Goal: Task Accomplishment & Management: Use online tool/utility

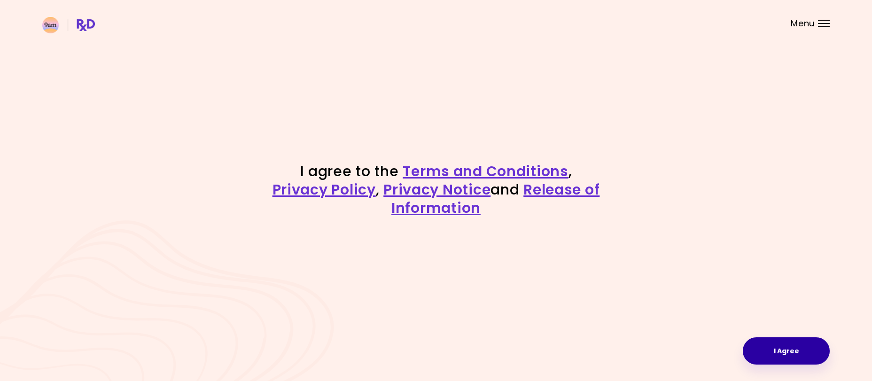
click at [779, 351] on button "I Agree" at bounding box center [786, 350] width 87 height 27
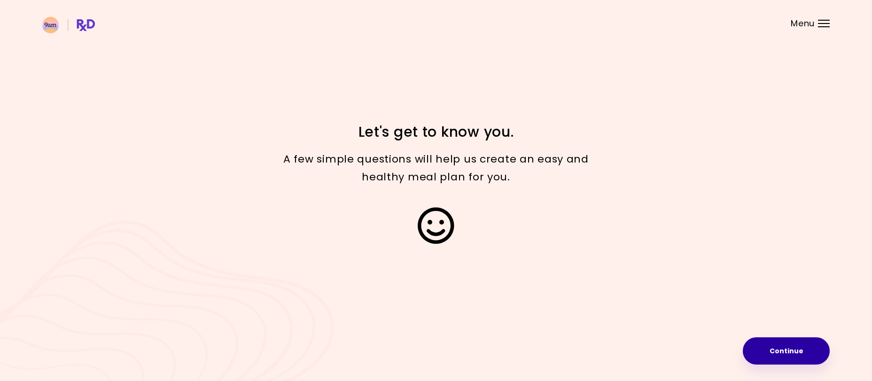
click at [777, 349] on button "Continue" at bounding box center [786, 350] width 87 height 27
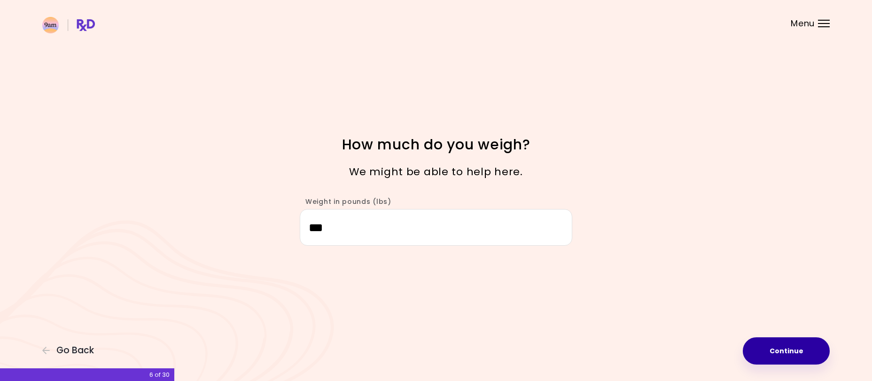
click at [804, 347] on button "Continue" at bounding box center [786, 350] width 87 height 27
select select "****"
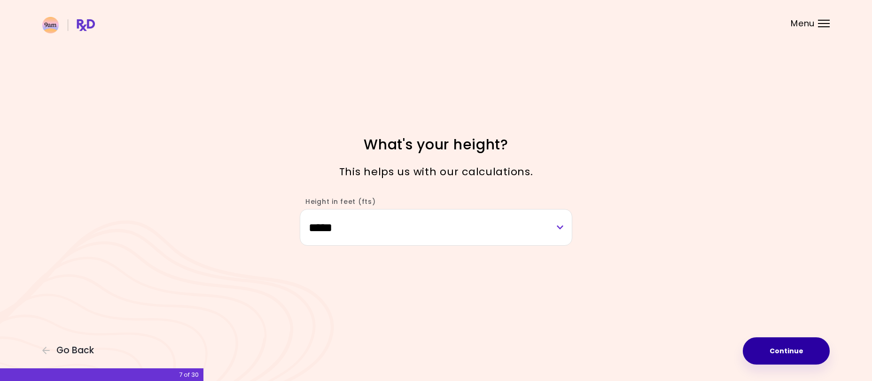
click at [772, 353] on button "Continue" at bounding box center [786, 350] width 87 height 27
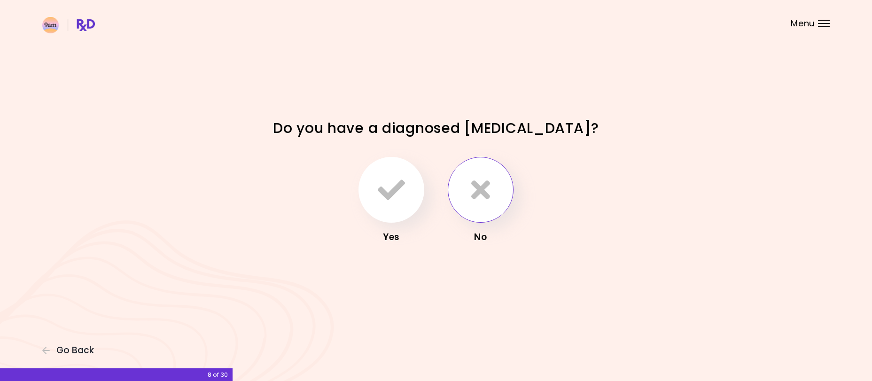
click at [482, 182] on icon "button" at bounding box center [480, 189] width 19 height 27
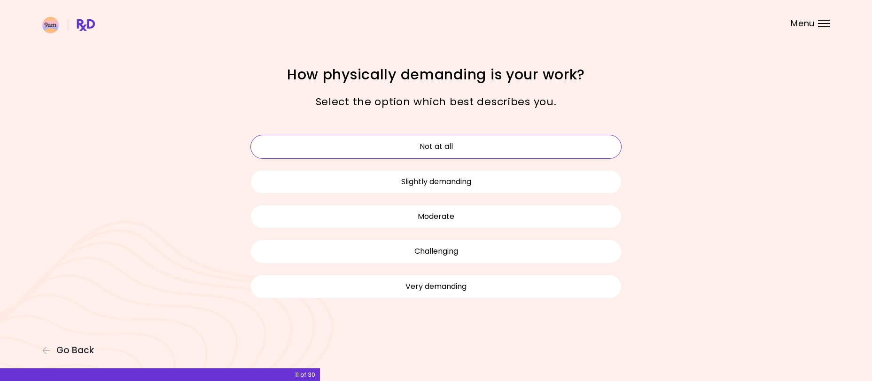
click at [452, 146] on button "Not at all" at bounding box center [435, 146] width 371 height 23
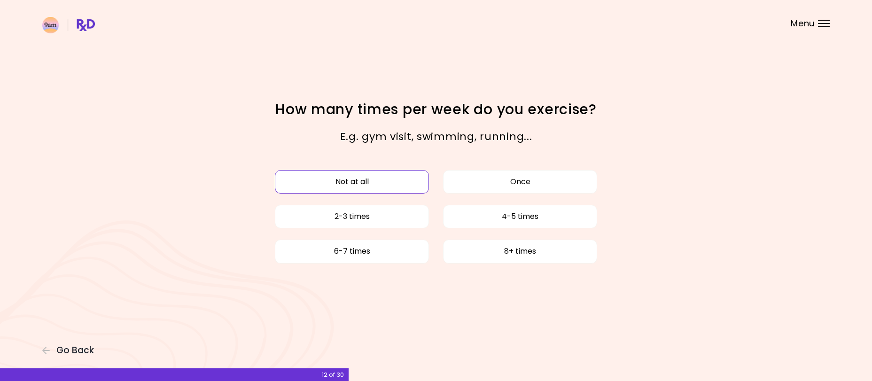
click at [370, 178] on button "Not at all" at bounding box center [352, 181] width 154 height 23
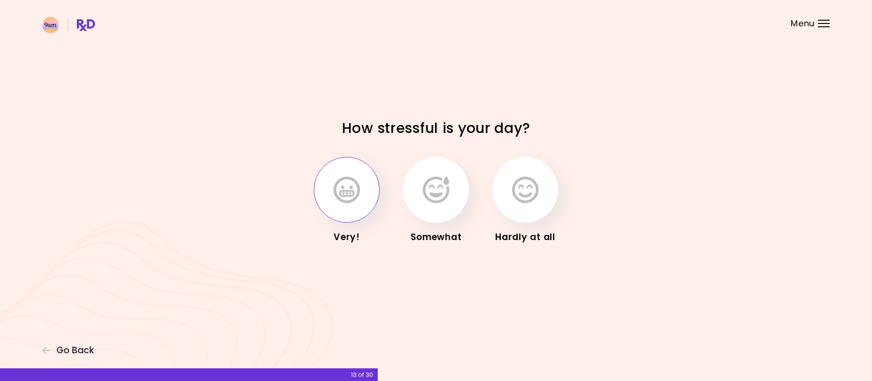
click at [354, 195] on icon "button" at bounding box center [347, 189] width 26 height 27
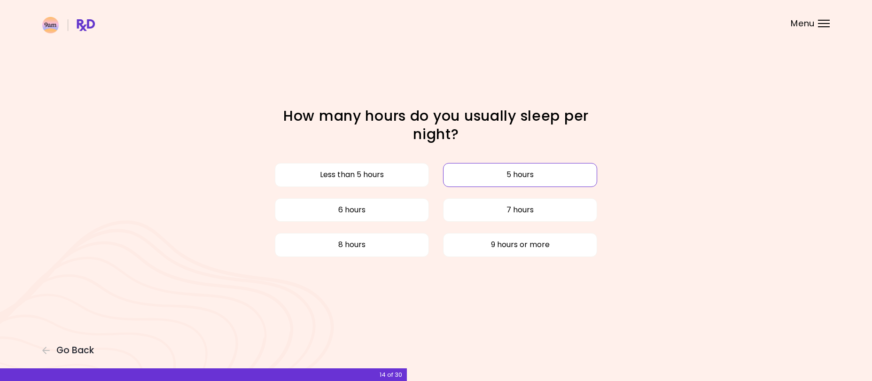
click at [532, 174] on button "5 hours" at bounding box center [520, 174] width 154 height 23
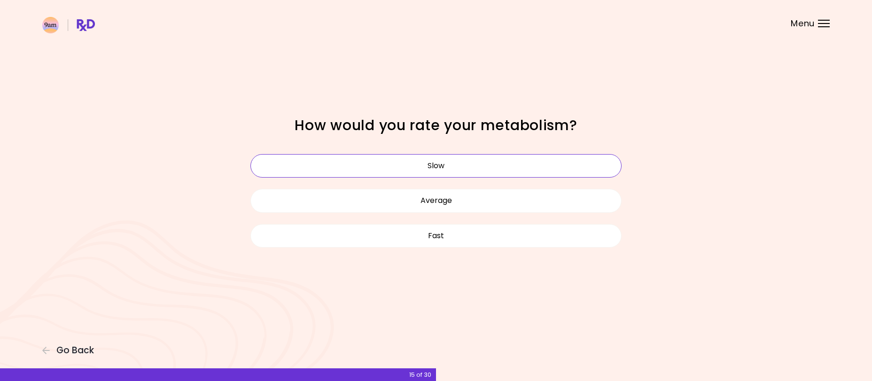
click at [445, 156] on button "Slow" at bounding box center [435, 165] width 371 height 23
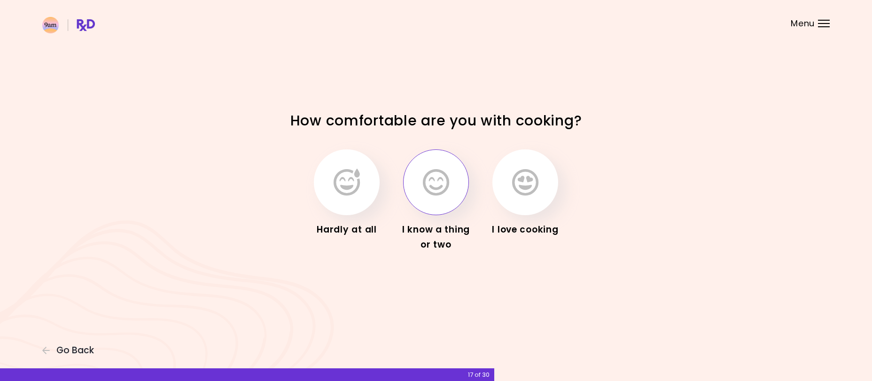
click at [441, 190] on icon "button" at bounding box center [436, 182] width 26 height 27
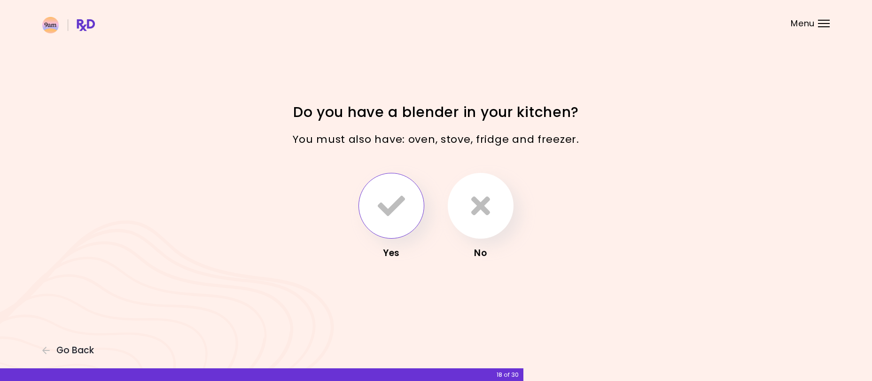
click at [387, 198] on icon "button" at bounding box center [391, 205] width 27 height 27
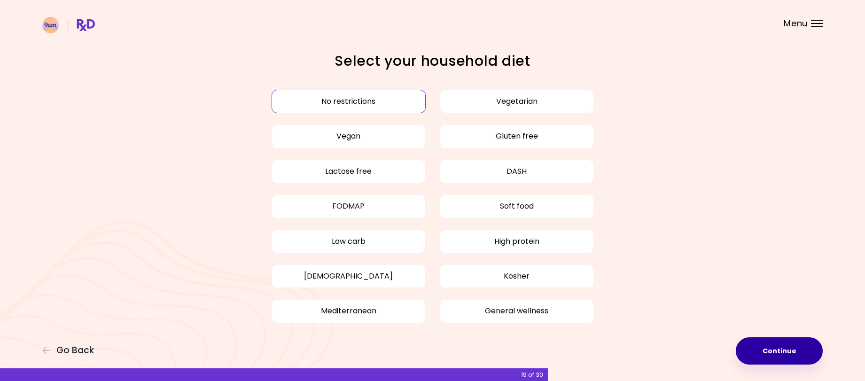
click at [788, 353] on button "Continue" at bounding box center [779, 350] width 87 height 27
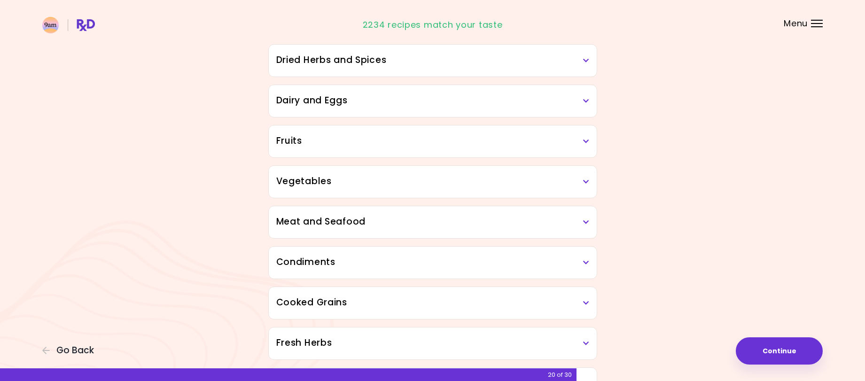
scroll to position [141, 0]
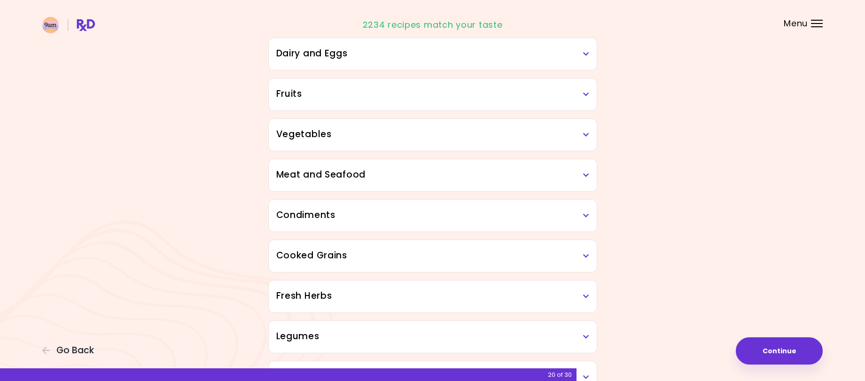
click at [591, 172] on div "Meat and Seafood" at bounding box center [433, 175] width 328 height 32
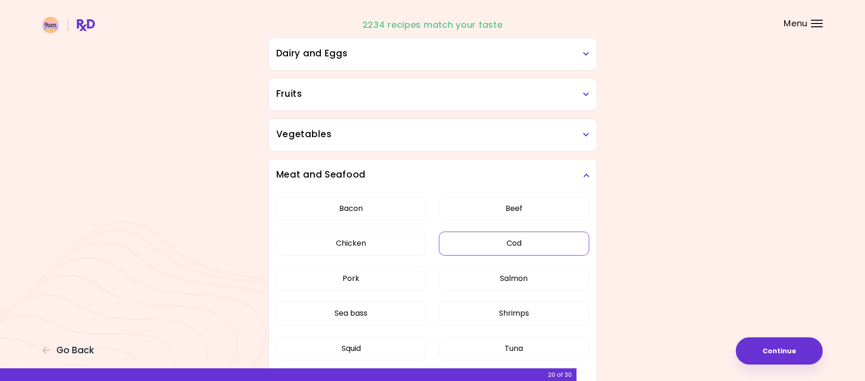
click at [514, 242] on button "Cod" at bounding box center [514, 243] width 150 height 23
click at [498, 278] on button "Salmon" at bounding box center [514, 278] width 150 height 23
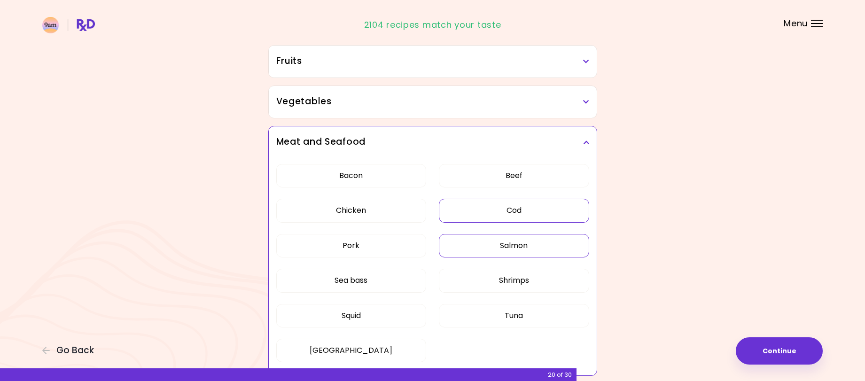
scroll to position [188, 0]
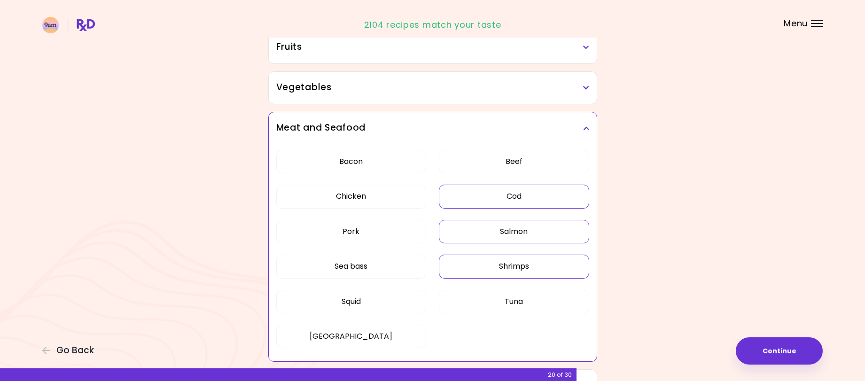
click at [506, 265] on button "Shrimps" at bounding box center [514, 266] width 150 height 23
click at [500, 289] on div "Bacon Beef Chicken Cod Pork Salmon Sea bass Shrimps Squid Tuna Turkey" at bounding box center [432, 252] width 313 height 217
click at [493, 305] on button "Tuna" at bounding box center [514, 301] width 150 height 23
click at [366, 299] on button "Squid" at bounding box center [351, 301] width 150 height 23
click at [367, 261] on button "Sea bass" at bounding box center [351, 266] width 150 height 23
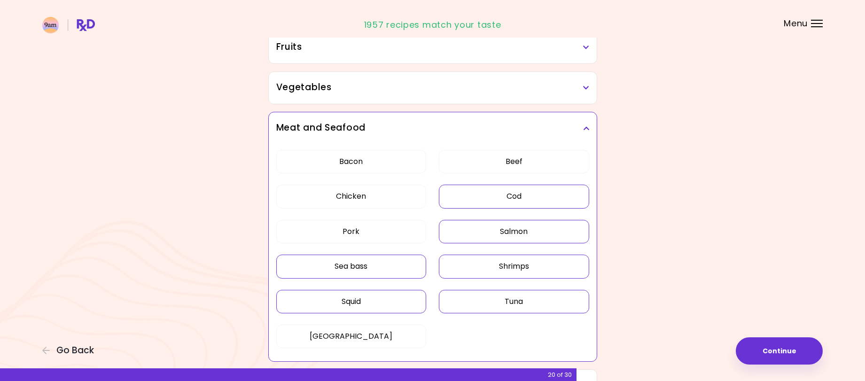
click at [587, 128] on icon at bounding box center [586, 128] width 6 height 7
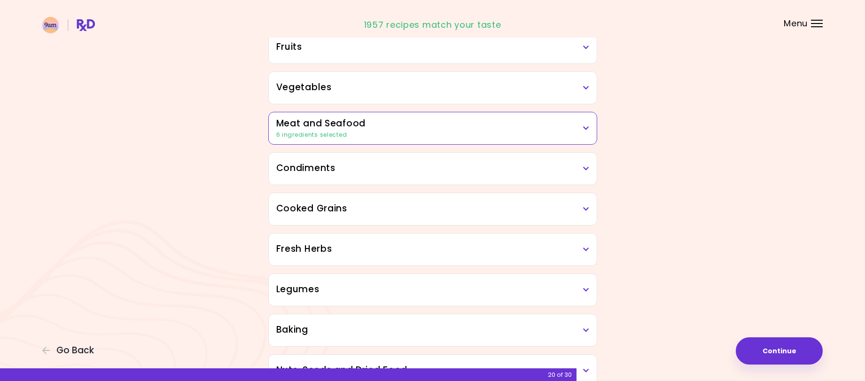
click at [591, 88] on div "Vegetables" at bounding box center [433, 88] width 328 height 32
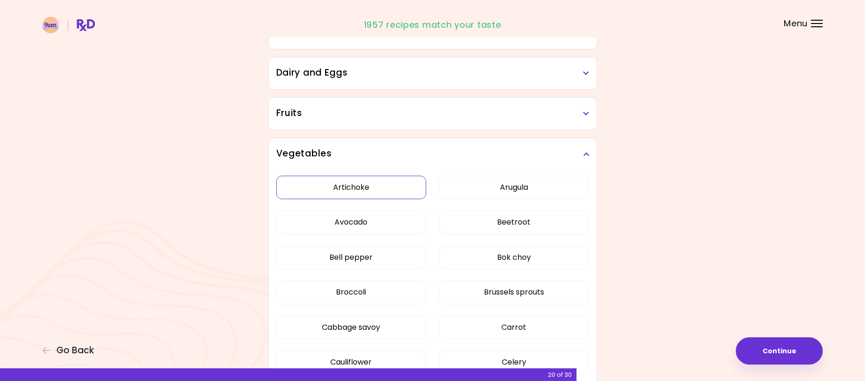
scroll to position [141, 0]
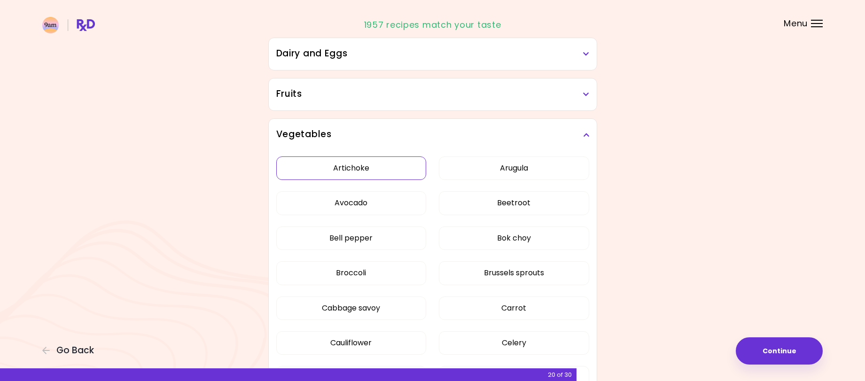
click at [337, 165] on button "Artichoke" at bounding box center [351, 167] width 150 height 23
click at [340, 200] on button "Avocado" at bounding box center [351, 202] width 150 height 23
click at [354, 307] on button "Cabbage savoy" at bounding box center [351, 307] width 150 height 23
click at [350, 340] on button "Cauliflower" at bounding box center [351, 342] width 150 height 23
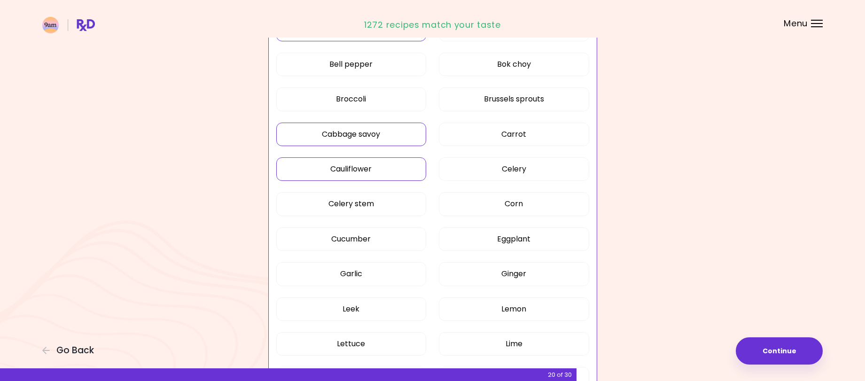
scroll to position [329, 0]
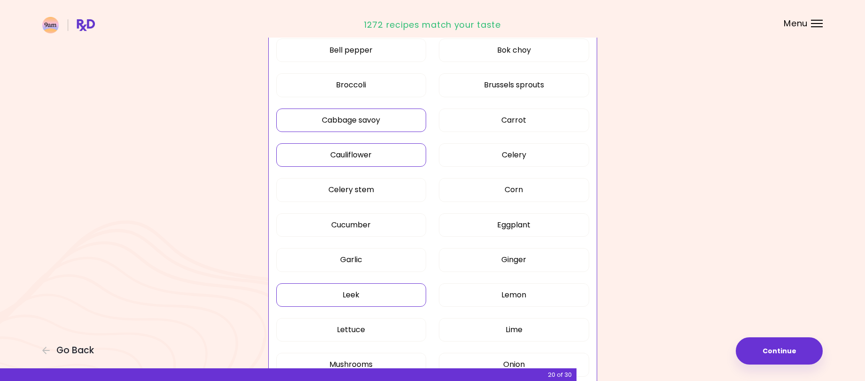
click at [358, 293] on button "Leek" at bounding box center [351, 294] width 150 height 23
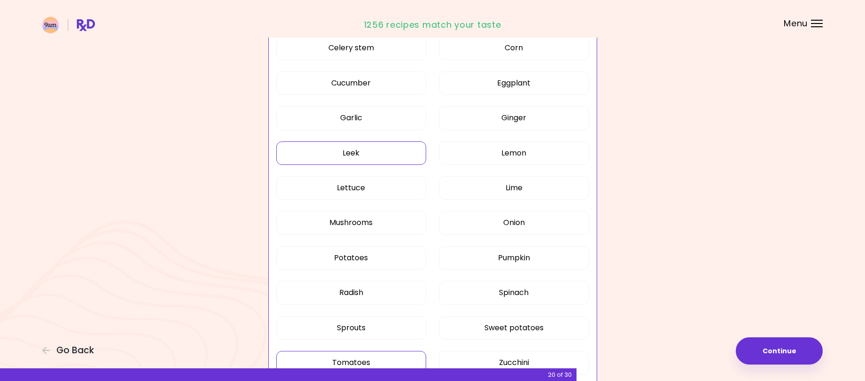
scroll to position [517, 0]
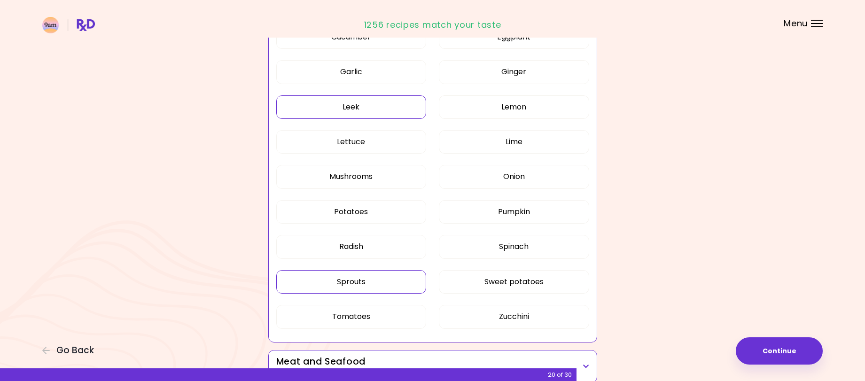
click at [364, 278] on button "Sprouts" at bounding box center [351, 281] width 150 height 23
click at [522, 315] on button "Zucchini" at bounding box center [514, 316] width 150 height 23
click at [527, 283] on button "Sweet potatoes" at bounding box center [514, 281] width 150 height 23
click at [531, 212] on button "Pumpkin" at bounding box center [514, 211] width 150 height 23
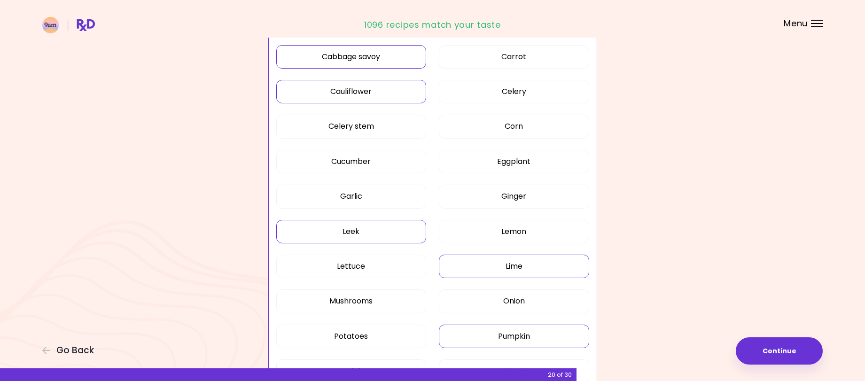
scroll to position [376, 0]
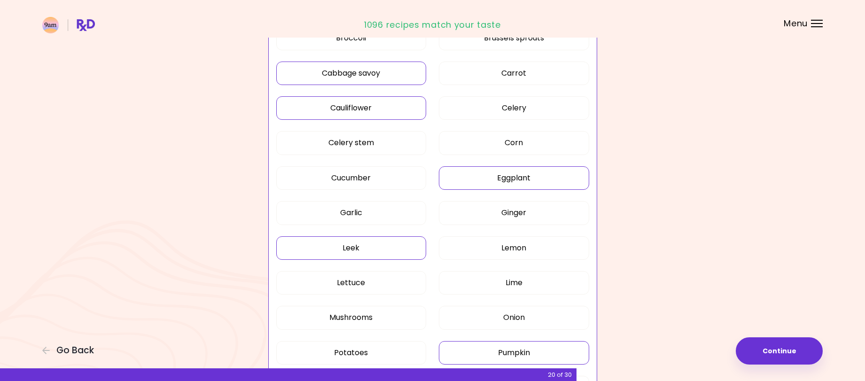
click at [522, 178] on button "Eggplant" at bounding box center [514, 177] width 150 height 23
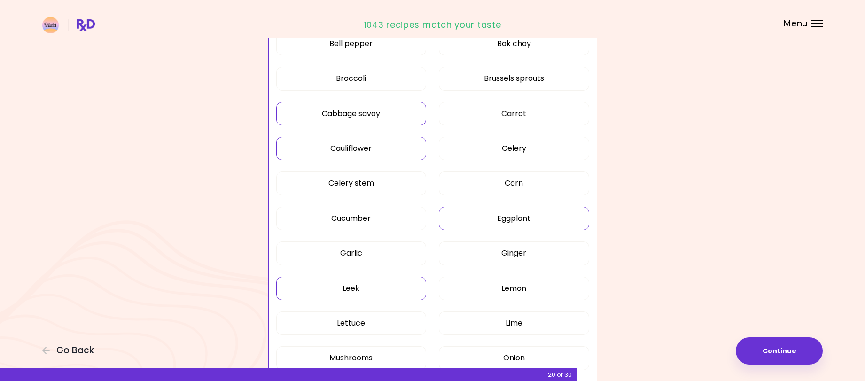
scroll to position [282, 0]
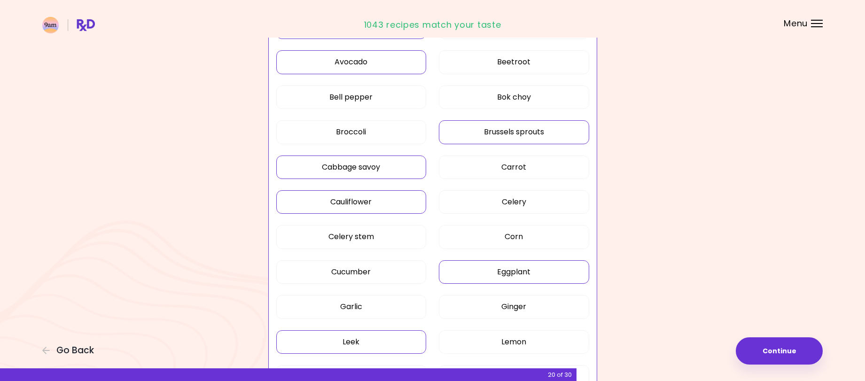
click at [532, 133] on button "Brussels sprouts" at bounding box center [514, 131] width 150 height 23
click at [528, 92] on button "Bok choy" at bounding box center [514, 97] width 150 height 23
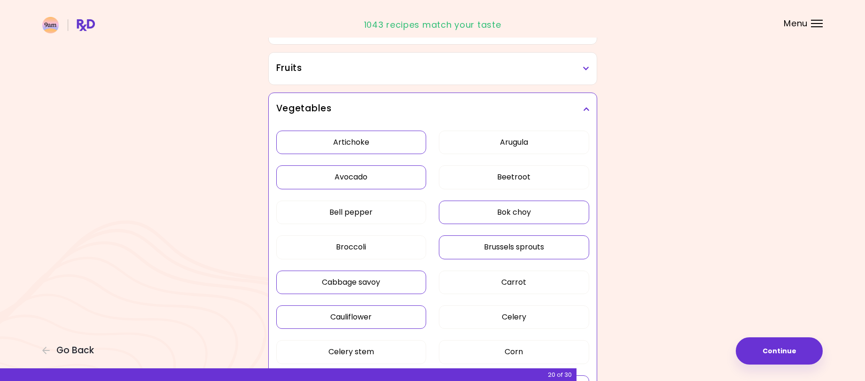
scroll to position [141, 0]
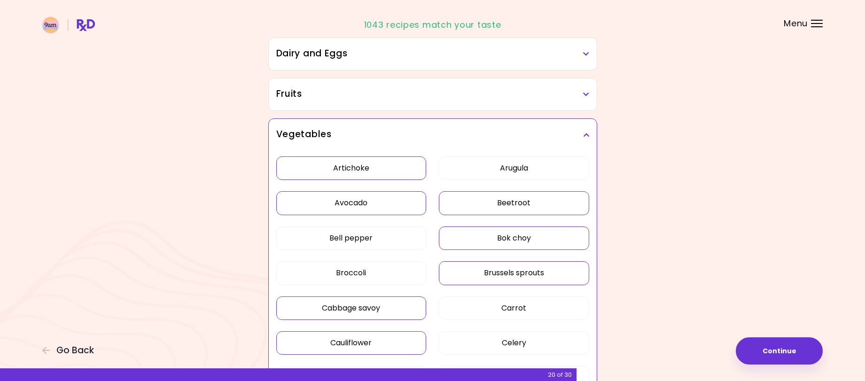
click at [496, 205] on button "Beetroot" at bounding box center [514, 202] width 150 height 23
click at [590, 133] on div "Vegetables" at bounding box center [433, 135] width 328 height 32
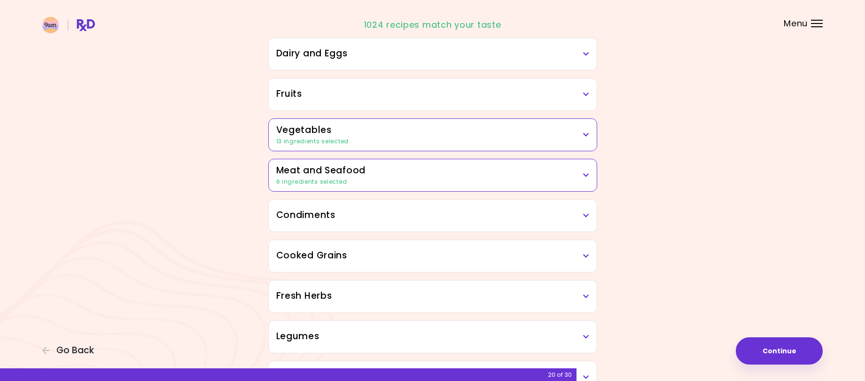
click at [585, 93] on icon at bounding box center [586, 94] width 6 height 7
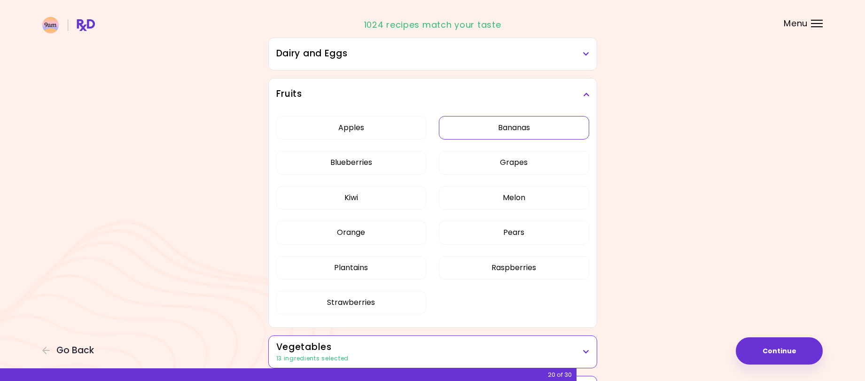
click at [501, 122] on button "Bananas" at bounding box center [514, 127] width 150 height 23
click at [391, 197] on button "Kiwi" at bounding box center [351, 197] width 150 height 23
click at [395, 263] on button "Plantains" at bounding box center [351, 267] width 150 height 23
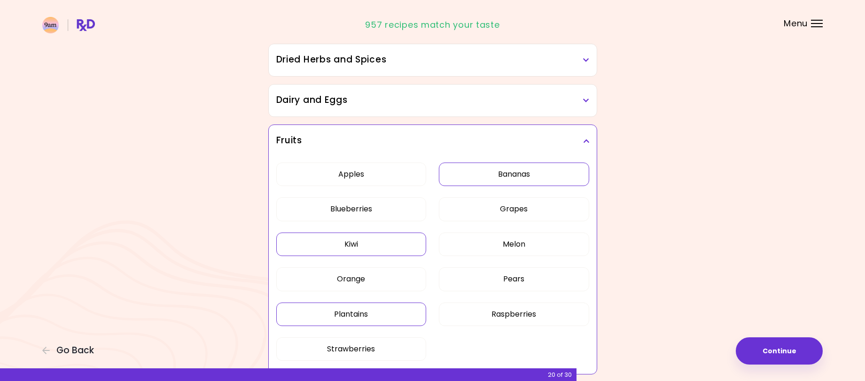
scroll to position [94, 0]
click at [588, 139] on icon at bounding box center [586, 141] width 6 height 7
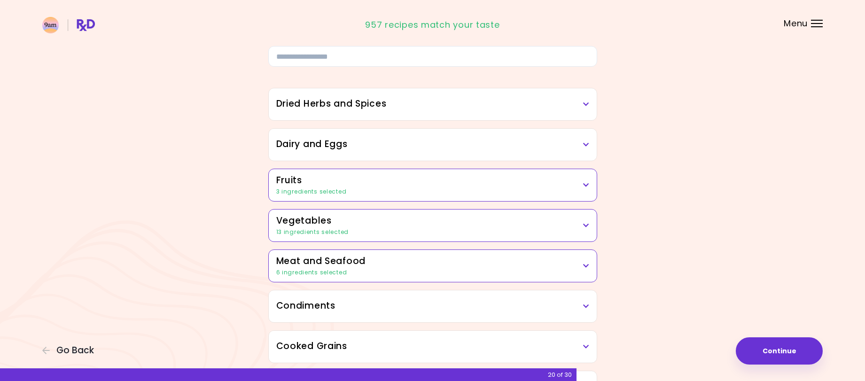
scroll to position [0, 0]
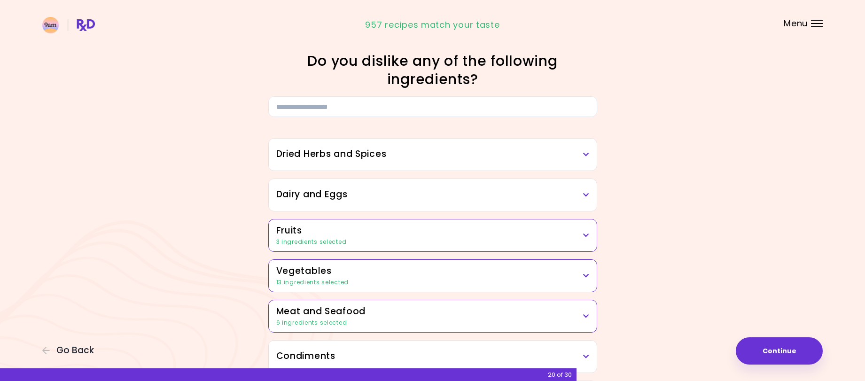
click at [589, 193] on div "Dairy and Eggs" at bounding box center [433, 195] width 328 height 32
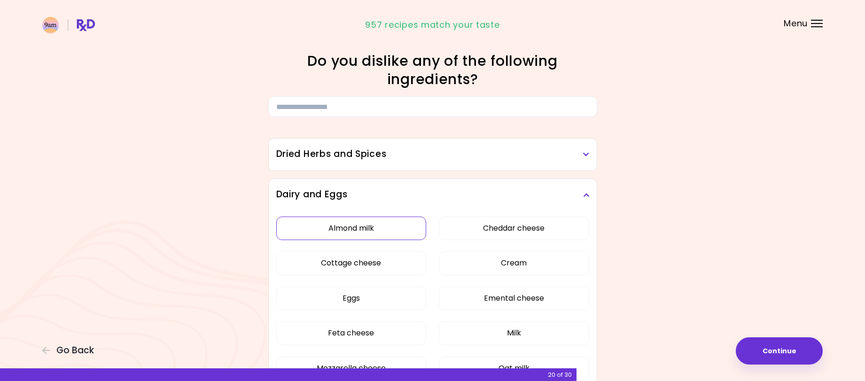
click at [367, 223] on button "Almond milk" at bounding box center [351, 228] width 150 height 23
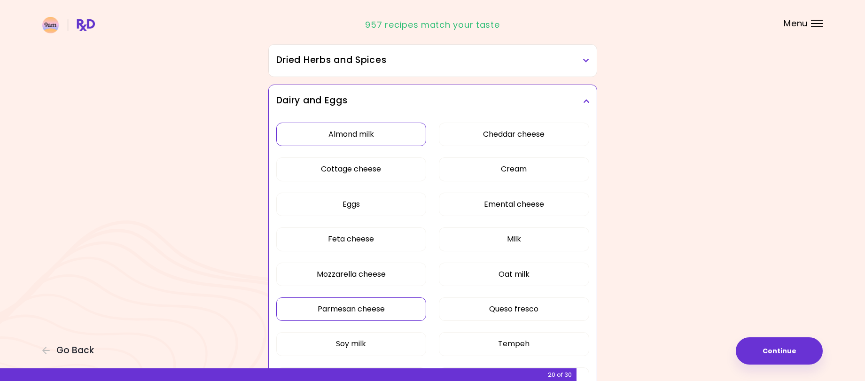
scroll to position [141, 0]
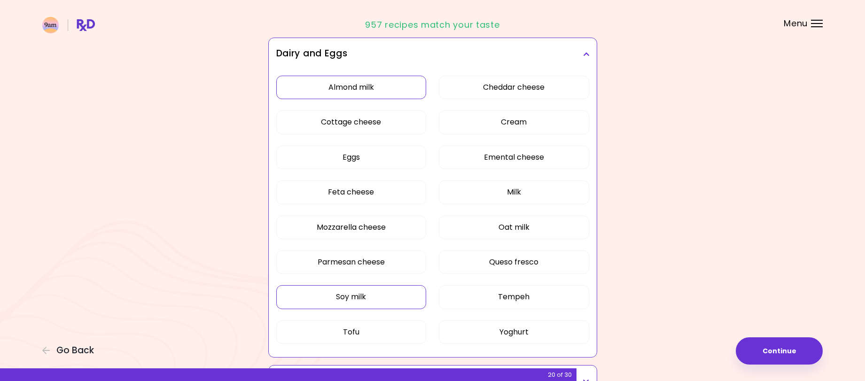
click at [361, 295] on button "Soy milk" at bounding box center [351, 296] width 150 height 23
click at [354, 328] on button "Tofu" at bounding box center [351, 331] width 150 height 23
click at [527, 293] on button "Tempeh" at bounding box center [514, 296] width 150 height 23
click at [541, 226] on button "Oat milk" at bounding box center [514, 227] width 150 height 23
click at [586, 53] on icon at bounding box center [586, 54] width 6 height 7
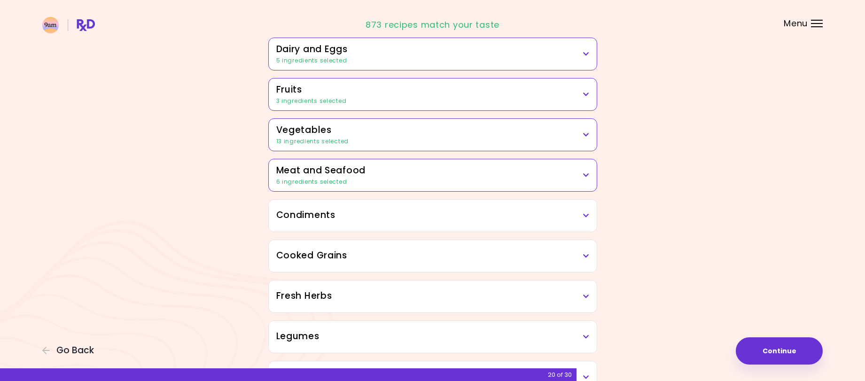
click at [378, 220] on h3 "Condiments" at bounding box center [432, 216] width 313 height 14
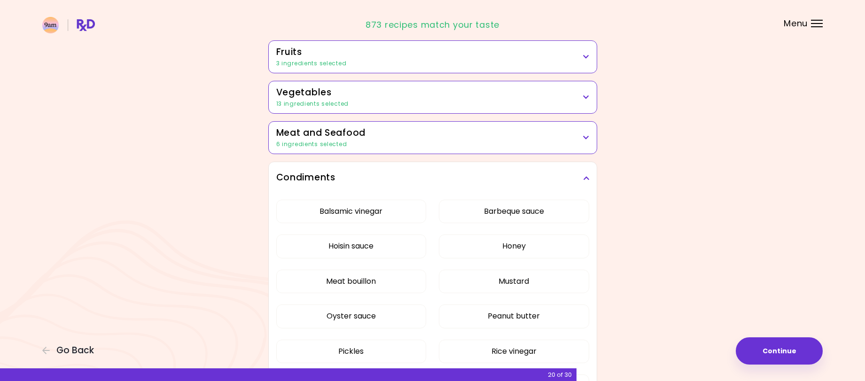
scroll to position [235, 0]
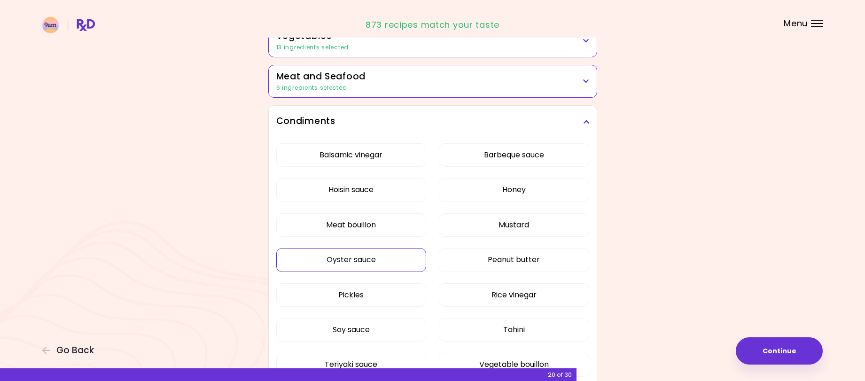
click at [359, 259] on button "Oyster sauce" at bounding box center [351, 259] width 150 height 23
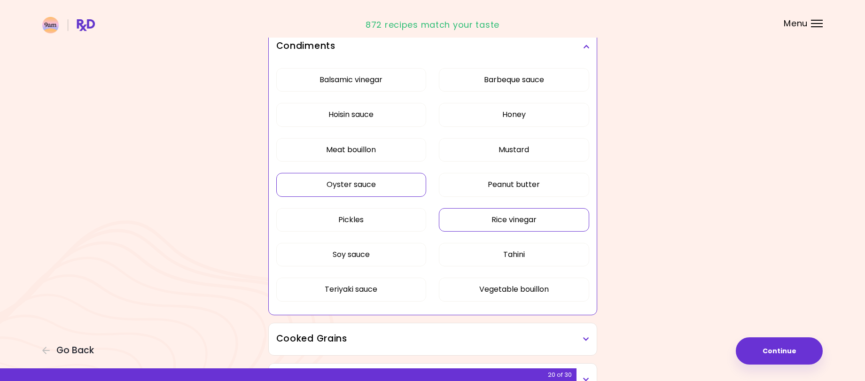
scroll to position [329, 0]
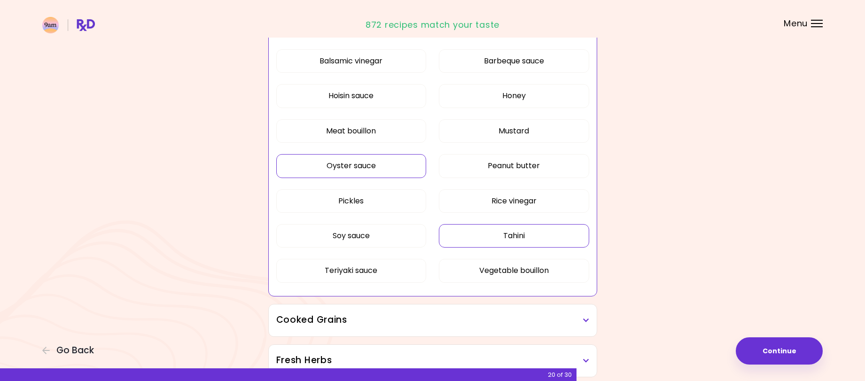
click at [518, 234] on button "Tahini" at bounding box center [514, 235] width 150 height 23
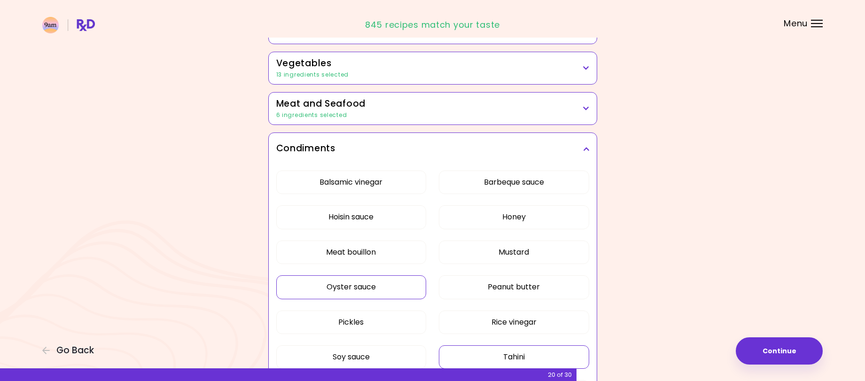
scroll to position [188, 0]
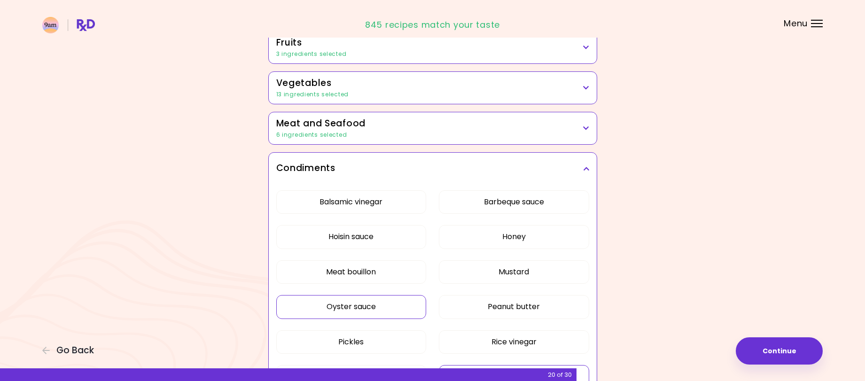
click at [586, 167] on icon at bounding box center [586, 168] width 6 height 7
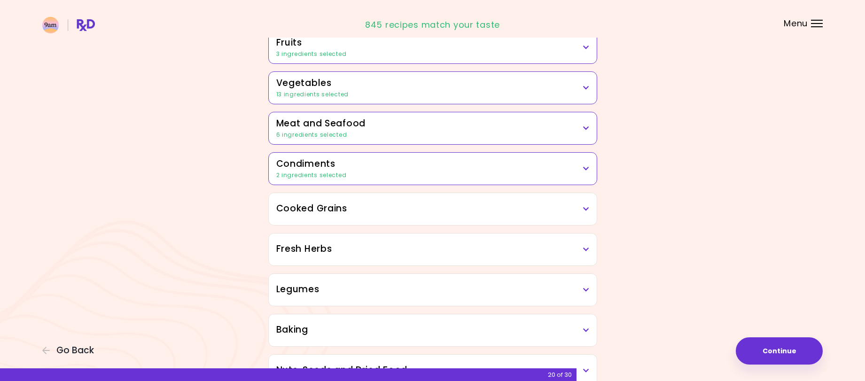
click at [548, 207] on h3 "Cooked Grains" at bounding box center [432, 209] width 313 height 14
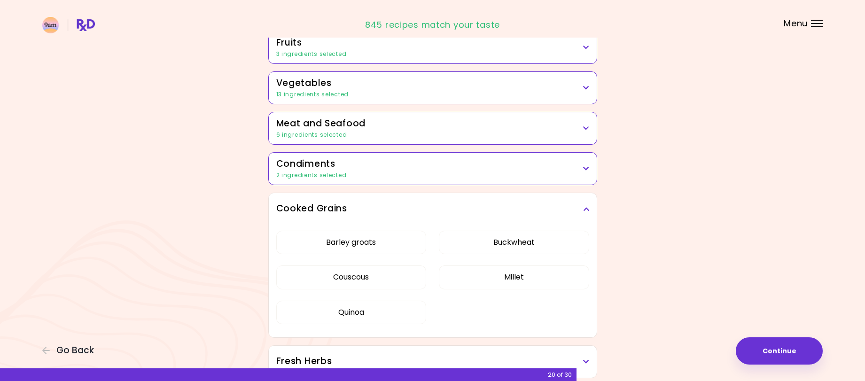
click at [585, 206] on icon at bounding box center [586, 209] width 6 height 7
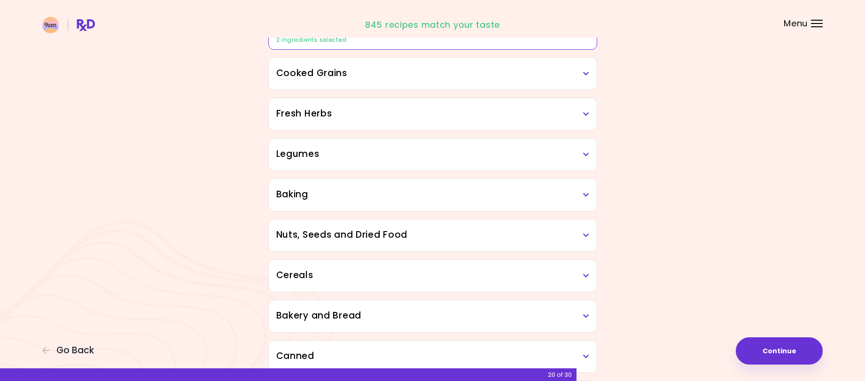
scroll to position [329, 0]
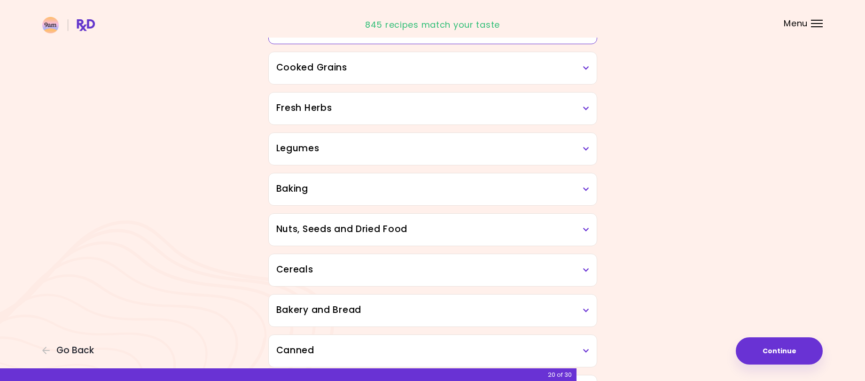
click at [586, 108] on icon at bounding box center [586, 108] width 6 height 7
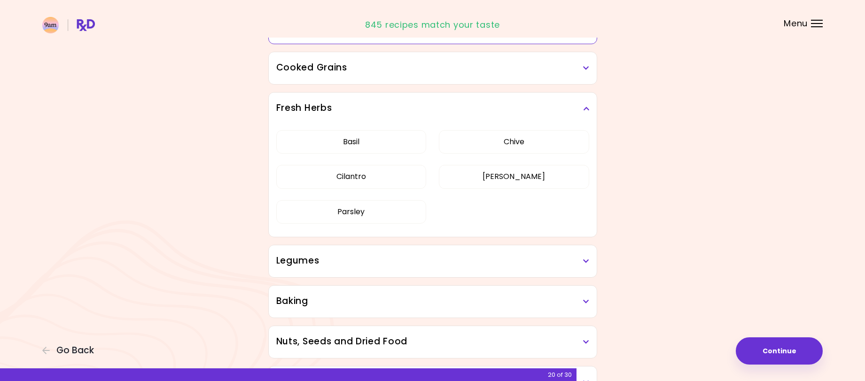
click at [586, 105] on h3 "Fresh Herbs" at bounding box center [432, 108] width 313 height 14
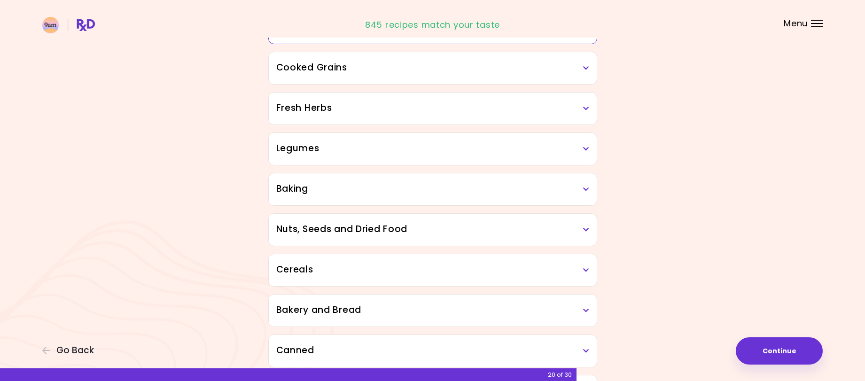
click at [585, 149] on icon at bounding box center [586, 149] width 6 height 7
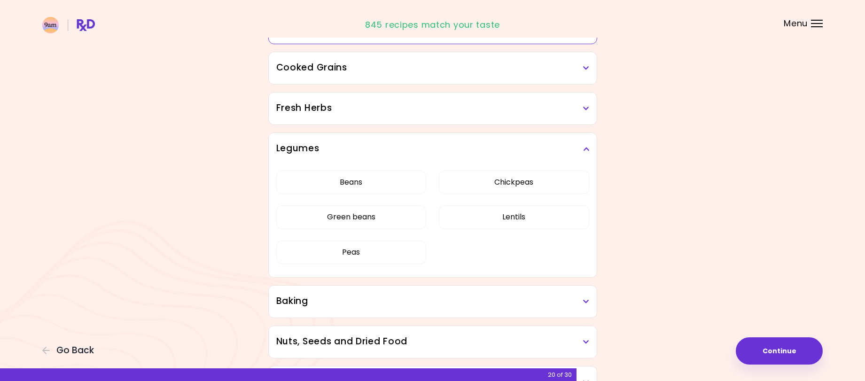
click at [588, 146] on icon at bounding box center [586, 149] width 6 height 7
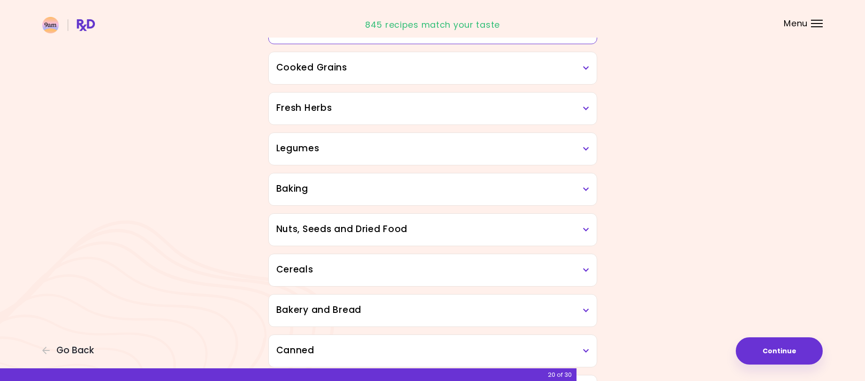
click at [586, 187] on icon at bounding box center [586, 189] width 6 height 7
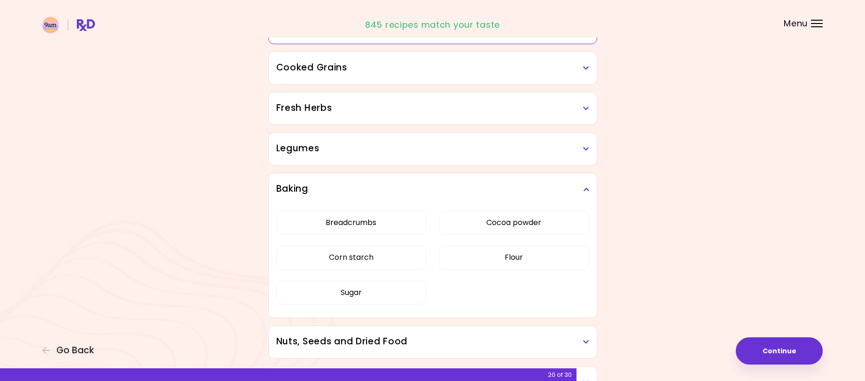
click at [586, 188] on icon at bounding box center [586, 189] width 6 height 7
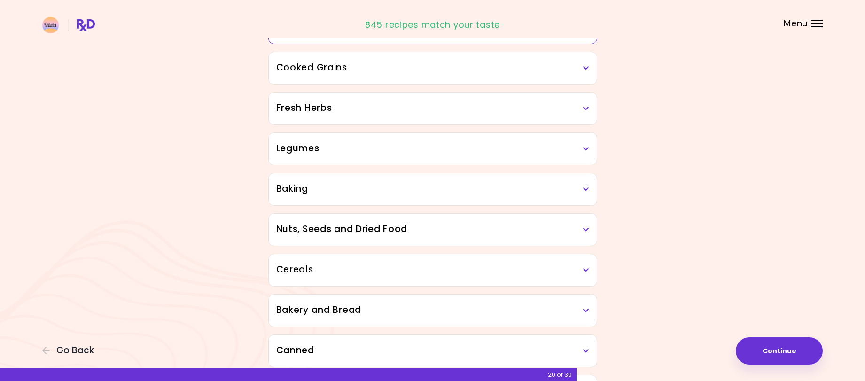
scroll to position [376, 0]
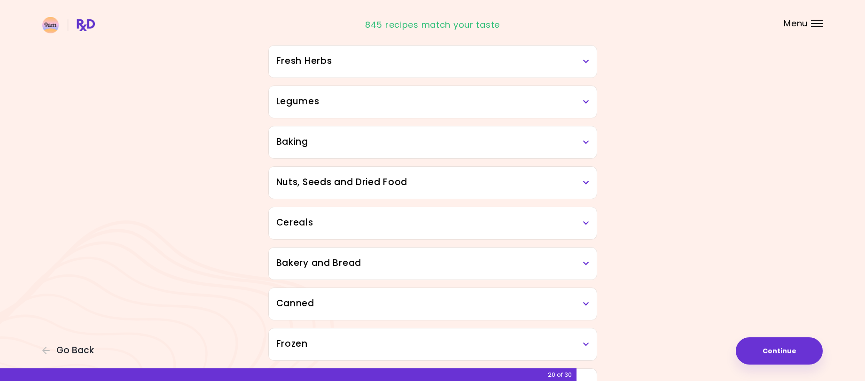
click at [585, 182] on icon at bounding box center [586, 182] width 6 height 7
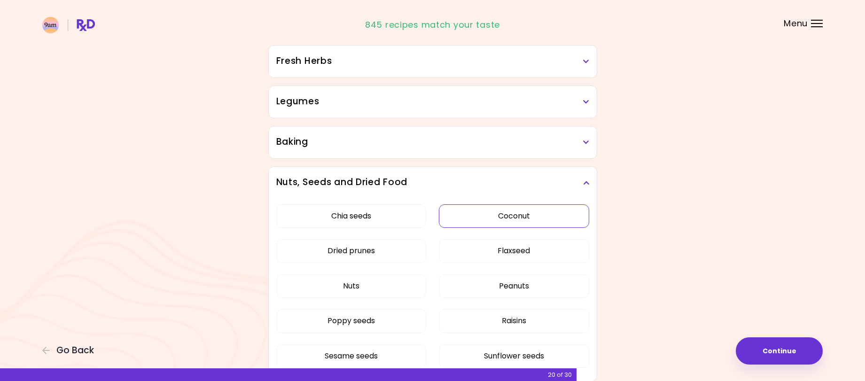
click at [513, 218] on button "Coconut" at bounding box center [514, 215] width 150 height 23
click at [350, 215] on button "Chia seeds" at bounding box center [351, 215] width 150 height 23
click at [349, 249] on button "Dried prunes" at bounding box center [351, 250] width 150 height 23
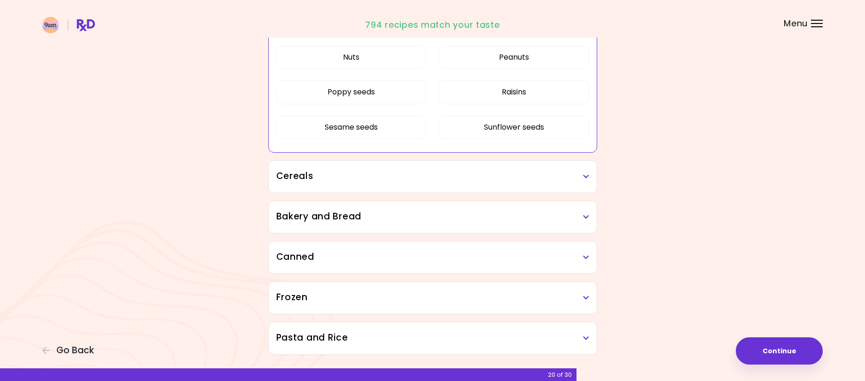
scroll to position [470, 0]
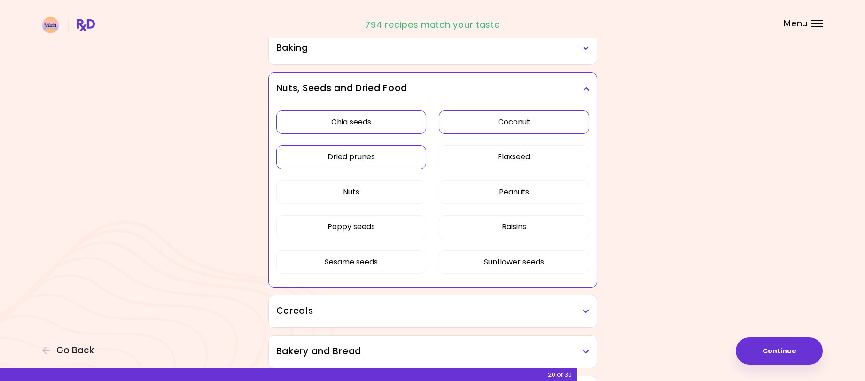
click at [587, 86] on icon at bounding box center [586, 89] width 6 height 7
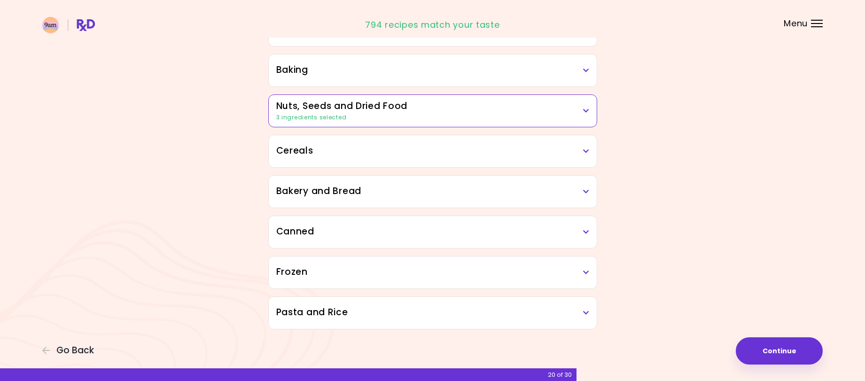
scroll to position [448, 0]
click at [585, 149] on icon at bounding box center [586, 151] width 6 height 7
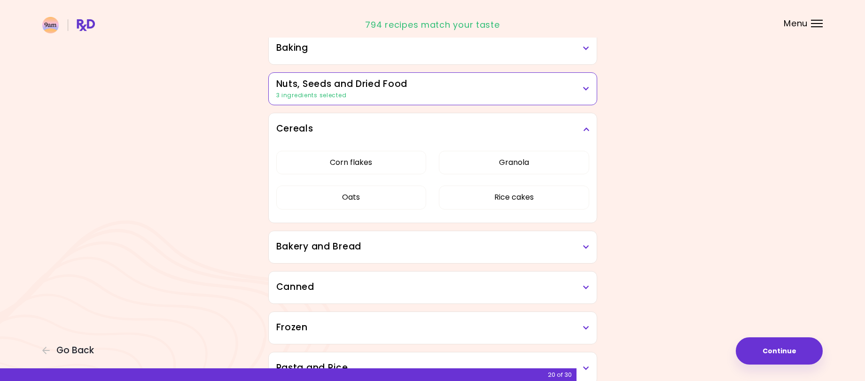
click at [585, 130] on icon at bounding box center [586, 129] width 6 height 7
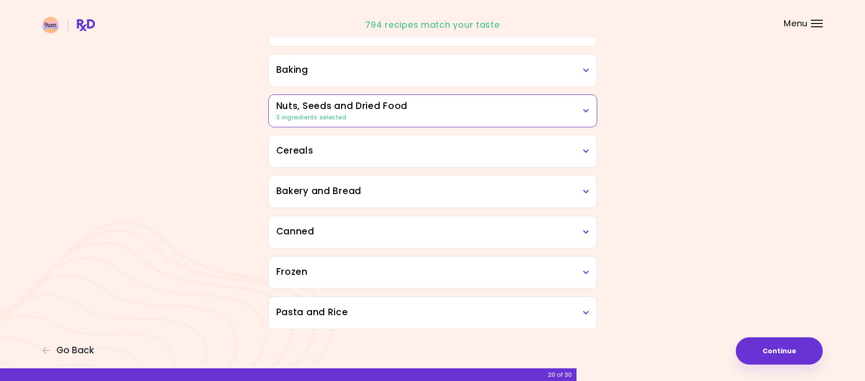
scroll to position [448, 0]
click at [584, 189] on icon at bounding box center [586, 191] width 6 height 7
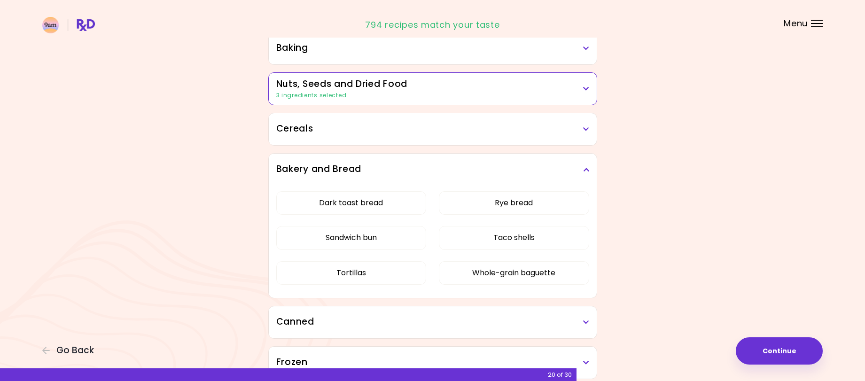
click at [586, 170] on icon at bounding box center [586, 169] width 6 height 7
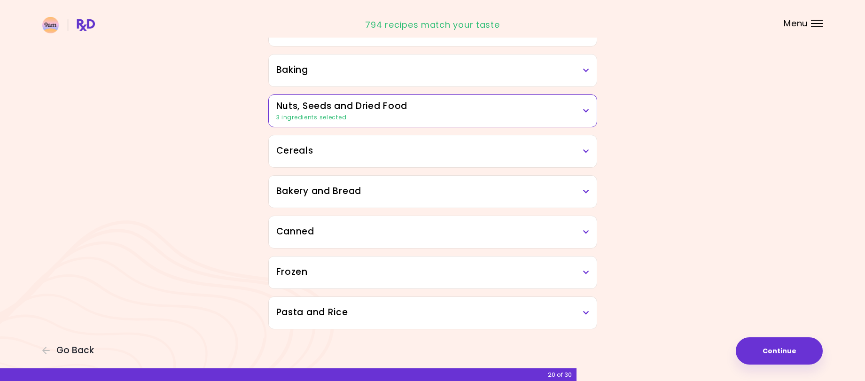
scroll to position [448, 0]
click at [591, 227] on div "Canned" at bounding box center [433, 232] width 328 height 32
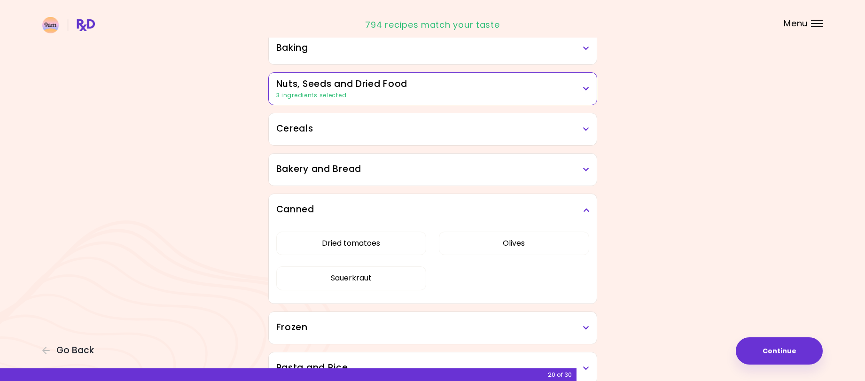
scroll to position [517, 0]
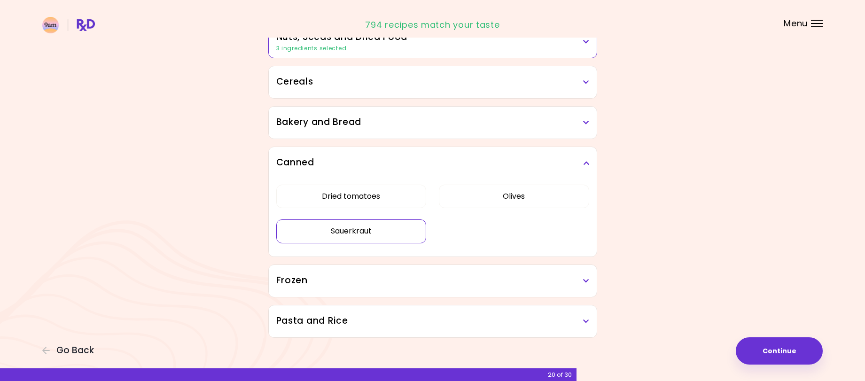
click at [361, 232] on button "Sauerkraut" at bounding box center [351, 230] width 150 height 23
click at [588, 160] on icon at bounding box center [586, 163] width 6 height 7
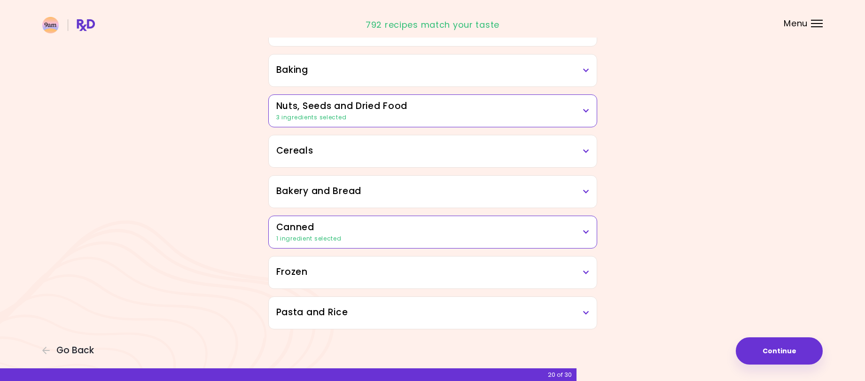
scroll to position [448, 0]
click at [589, 272] on icon at bounding box center [586, 272] width 6 height 7
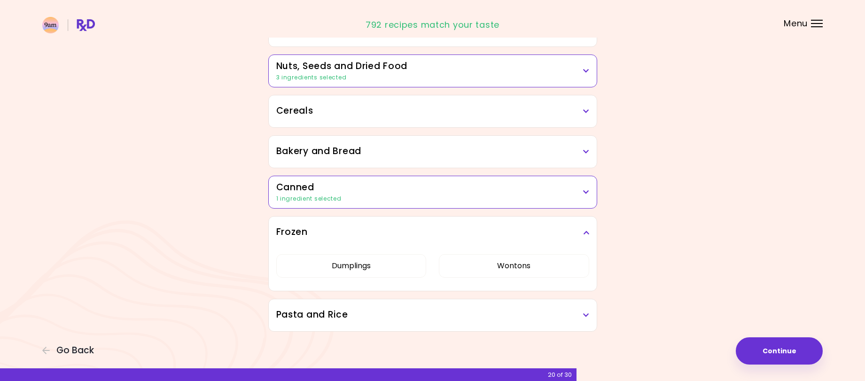
scroll to position [490, 0]
click at [586, 231] on icon at bounding box center [586, 230] width 6 height 7
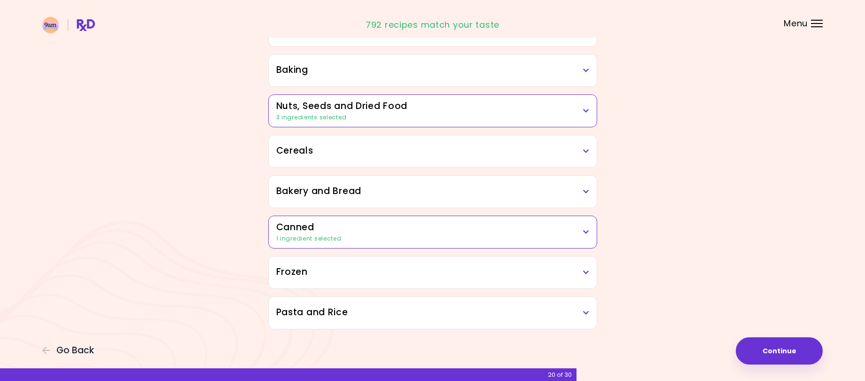
scroll to position [448, 0]
click at [585, 313] on icon at bounding box center [586, 313] width 6 height 7
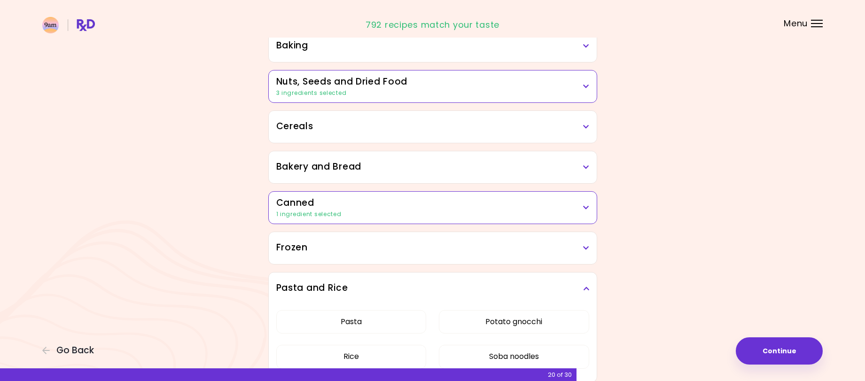
scroll to position [517, 0]
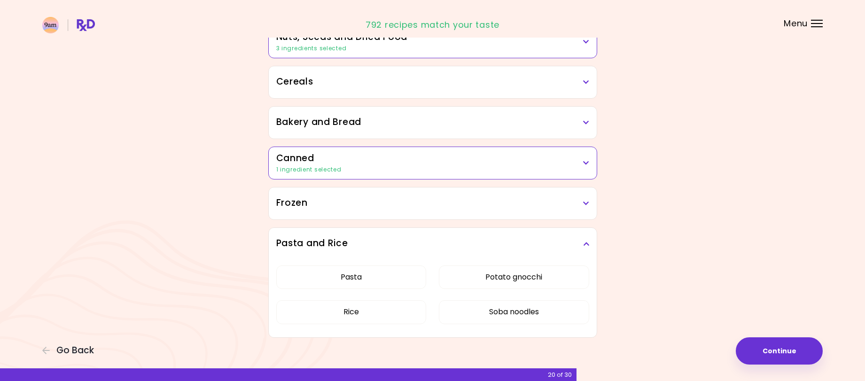
click at [584, 243] on icon at bounding box center [586, 244] width 6 height 7
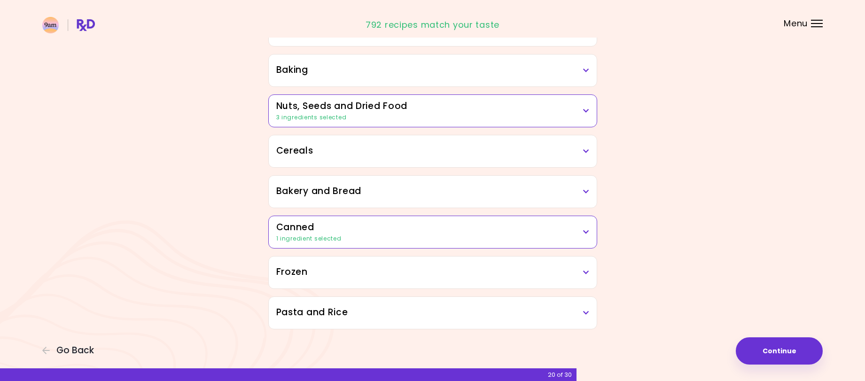
scroll to position [448, 0]
click at [785, 343] on button "Continue" at bounding box center [779, 350] width 87 height 27
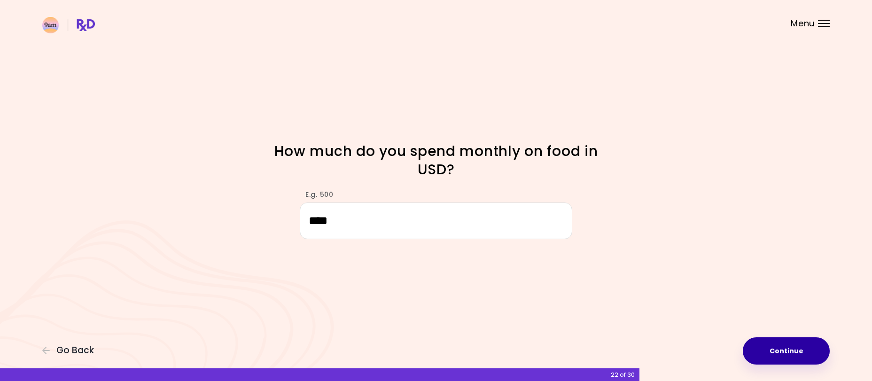
type input "****"
click at [771, 344] on button "Continue" at bounding box center [786, 350] width 87 height 27
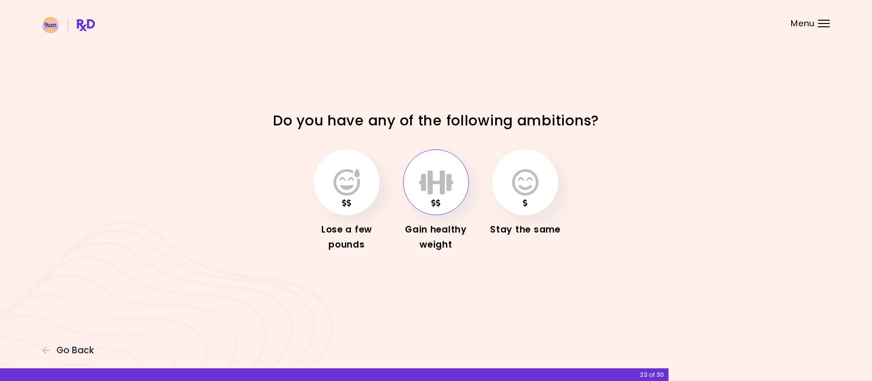
click at [430, 183] on icon "button" at bounding box center [436, 182] width 34 height 27
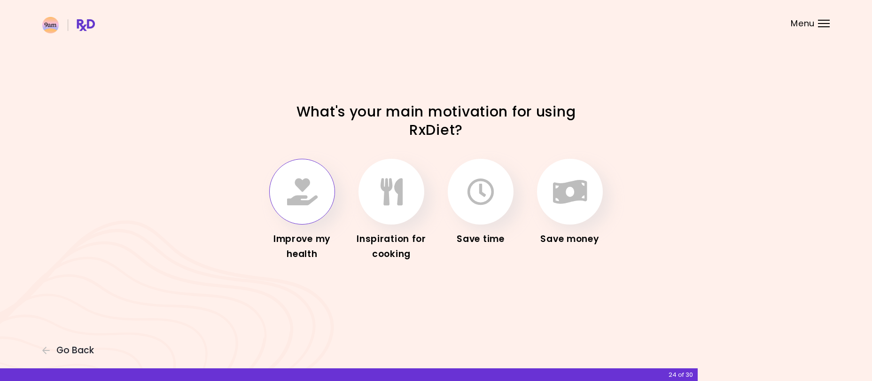
click at [306, 195] on icon "button" at bounding box center [302, 191] width 31 height 27
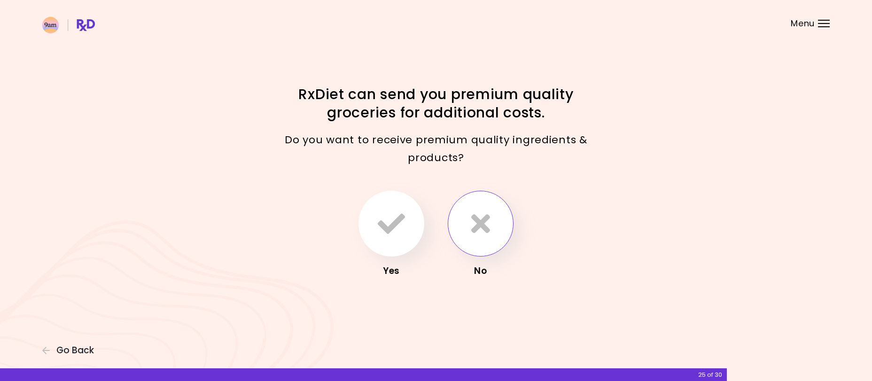
click at [486, 232] on icon "button" at bounding box center [480, 223] width 19 height 27
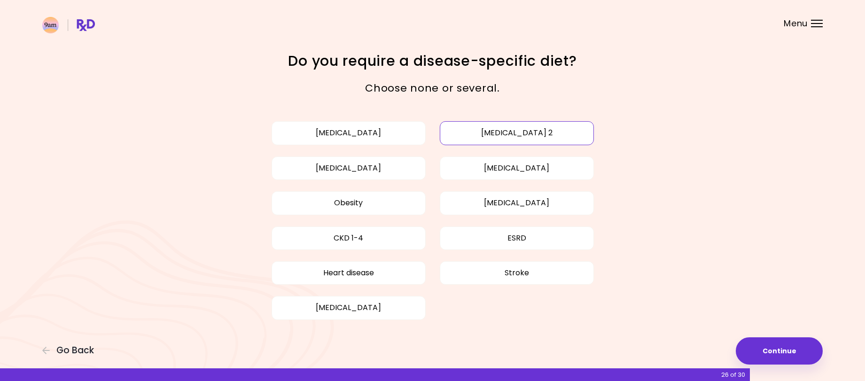
click at [526, 132] on button "Diabetes type 2" at bounding box center [517, 132] width 154 height 23
click at [382, 166] on button "High blood pressure" at bounding box center [349, 167] width 154 height 23
click at [501, 167] on button "High cholesterol" at bounding box center [517, 167] width 154 height 23
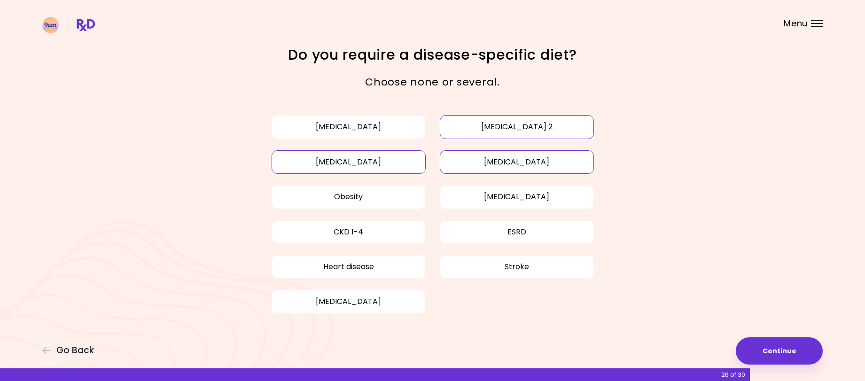
scroll to position [8, 0]
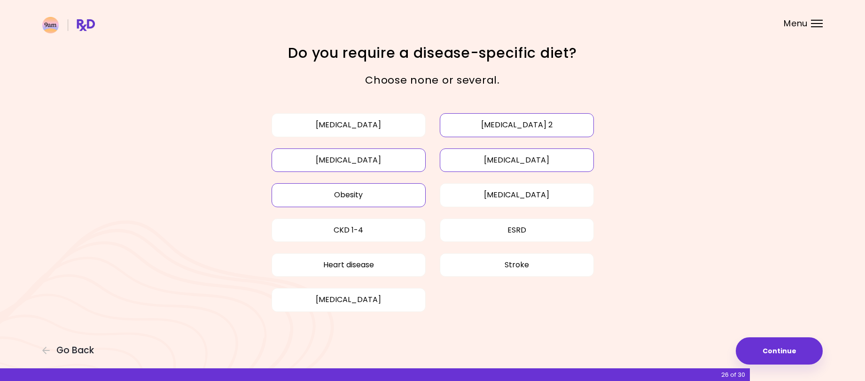
click at [347, 194] on button "Obesity" at bounding box center [349, 194] width 154 height 23
click at [773, 351] on button "Continue" at bounding box center [779, 350] width 87 height 27
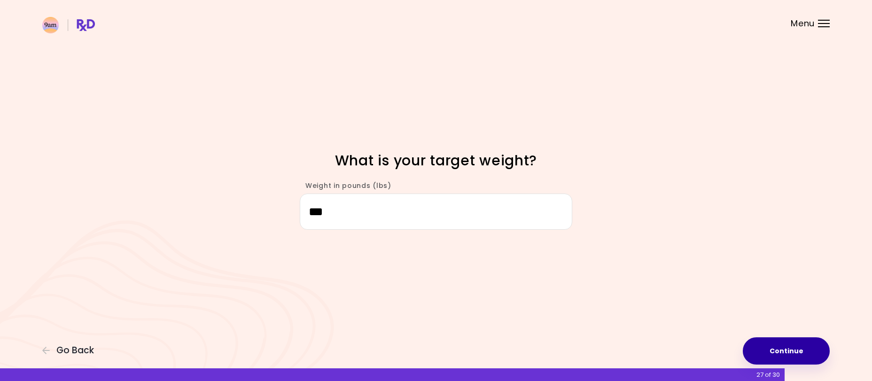
type input "***"
click at [787, 348] on button "Continue" at bounding box center [786, 350] width 87 height 27
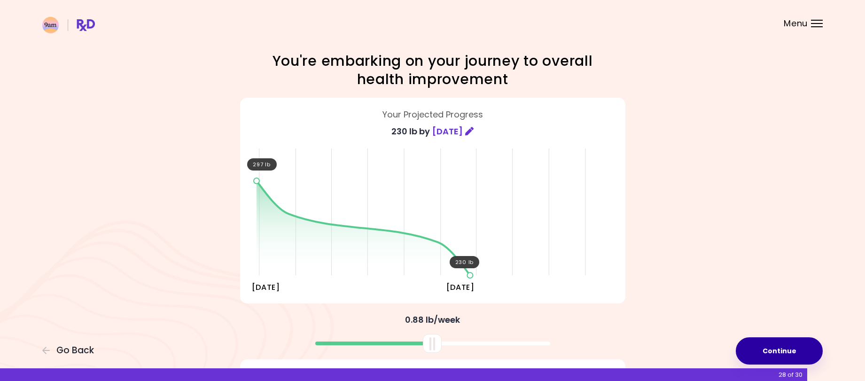
click at [771, 350] on button "Continue" at bounding box center [779, 350] width 87 height 27
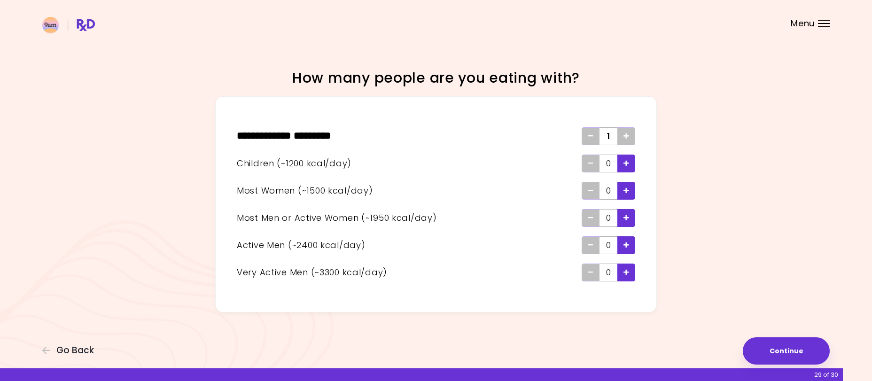
click at [624, 187] on icon "Add - Woman" at bounding box center [627, 190] width 6 height 6
click at [774, 350] on button "Continue" at bounding box center [786, 350] width 87 height 27
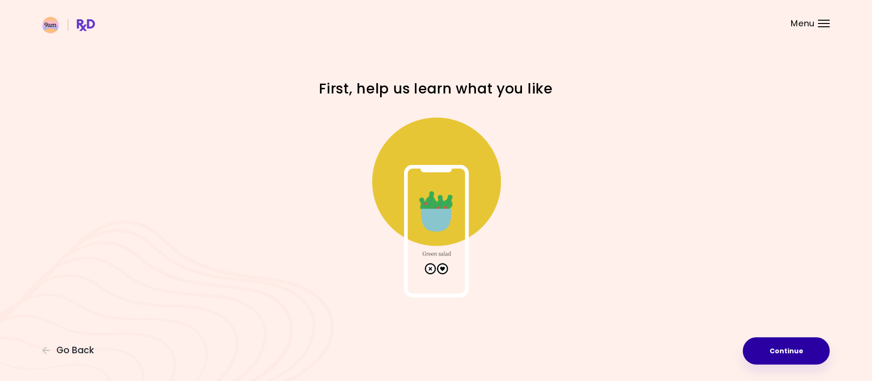
click at [780, 351] on button "Continue" at bounding box center [786, 350] width 87 height 27
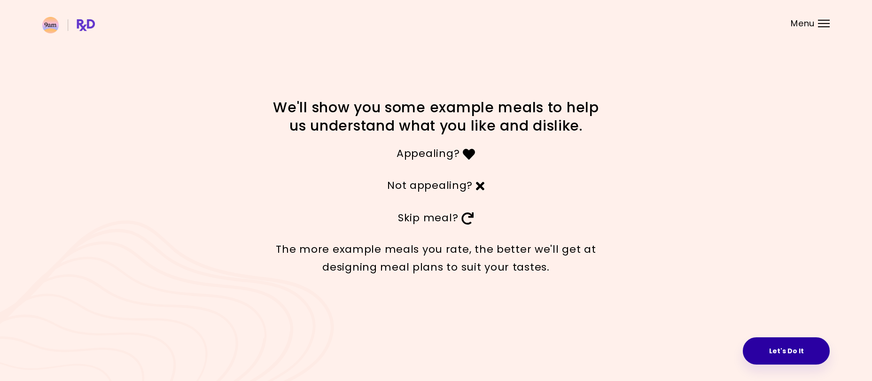
click at [777, 349] on button "Let's Do It" at bounding box center [786, 350] width 87 height 27
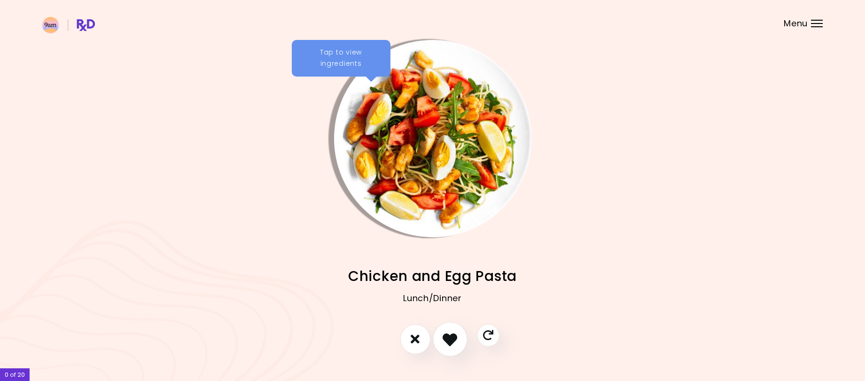
click at [449, 342] on icon "I like this recipe" at bounding box center [450, 339] width 15 height 15
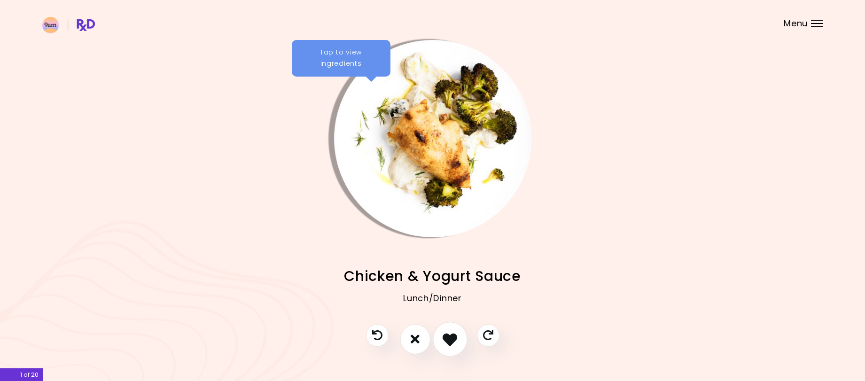
click at [446, 346] on icon "I like this recipe" at bounding box center [450, 339] width 15 height 15
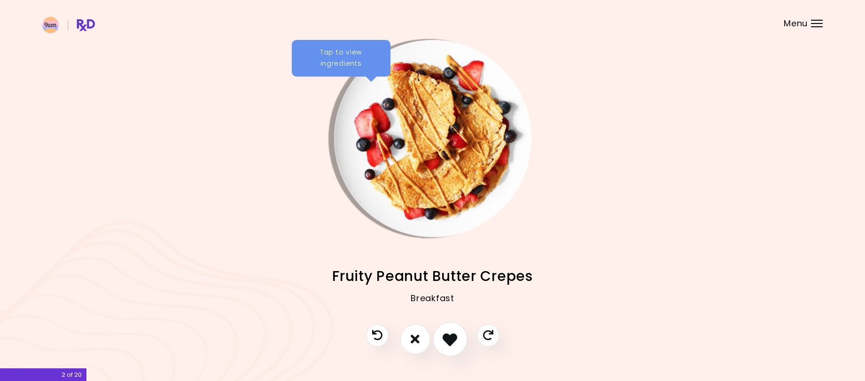
click at [446, 345] on icon "I like this recipe" at bounding box center [450, 339] width 15 height 15
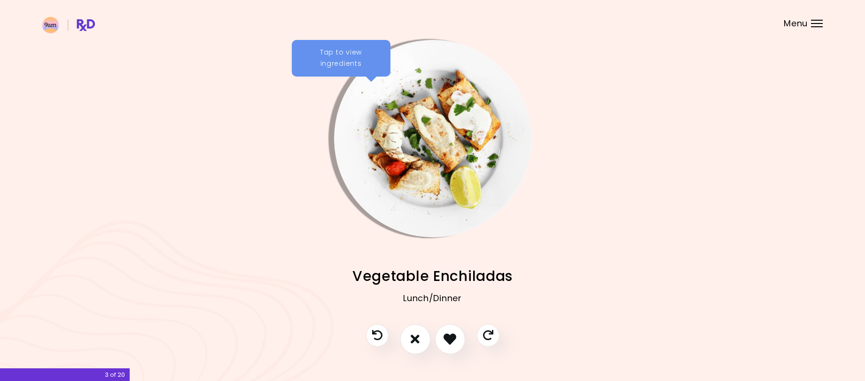
click at [422, 130] on img "Info - Vegetable Enchiladas" at bounding box center [432, 138] width 197 height 197
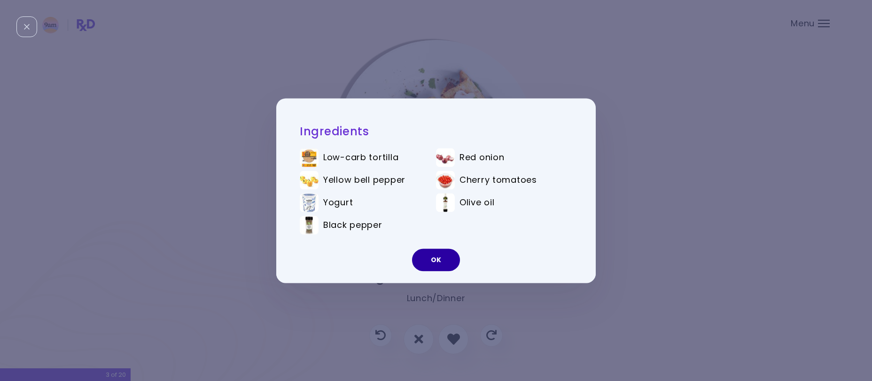
click at [427, 265] on button "OK" at bounding box center [436, 260] width 48 height 23
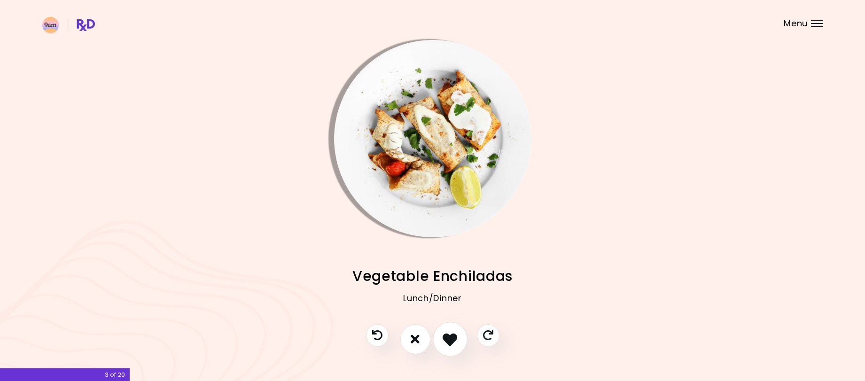
click at [452, 339] on icon "I like this recipe" at bounding box center [450, 339] width 15 height 15
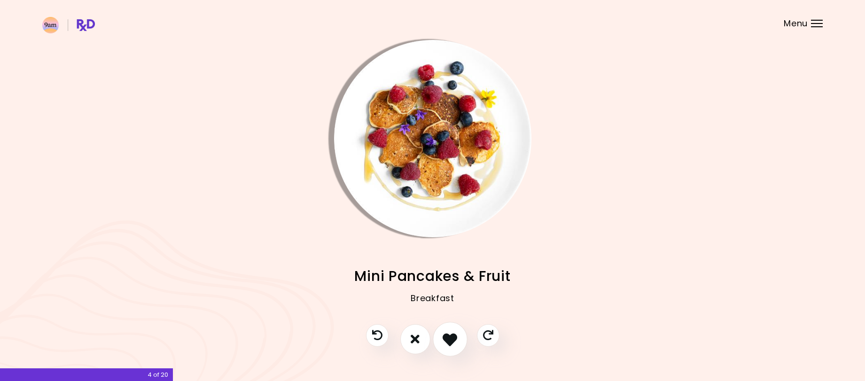
click at [450, 340] on icon "I like this recipe" at bounding box center [450, 339] width 15 height 15
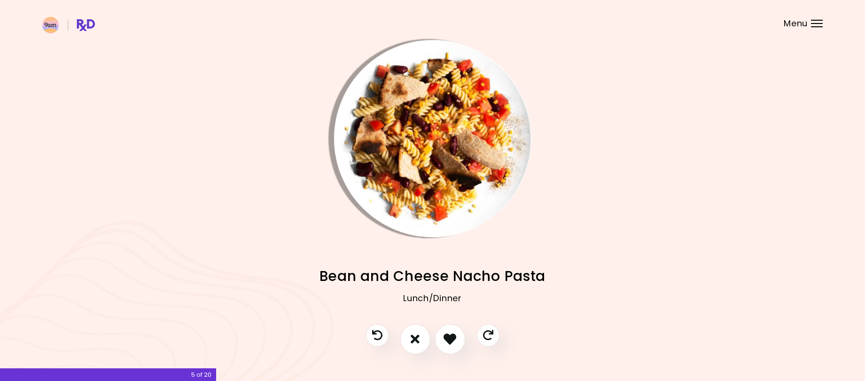
click at [434, 137] on img "Info - Bean and Cheese Nacho Pasta" at bounding box center [432, 138] width 197 height 197
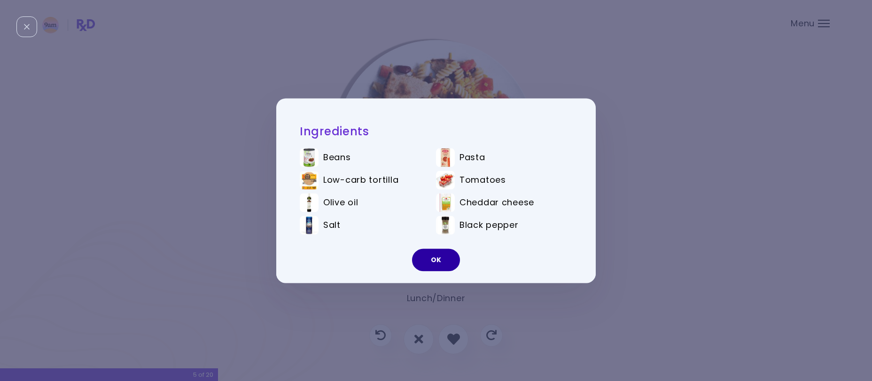
click at [438, 266] on button "OK" at bounding box center [436, 260] width 48 height 23
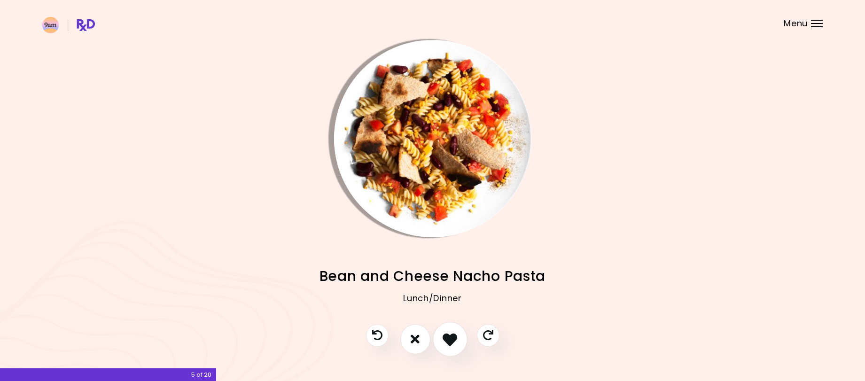
click at [452, 334] on icon "I like this recipe" at bounding box center [450, 339] width 15 height 15
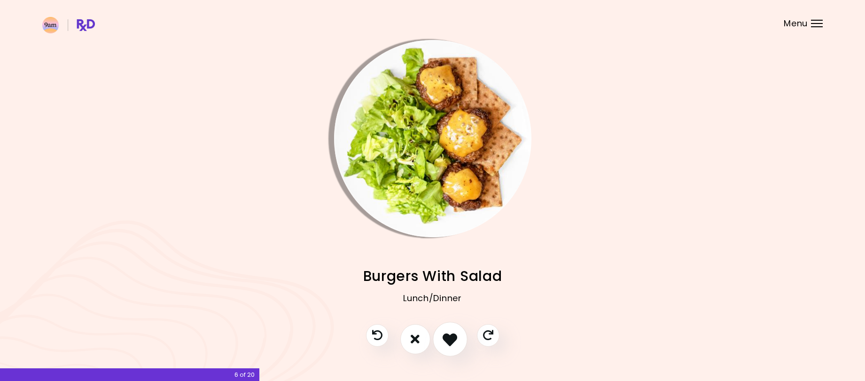
click at [452, 335] on icon "I like this recipe" at bounding box center [450, 339] width 15 height 15
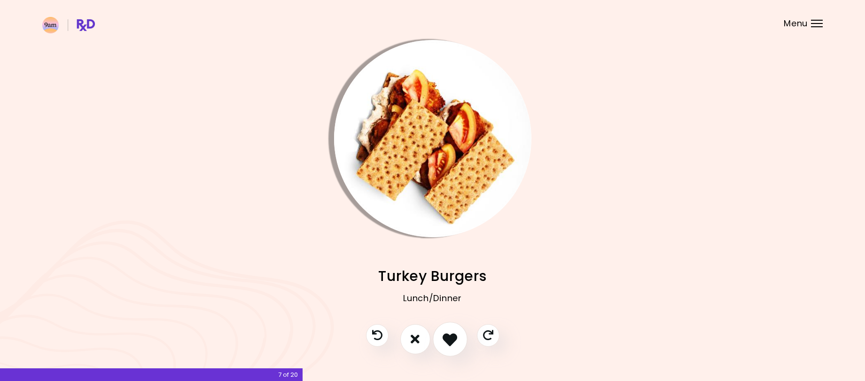
click at [454, 334] on icon "I like this recipe" at bounding box center [450, 339] width 15 height 15
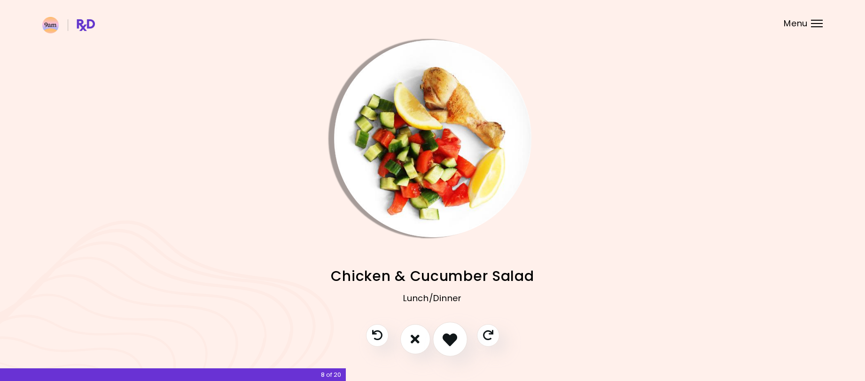
click at [455, 335] on icon "I like this recipe" at bounding box center [450, 339] width 15 height 15
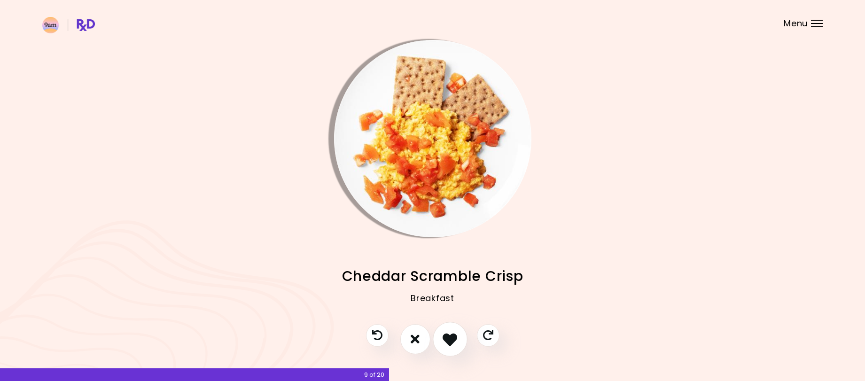
click at [456, 335] on icon "I like this recipe" at bounding box center [450, 339] width 15 height 15
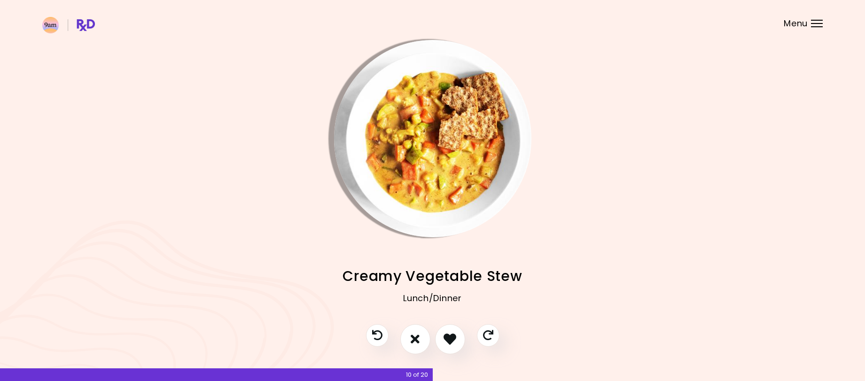
click at [460, 92] on img "Info - Creamy Vegetable Stew" at bounding box center [432, 138] width 197 height 197
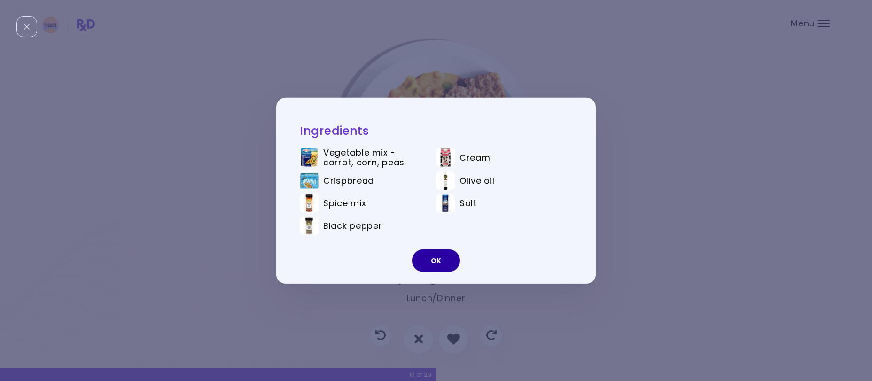
click at [428, 265] on button "OK" at bounding box center [436, 261] width 48 height 23
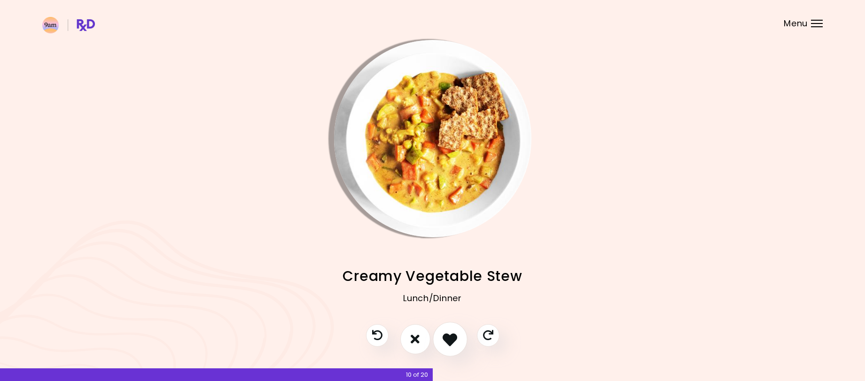
click at [450, 341] on icon "I like this recipe" at bounding box center [450, 339] width 15 height 15
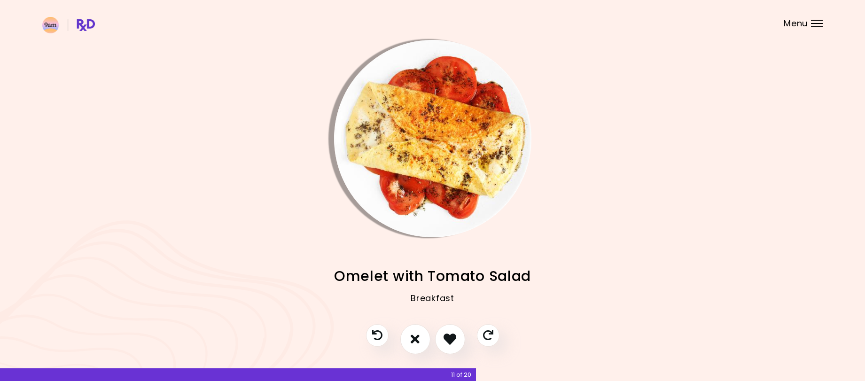
click at [424, 152] on img "Info - Omelet with Tomato Salad" at bounding box center [432, 138] width 197 height 197
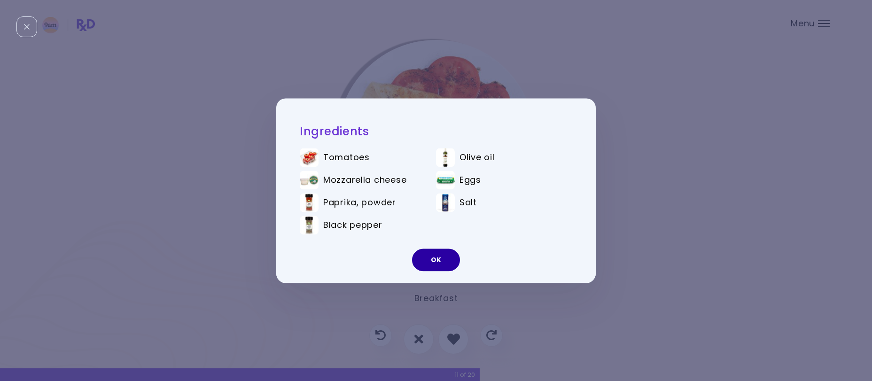
click at [441, 260] on button "OK" at bounding box center [436, 260] width 48 height 23
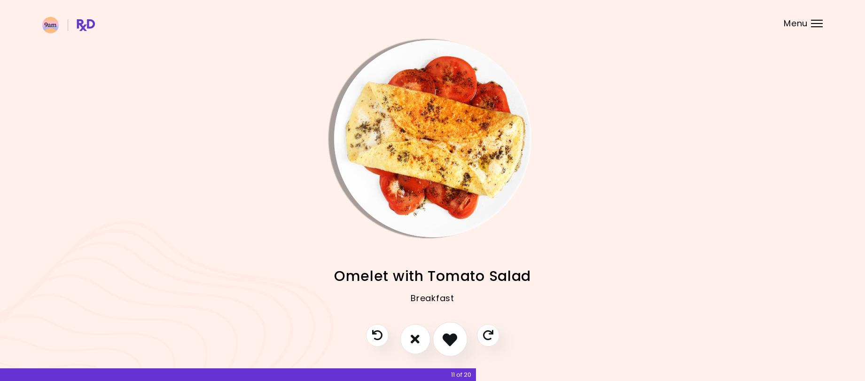
click at [448, 342] on icon "I like this recipe" at bounding box center [450, 339] width 15 height 15
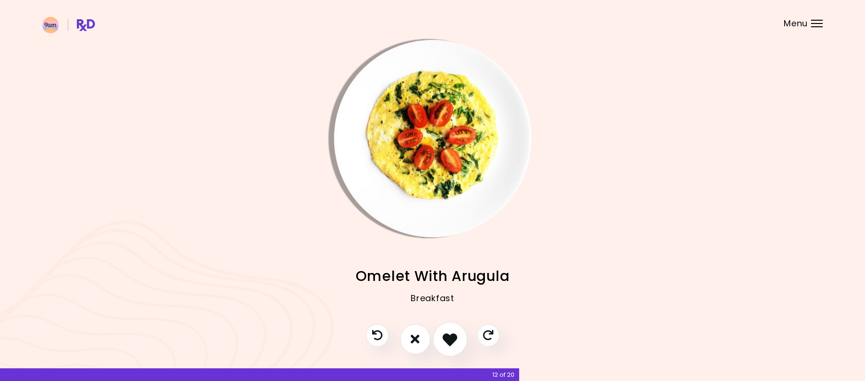
click at [449, 340] on icon "I like this recipe" at bounding box center [450, 339] width 15 height 15
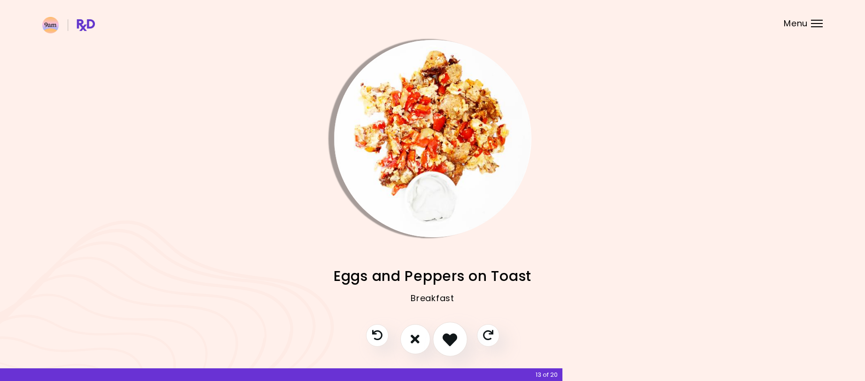
click at [451, 339] on icon "I like this recipe" at bounding box center [450, 339] width 15 height 15
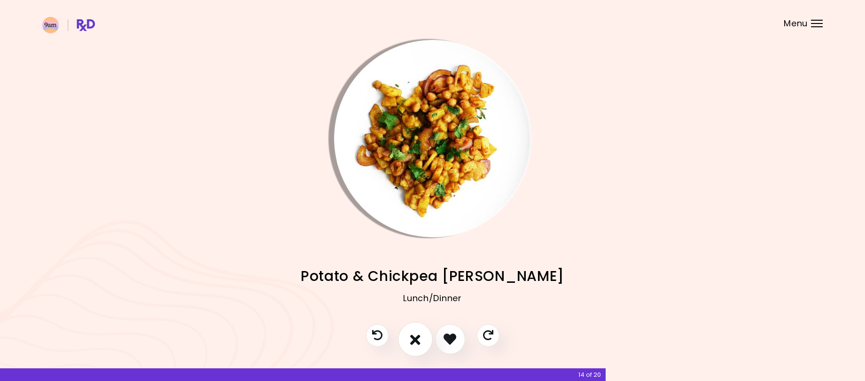
click at [405, 342] on button "I don't like this recipe" at bounding box center [415, 339] width 35 height 35
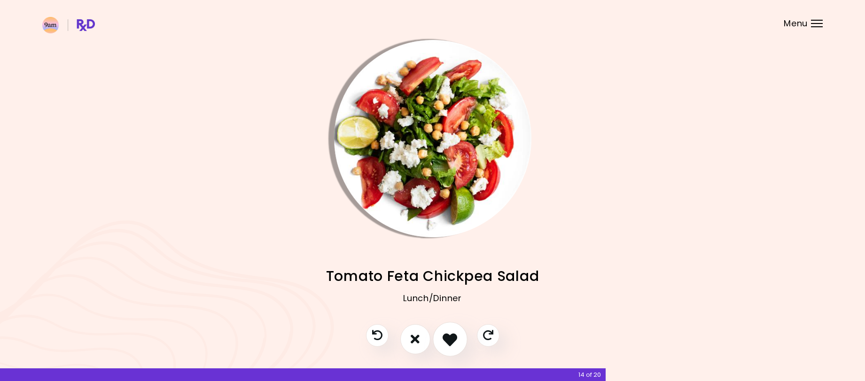
click at [449, 341] on icon "I like this recipe" at bounding box center [450, 339] width 15 height 15
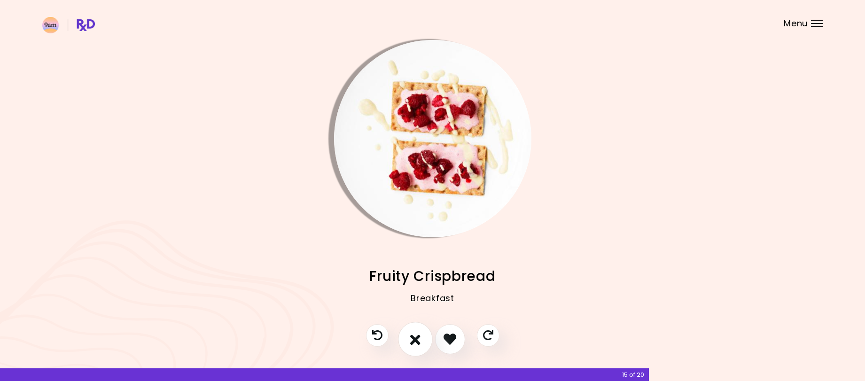
click at [414, 338] on icon "I don't like this recipe" at bounding box center [415, 339] width 10 height 15
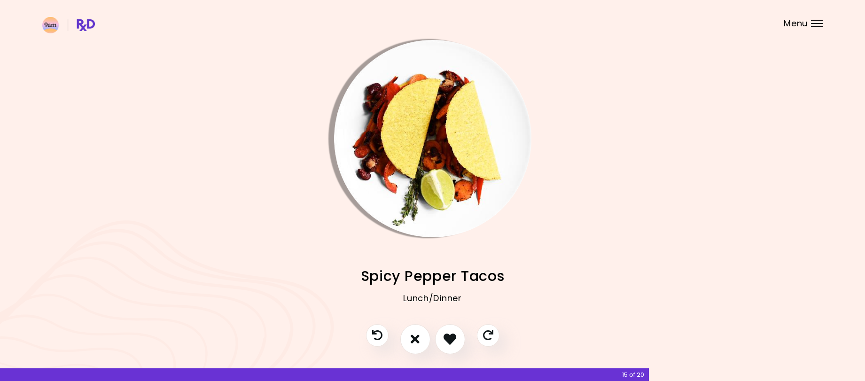
click at [430, 128] on img "Info - Spicy Pepper Tacos" at bounding box center [432, 138] width 197 height 197
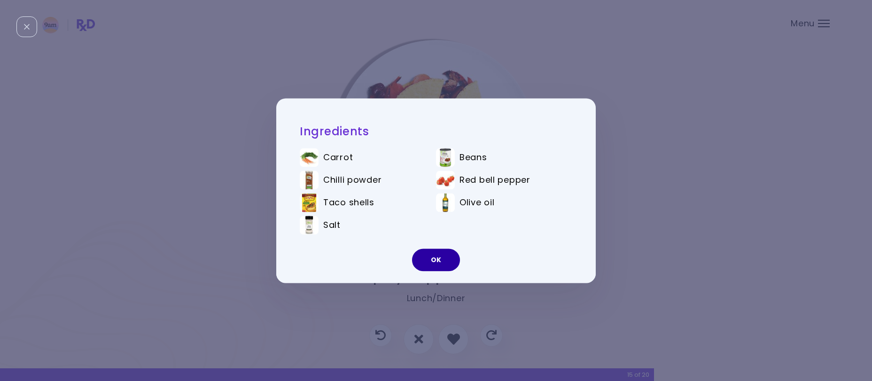
click at [439, 255] on button "OK" at bounding box center [436, 260] width 48 height 23
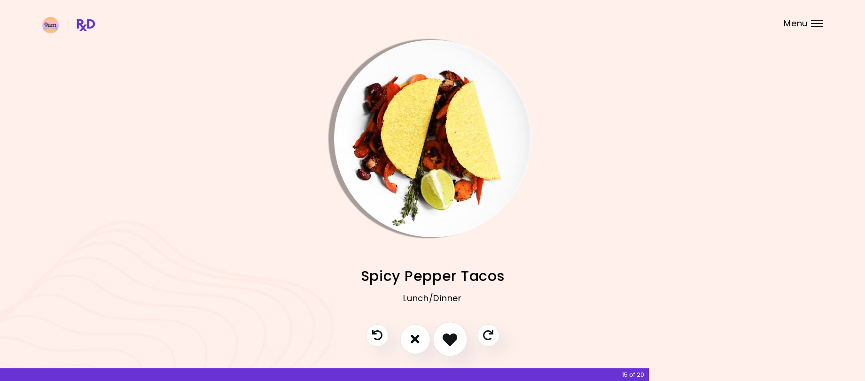
click at [450, 336] on icon "I like this recipe" at bounding box center [450, 339] width 15 height 15
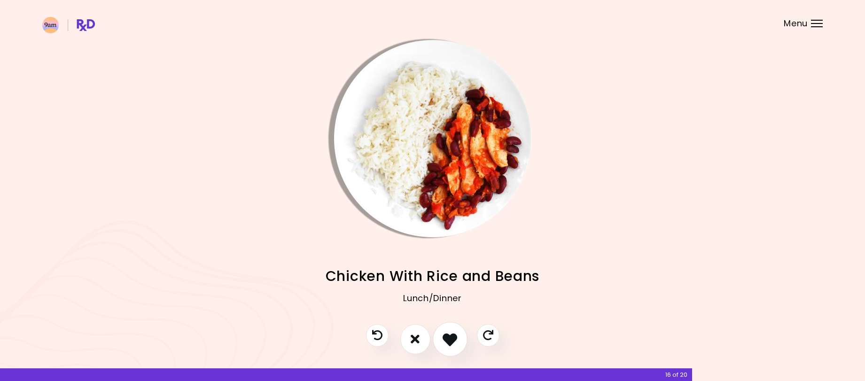
click at [447, 340] on icon "I like this recipe" at bounding box center [450, 339] width 15 height 15
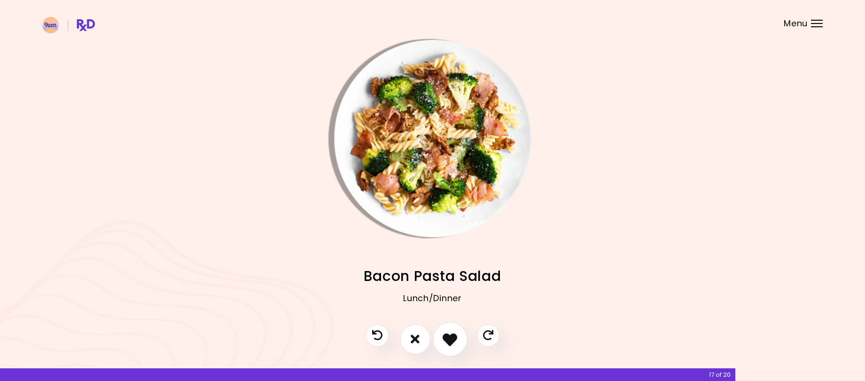
click at [447, 340] on icon "I like this recipe" at bounding box center [450, 339] width 15 height 15
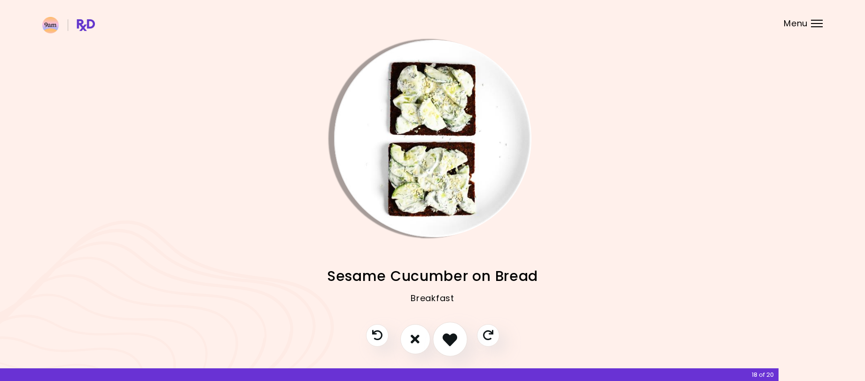
click at [452, 342] on icon "I like this recipe" at bounding box center [450, 339] width 15 height 15
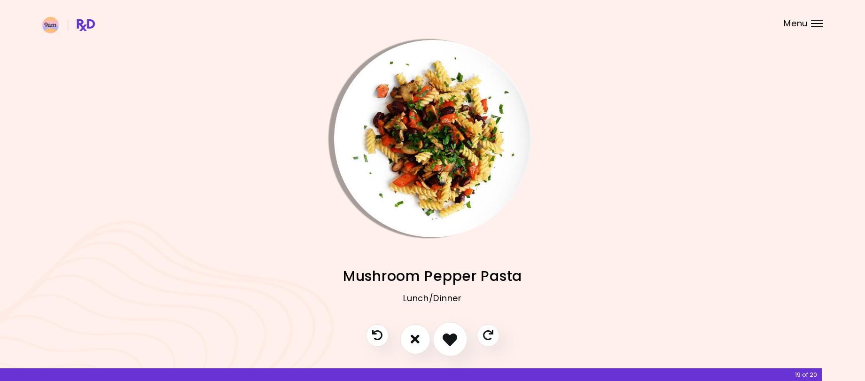
click at [452, 341] on icon "I like this recipe" at bounding box center [450, 339] width 15 height 15
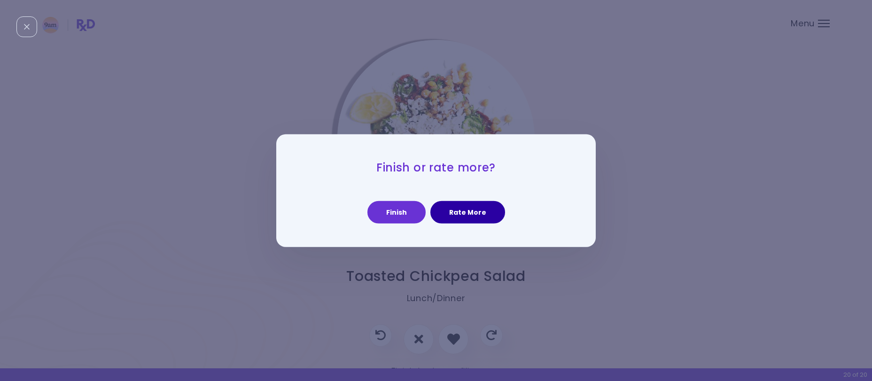
click at [458, 211] on button "Rate More" at bounding box center [467, 212] width 75 height 23
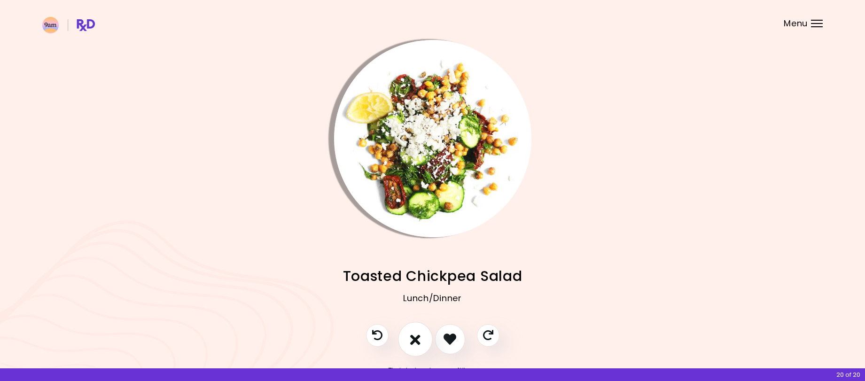
click at [414, 340] on icon "I don't like this recipe" at bounding box center [415, 339] width 10 height 15
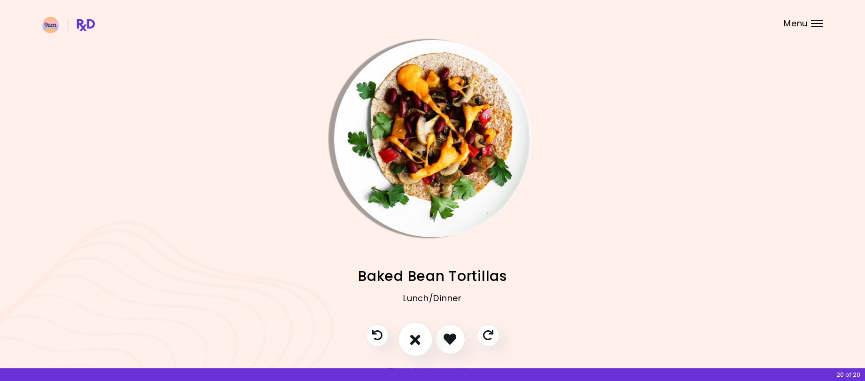
click at [415, 338] on icon "I don't like this recipe" at bounding box center [415, 339] width 10 height 15
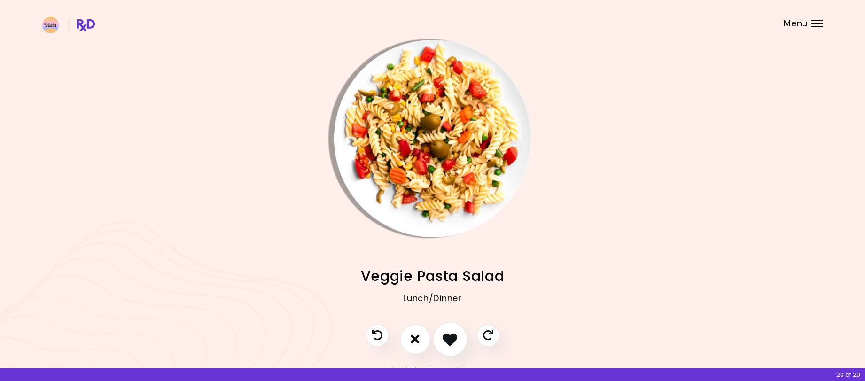
click at [456, 334] on icon "I like this recipe" at bounding box center [450, 339] width 15 height 15
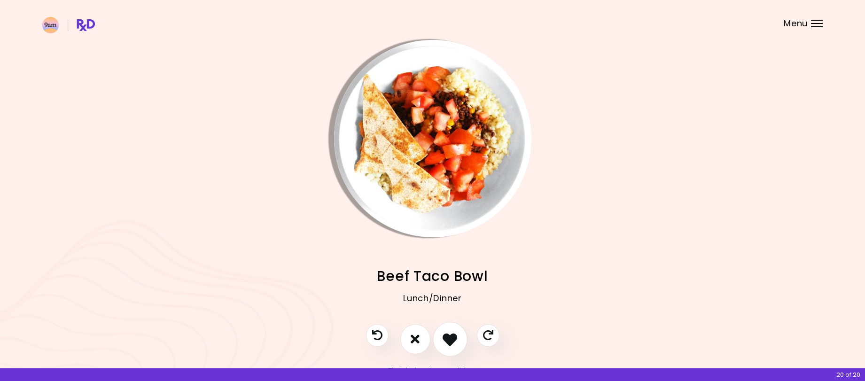
click at [456, 334] on icon "I like this recipe" at bounding box center [450, 339] width 15 height 15
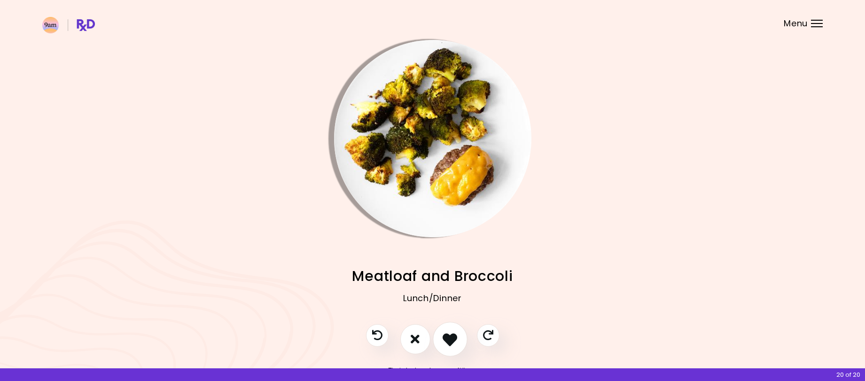
click at [457, 336] on icon "I like this recipe" at bounding box center [450, 339] width 15 height 15
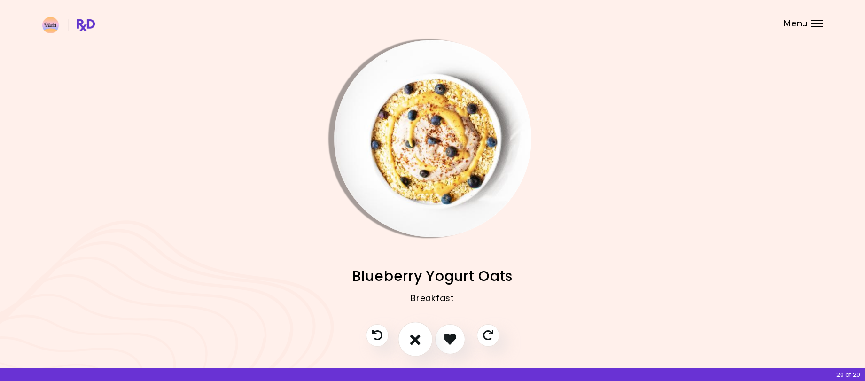
click at [417, 339] on icon "I don't like this recipe" at bounding box center [415, 339] width 10 height 15
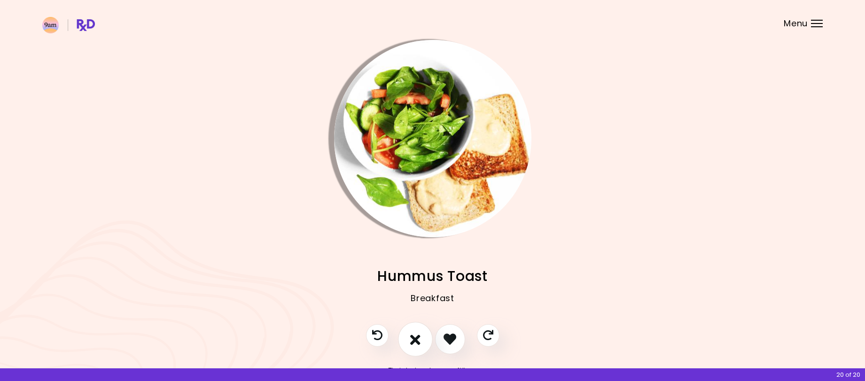
click at [415, 340] on icon "I don't like this recipe" at bounding box center [415, 339] width 10 height 15
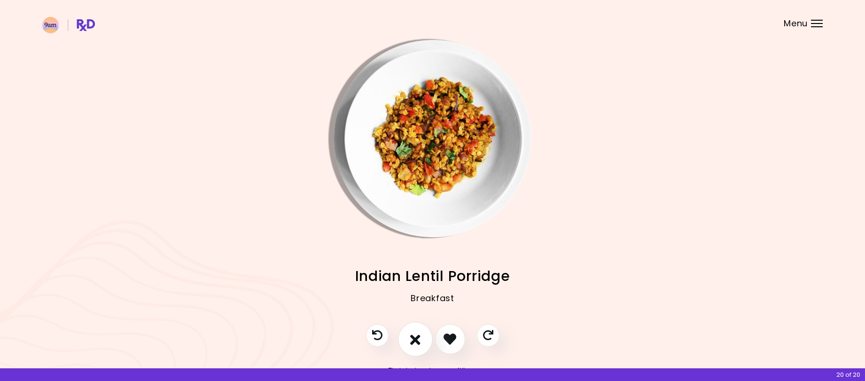
click at [415, 340] on icon "I don't like this recipe" at bounding box center [415, 339] width 10 height 15
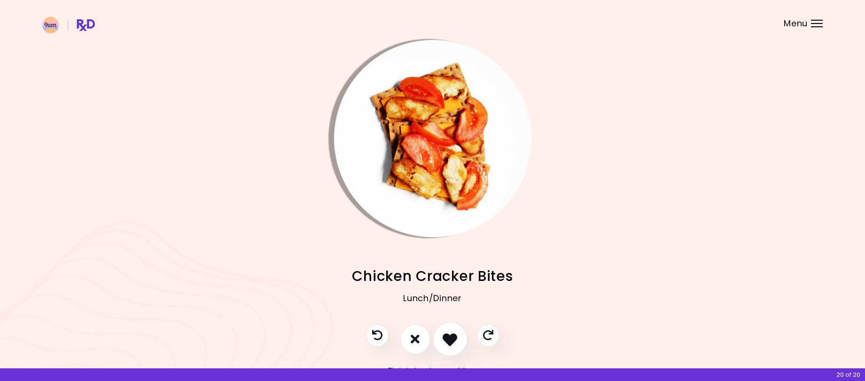
click at [453, 334] on icon "I like this recipe" at bounding box center [450, 339] width 15 height 15
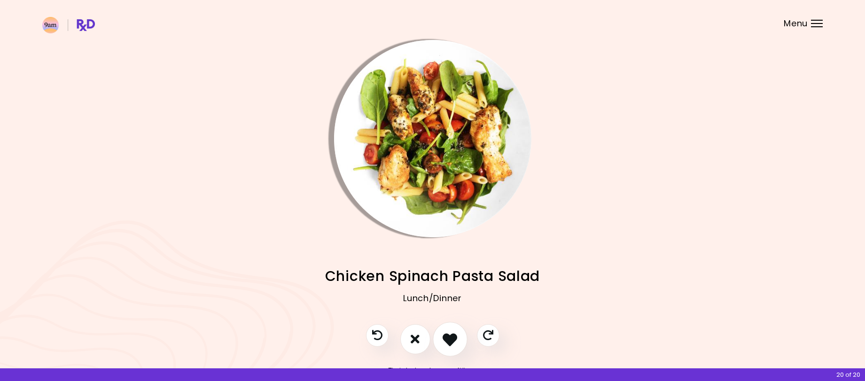
click at [457, 336] on icon "I like this recipe" at bounding box center [450, 339] width 15 height 15
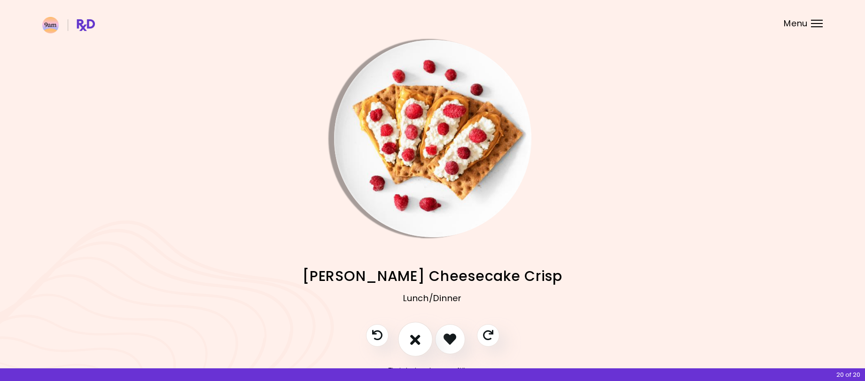
click at [415, 337] on icon "I don't like this recipe" at bounding box center [415, 339] width 10 height 15
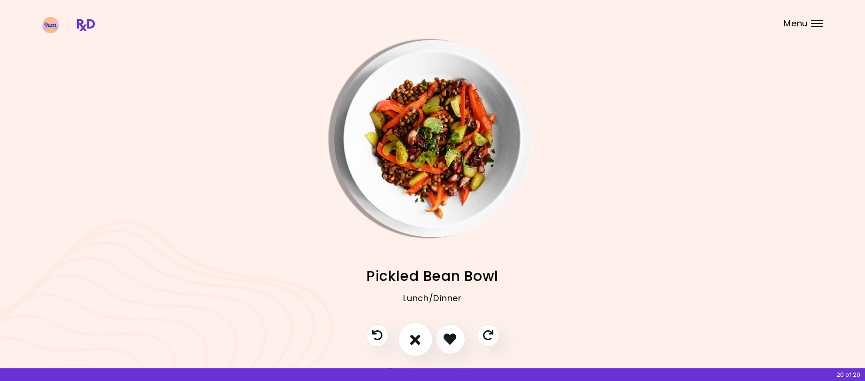
click at [418, 339] on icon "I don't like this recipe" at bounding box center [415, 339] width 10 height 15
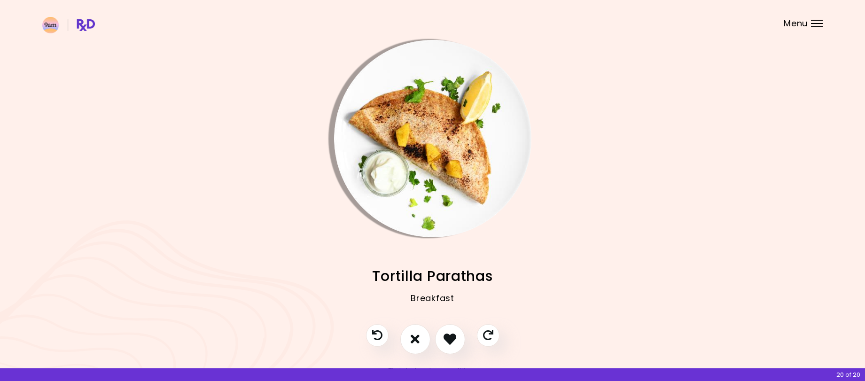
click at [454, 127] on img "Info - Tortilla Parathas" at bounding box center [432, 138] width 197 height 197
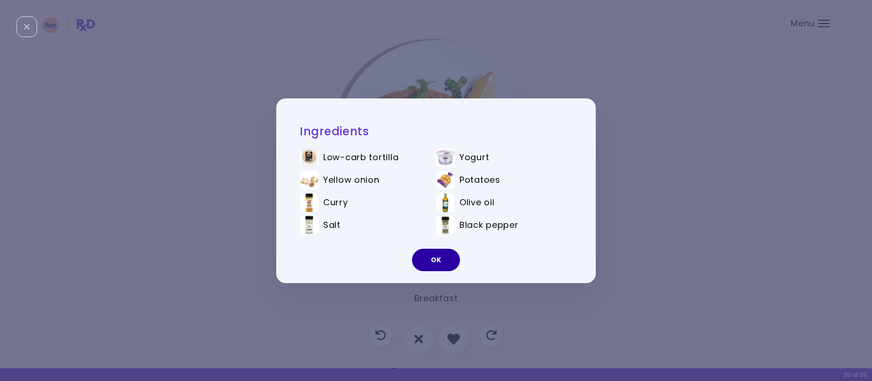
click at [438, 261] on button "OK" at bounding box center [436, 260] width 48 height 23
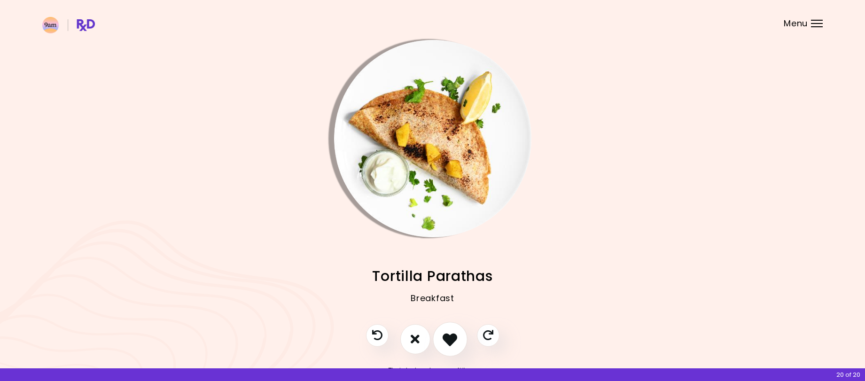
click at [451, 342] on icon "I like this recipe" at bounding box center [450, 339] width 15 height 15
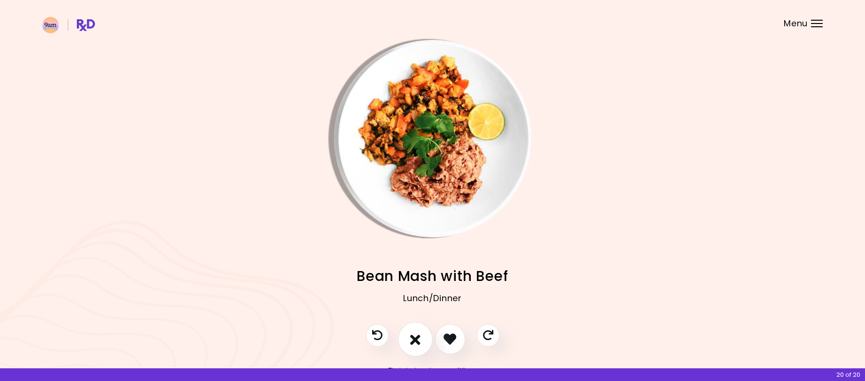
click at [411, 343] on icon "I don't like this recipe" at bounding box center [415, 339] width 10 height 15
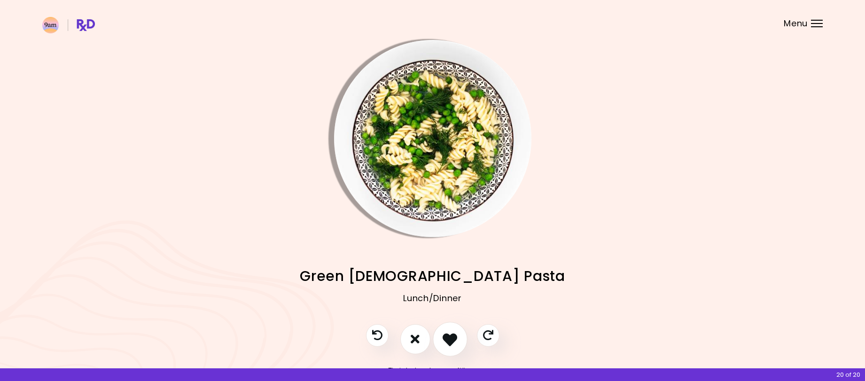
click at [445, 332] on icon "I like this recipe" at bounding box center [450, 339] width 15 height 15
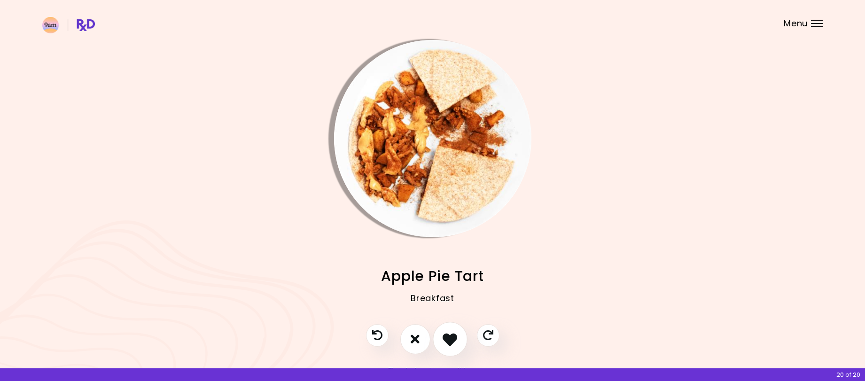
click at [445, 332] on icon "I like this recipe" at bounding box center [450, 339] width 15 height 15
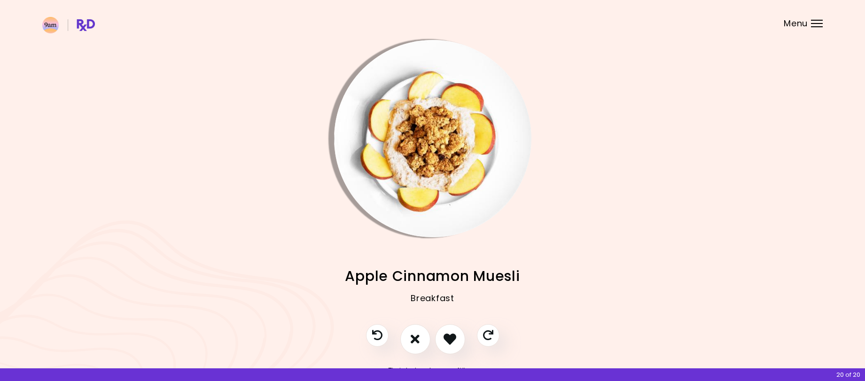
click at [448, 175] on img "Info - Apple Cinnamon Muesli" at bounding box center [432, 138] width 197 height 197
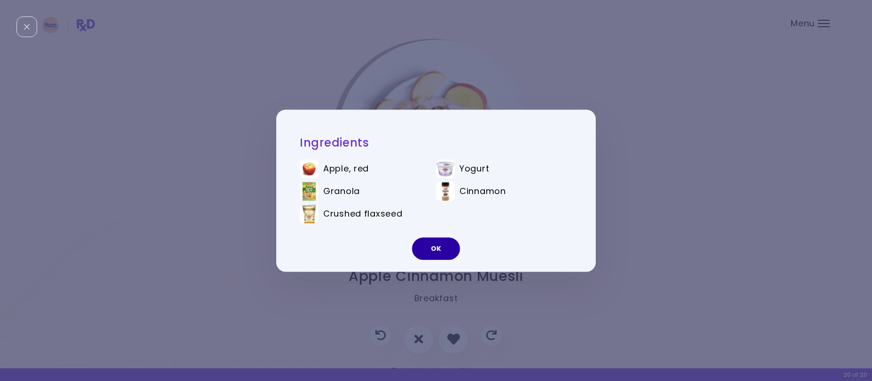
click at [437, 242] on button "OK" at bounding box center [436, 248] width 48 height 23
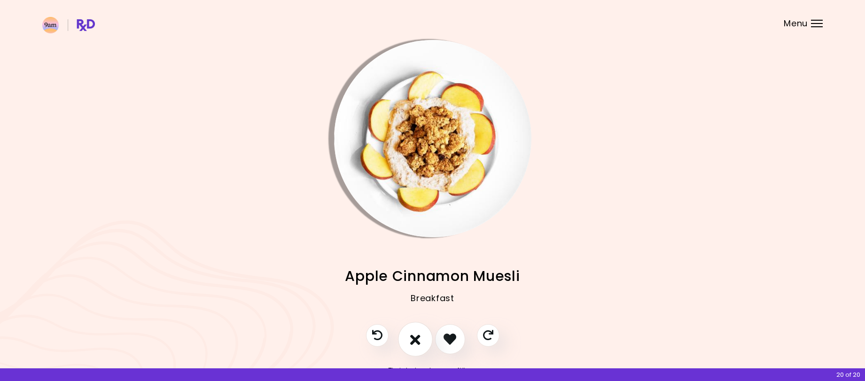
click at [413, 328] on button "I don't like this recipe" at bounding box center [415, 339] width 35 height 35
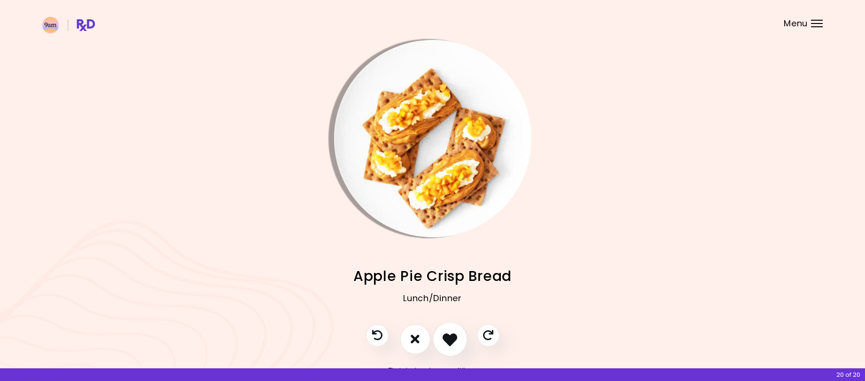
click at [448, 339] on icon "I like this recipe" at bounding box center [450, 339] width 15 height 15
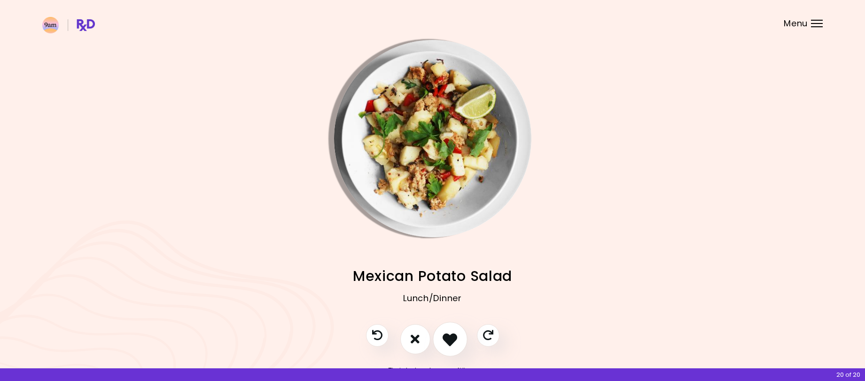
click at [448, 340] on icon "I like this recipe" at bounding box center [450, 339] width 15 height 15
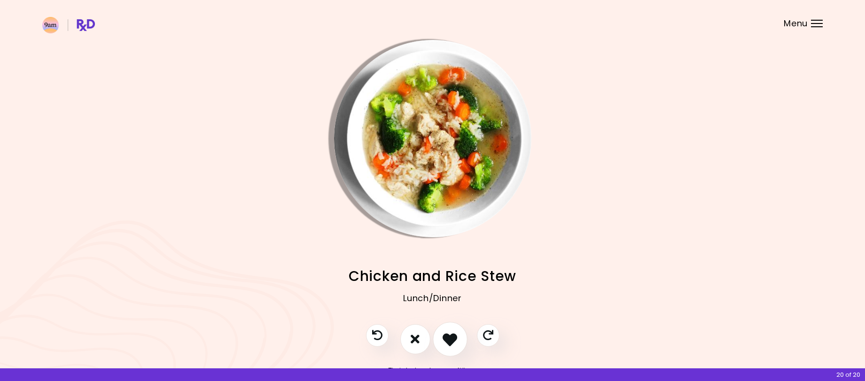
click at [448, 340] on icon "I like this recipe" at bounding box center [450, 339] width 15 height 15
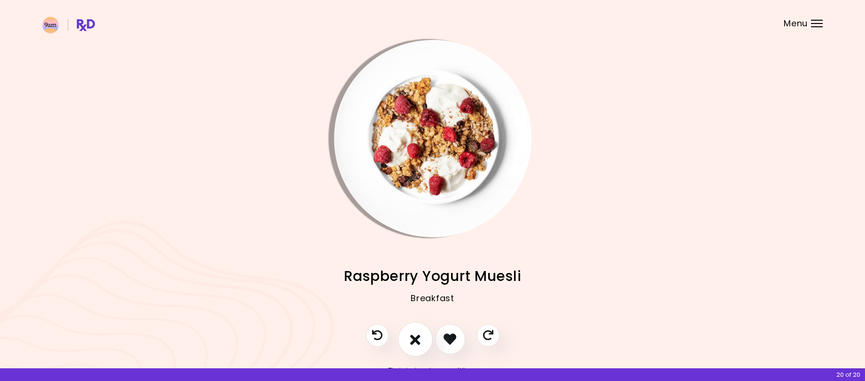
click at [421, 340] on button "I don't like this recipe" at bounding box center [415, 339] width 35 height 35
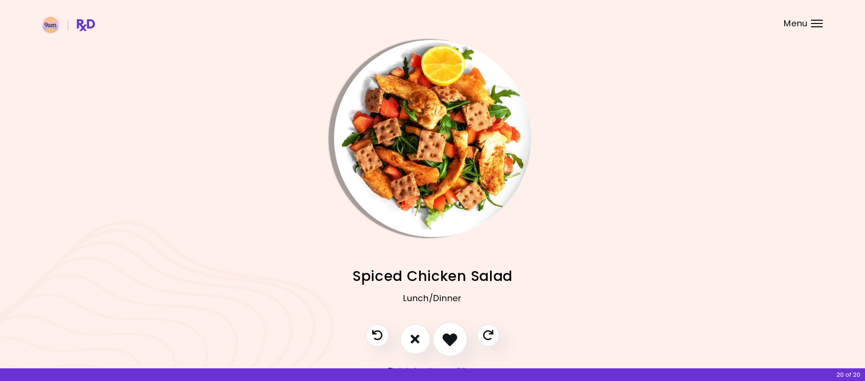
click at [449, 338] on icon "I like this recipe" at bounding box center [450, 339] width 15 height 15
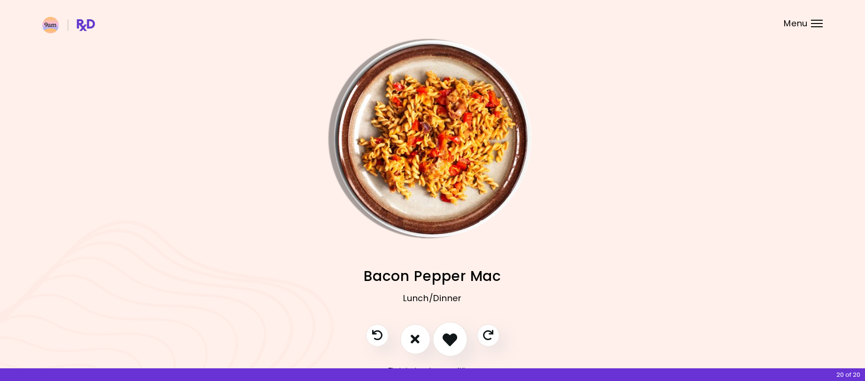
click at [454, 337] on icon "I like this recipe" at bounding box center [450, 339] width 15 height 15
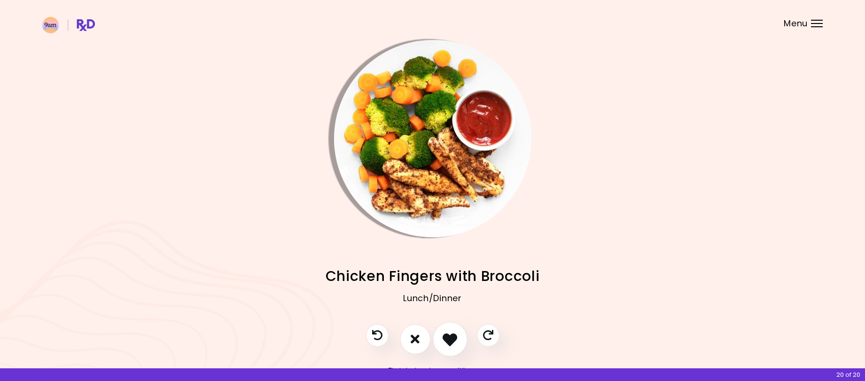
click at [454, 337] on icon "I like this recipe" at bounding box center [450, 339] width 15 height 15
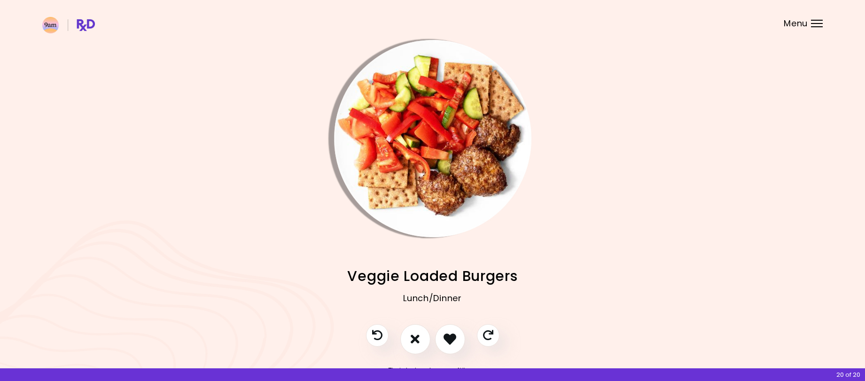
click at [446, 172] on img "Info - Veggie Loaded Burgers" at bounding box center [432, 138] width 197 height 197
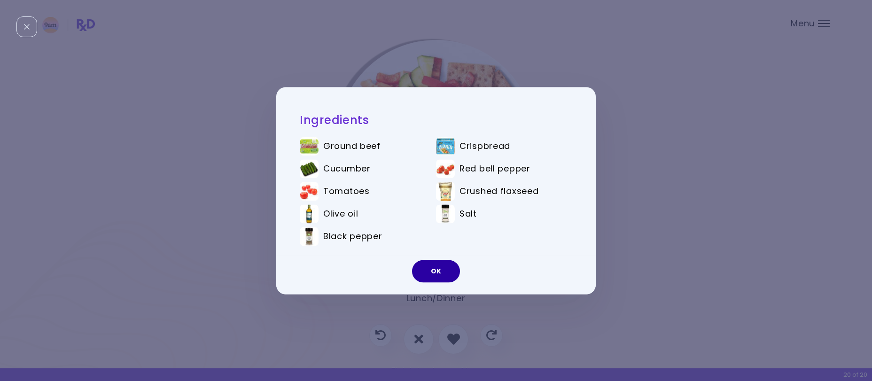
click at [442, 265] on button "OK" at bounding box center [436, 271] width 48 height 23
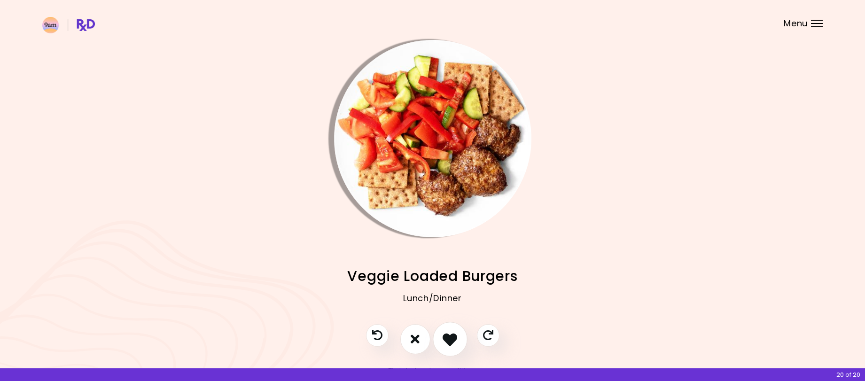
click at [460, 339] on button "I like this recipe" at bounding box center [450, 339] width 35 height 35
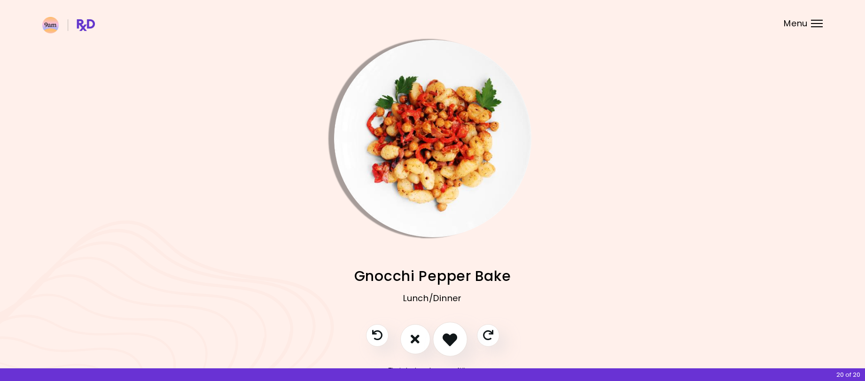
click at [451, 341] on icon "I like this recipe" at bounding box center [450, 339] width 15 height 15
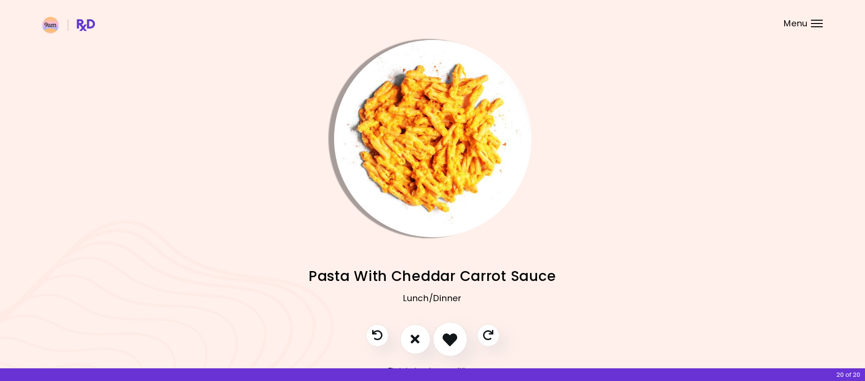
click at [452, 340] on icon "I like this recipe" at bounding box center [450, 339] width 15 height 15
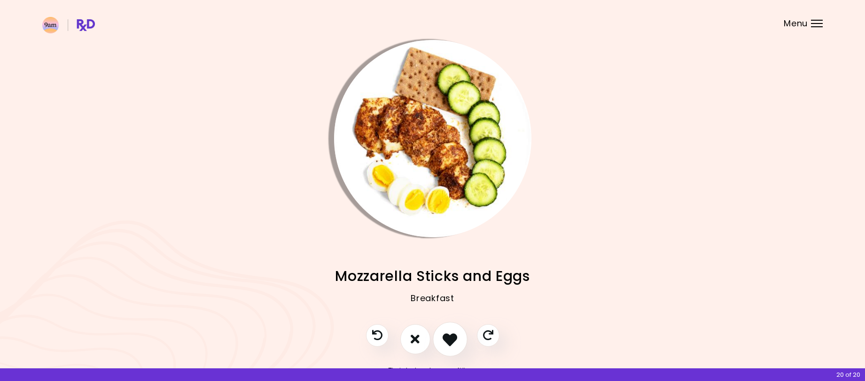
click at [453, 340] on icon "I like this recipe" at bounding box center [450, 339] width 15 height 15
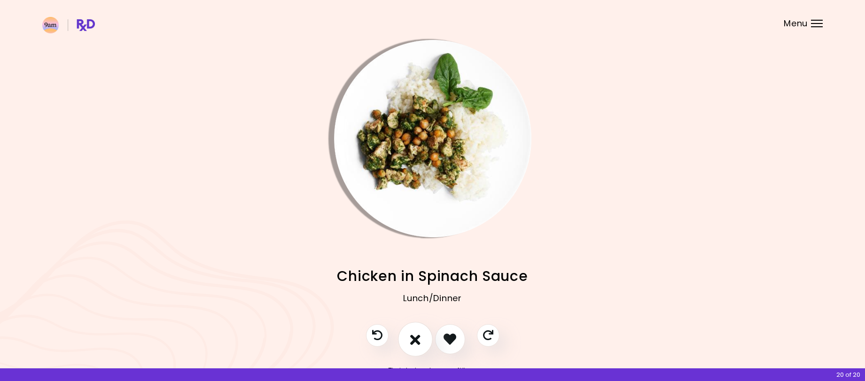
click at [418, 339] on icon "I don't like this recipe" at bounding box center [415, 339] width 10 height 15
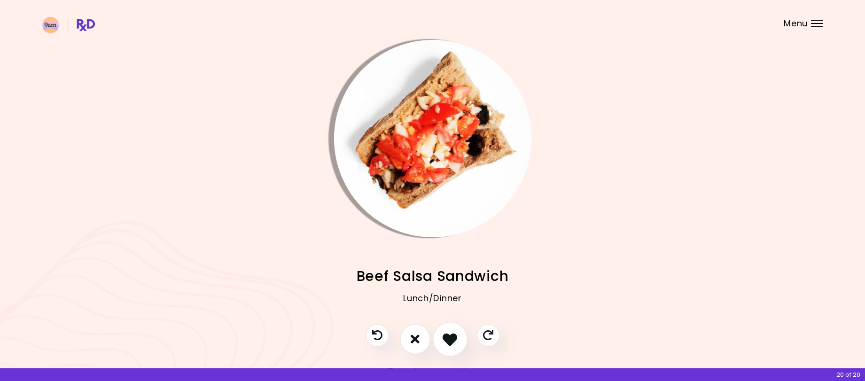
click at [456, 335] on icon "I like this recipe" at bounding box center [450, 339] width 15 height 15
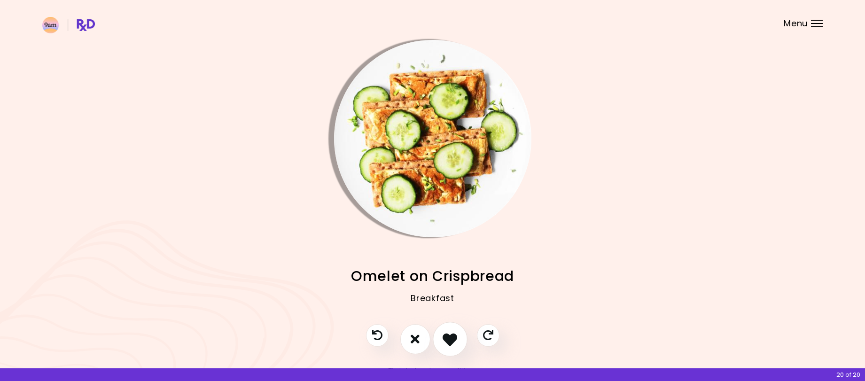
click at [450, 337] on icon "I like this recipe" at bounding box center [450, 339] width 15 height 15
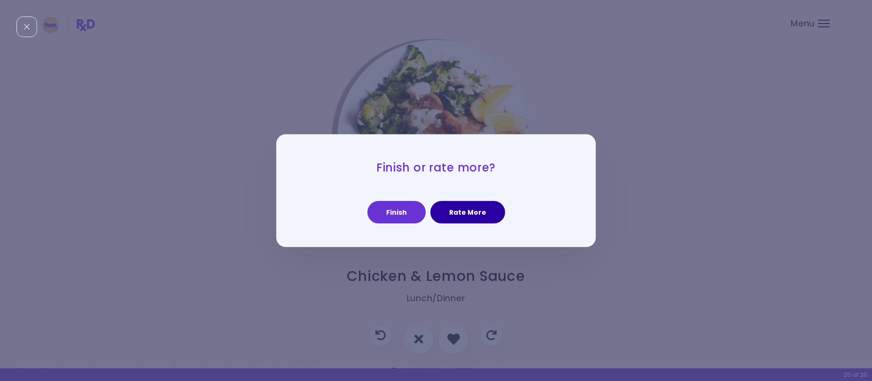
click at [477, 213] on button "Rate More" at bounding box center [467, 212] width 75 height 23
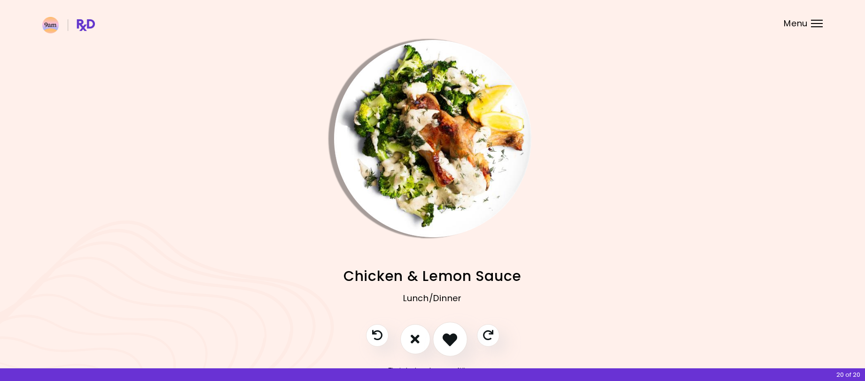
click at [447, 336] on icon "I like this recipe" at bounding box center [450, 339] width 15 height 15
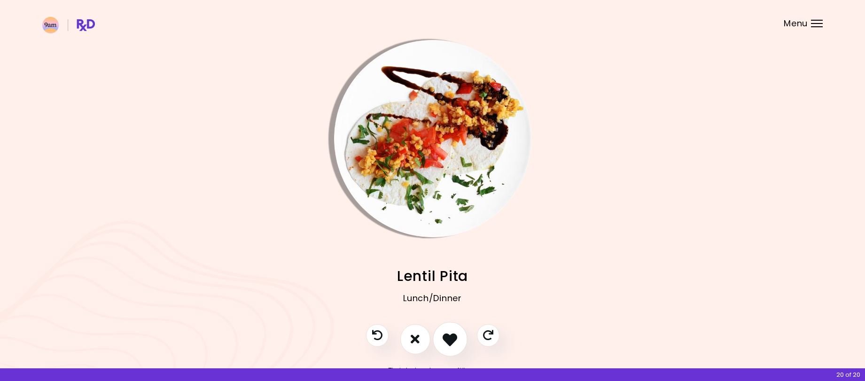
click at [453, 335] on icon "I like this recipe" at bounding box center [450, 339] width 15 height 15
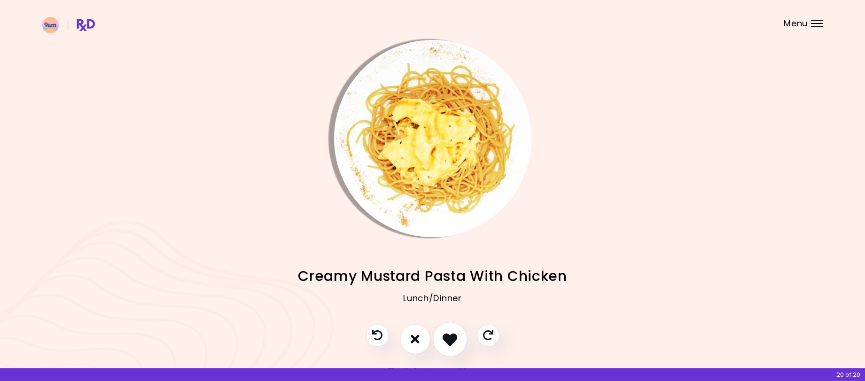
click at [453, 335] on icon "I like this recipe" at bounding box center [450, 339] width 15 height 15
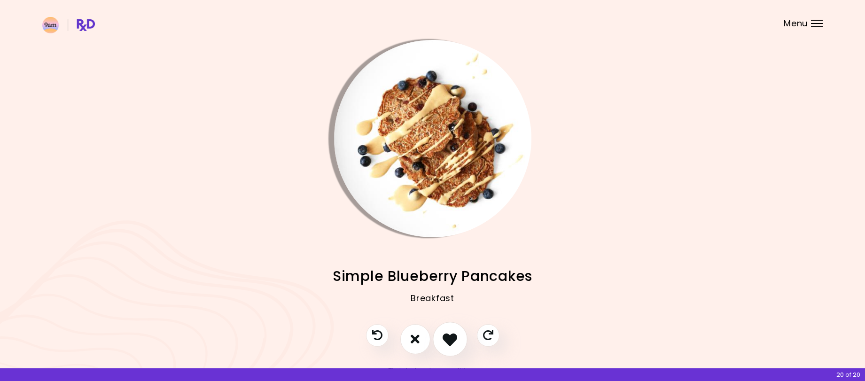
click at [453, 335] on icon "I like this recipe" at bounding box center [450, 339] width 15 height 15
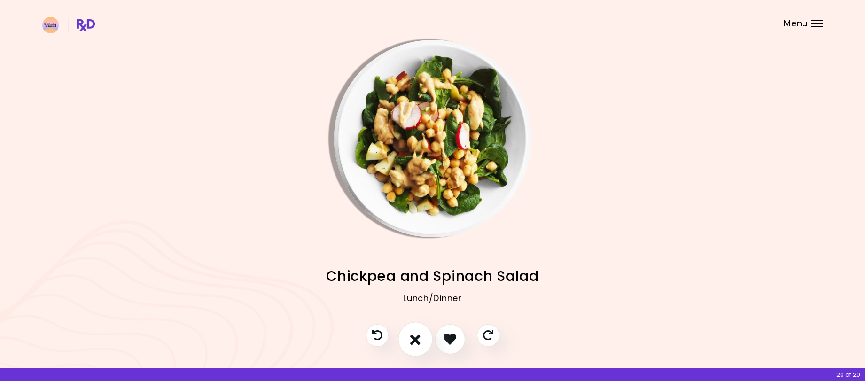
click at [414, 346] on icon "I don't like this recipe" at bounding box center [415, 339] width 10 height 15
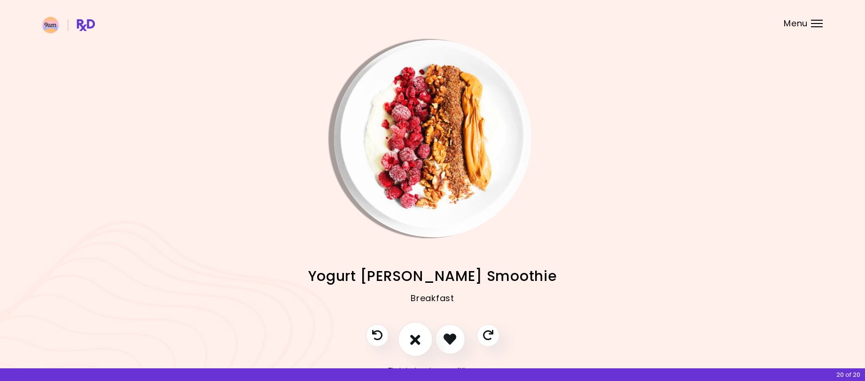
click at [412, 343] on icon "I don't like this recipe" at bounding box center [415, 339] width 10 height 15
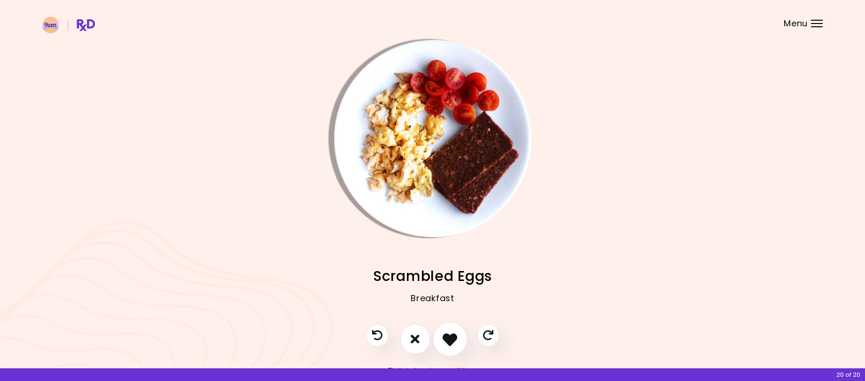
click at [448, 338] on icon "I like this recipe" at bounding box center [450, 339] width 15 height 15
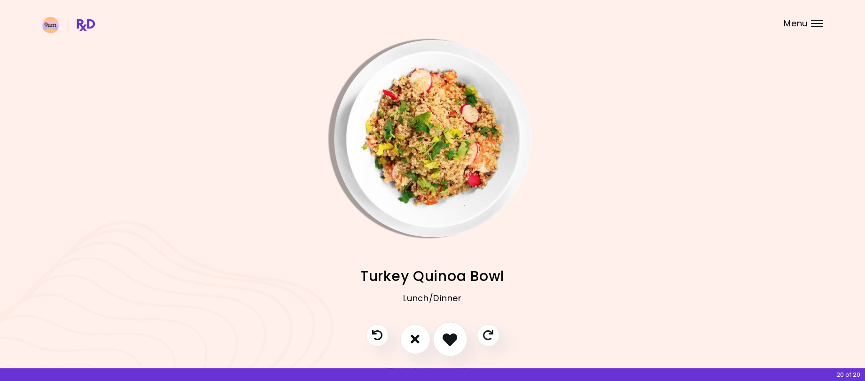
click at [448, 338] on icon "I like this recipe" at bounding box center [450, 339] width 15 height 15
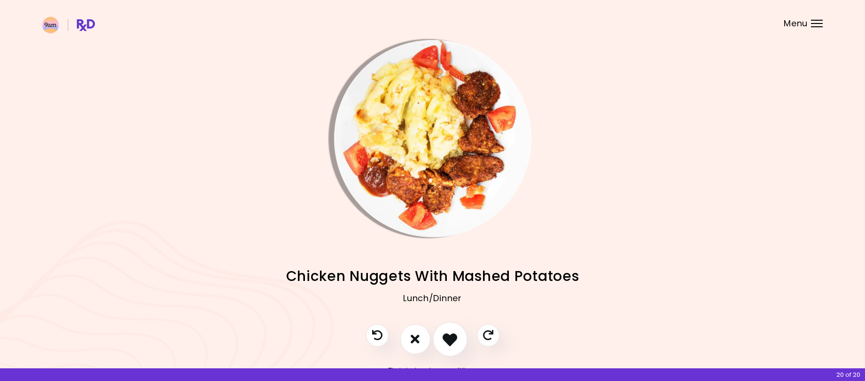
click at [451, 342] on icon "I like this recipe" at bounding box center [450, 339] width 15 height 15
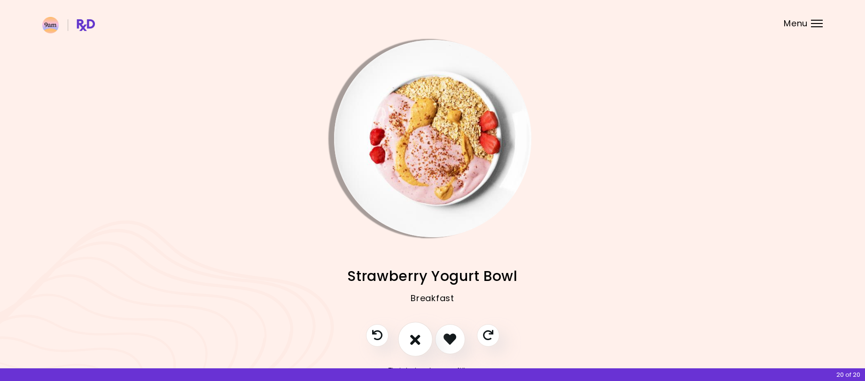
click at [413, 339] on icon "I don't like this recipe" at bounding box center [415, 339] width 10 height 15
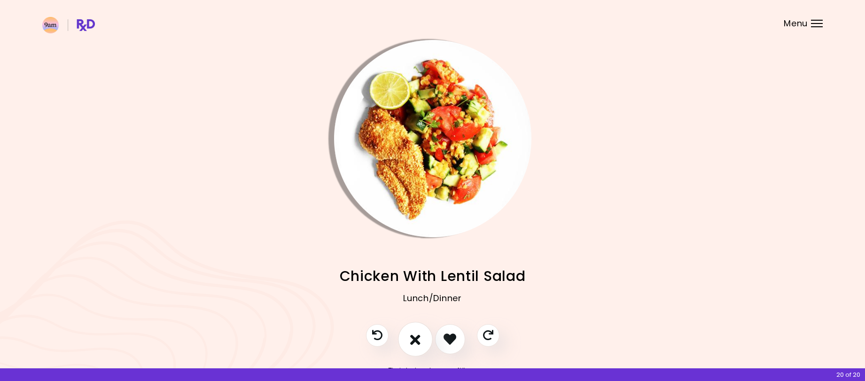
click at [413, 339] on icon "I don't like this recipe" at bounding box center [415, 339] width 10 height 15
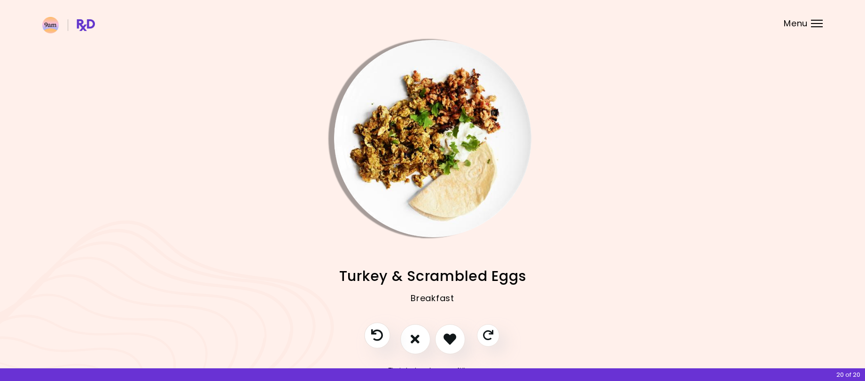
click at [375, 336] on icon "Previous recipe" at bounding box center [377, 335] width 12 height 12
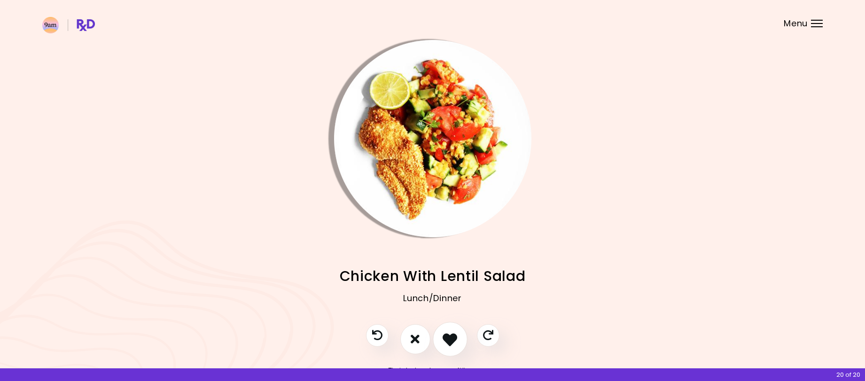
click at [446, 338] on icon "I like this recipe" at bounding box center [450, 339] width 15 height 15
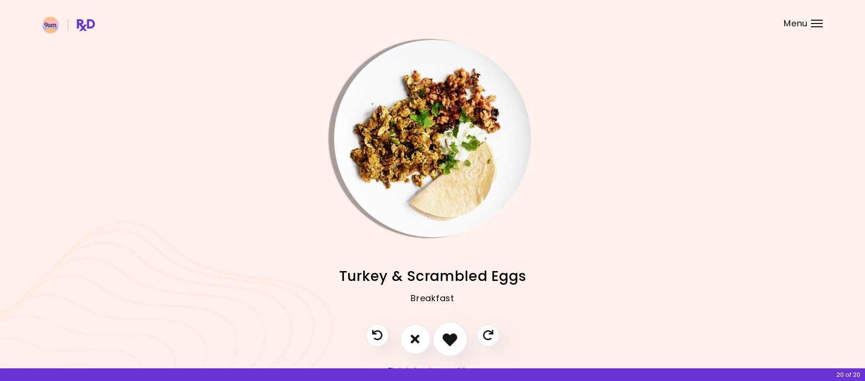
click at [447, 344] on icon "I like this recipe" at bounding box center [450, 339] width 15 height 15
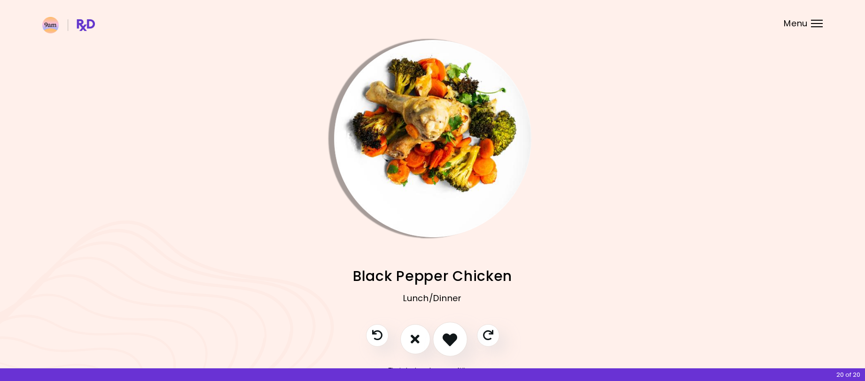
click at [455, 341] on icon "I like this recipe" at bounding box center [450, 339] width 15 height 15
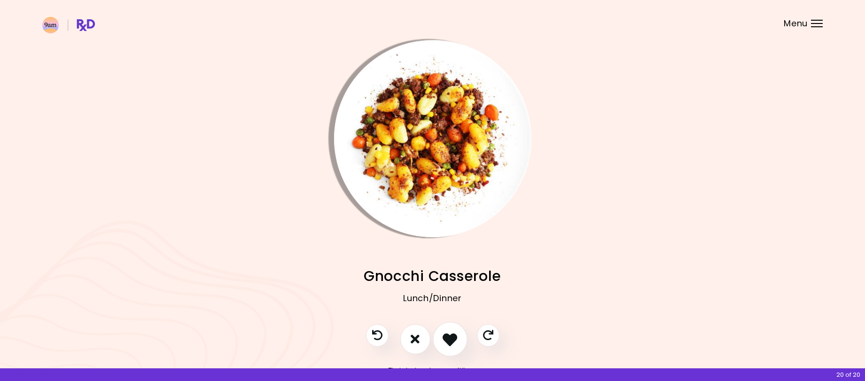
click at [455, 341] on icon "I like this recipe" at bounding box center [450, 339] width 15 height 15
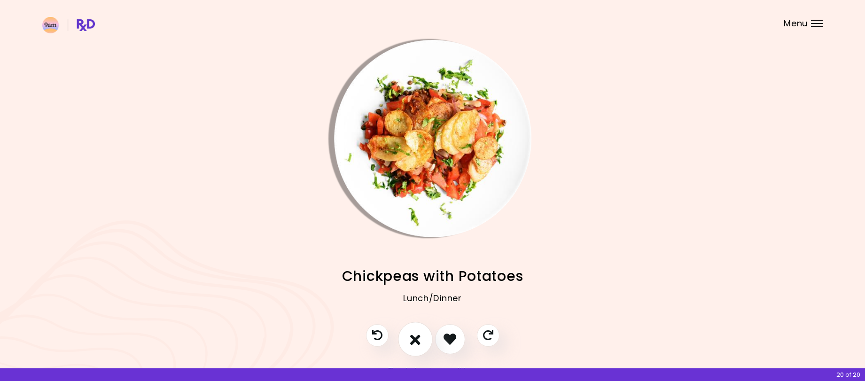
click at [415, 343] on icon "I don't like this recipe" at bounding box center [415, 339] width 10 height 15
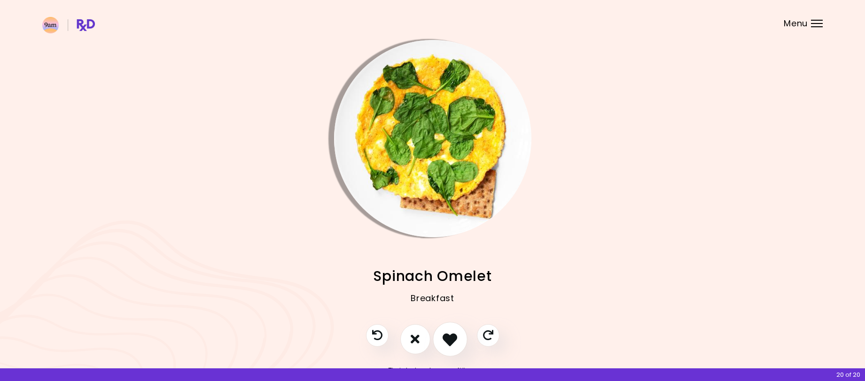
click at [448, 335] on icon "I like this recipe" at bounding box center [450, 339] width 15 height 15
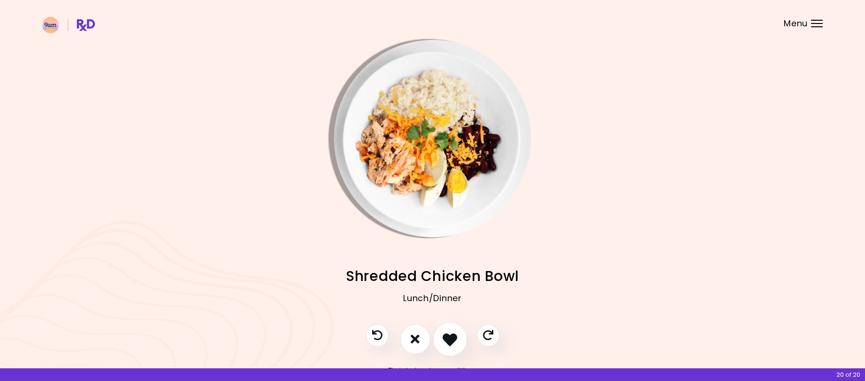
click at [448, 335] on icon "I like this recipe" at bounding box center [450, 339] width 15 height 15
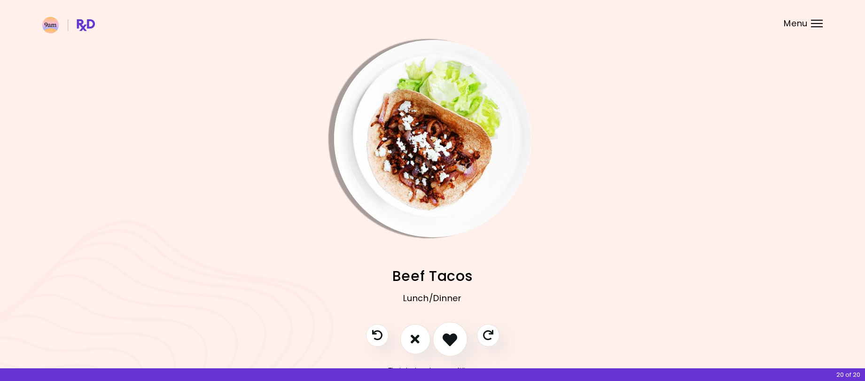
click at [449, 335] on icon "I like this recipe" at bounding box center [450, 339] width 15 height 15
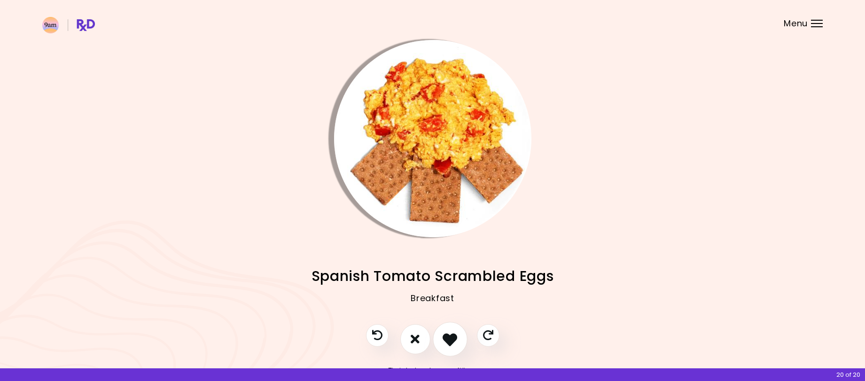
click at [449, 335] on icon "I like this recipe" at bounding box center [450, 339] width 15 height 15
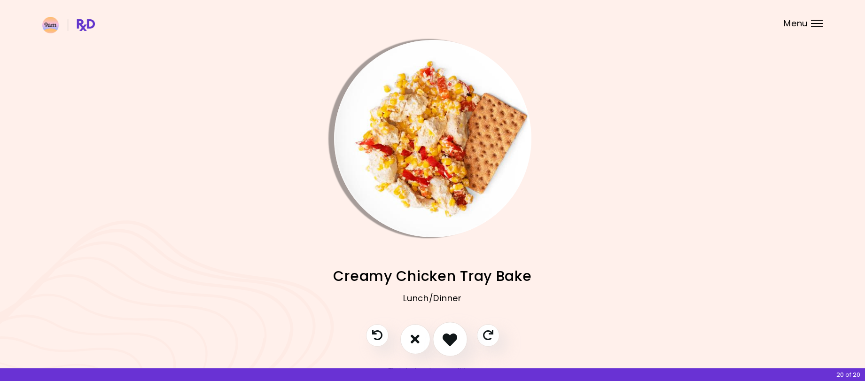
click at [449, 335] on icon "I like this recipe" at bounding box center [450, 339] width 15 height 15
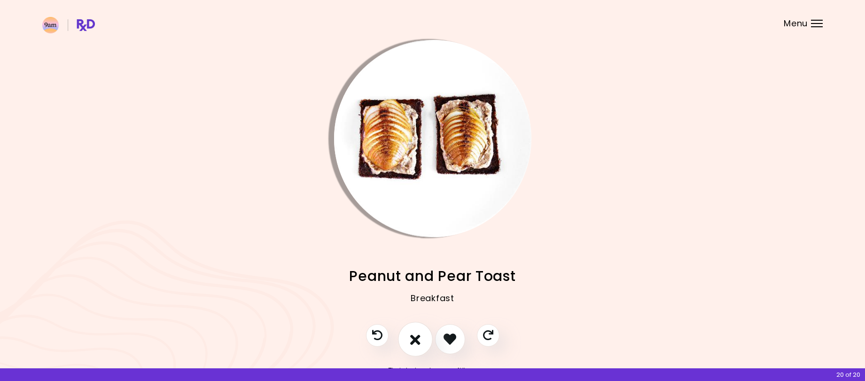
click at [417, 341] on icon "I don't like this recipe" at bounding box center [415, 339] width 10 height 15
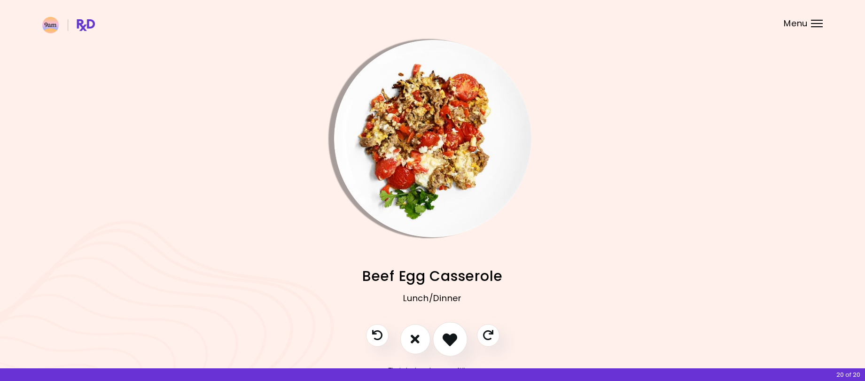
click at [449, 335] on icon "I like this recipe" at bounding box center [450, 339] width 15 height 15
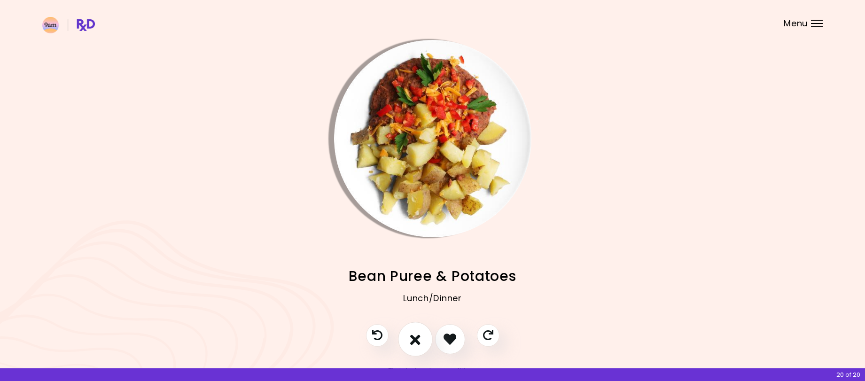
click at [420, 338] on icon "I don't like this recipe" at bounding box center [415, 339] width 10 height 15
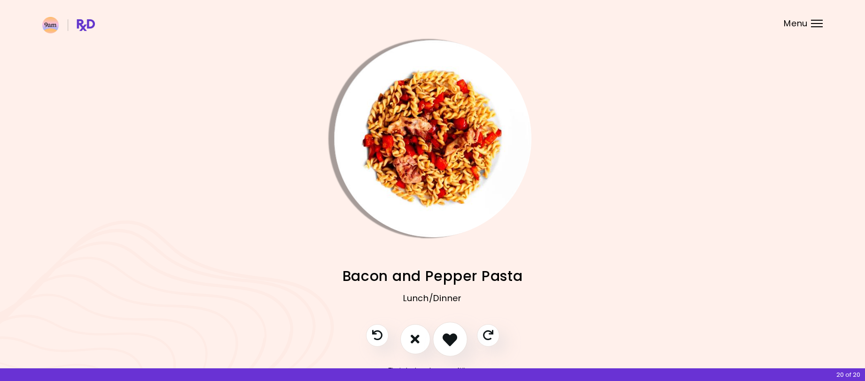
click at [445, 335] on icon "I like this recipe" at bounding box center [450, 339] width 15 height 15
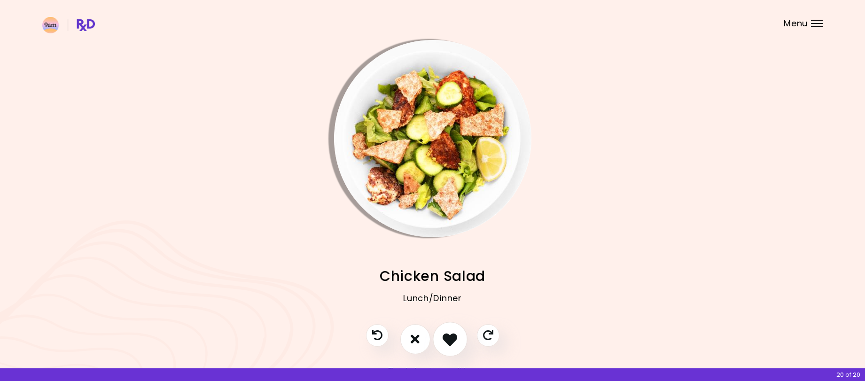
click at [445, 335] on icon "I like this recipe" at bounding box center [450, 339] width 15 height 15
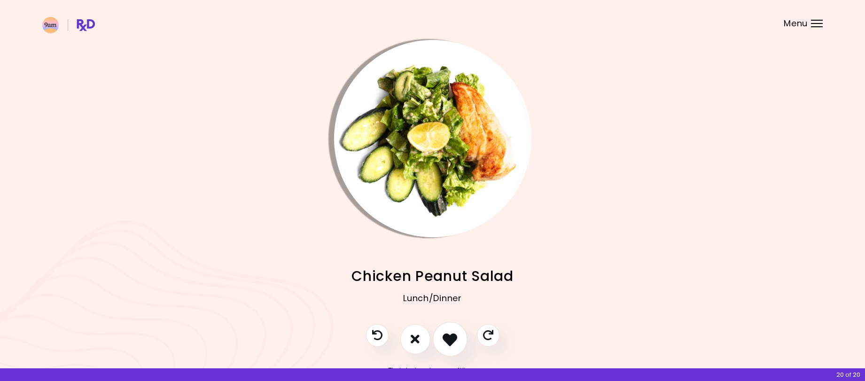
click at [445, 335] on icon "I like this recipe" at bounding box center [450, 339] width 15 height 15
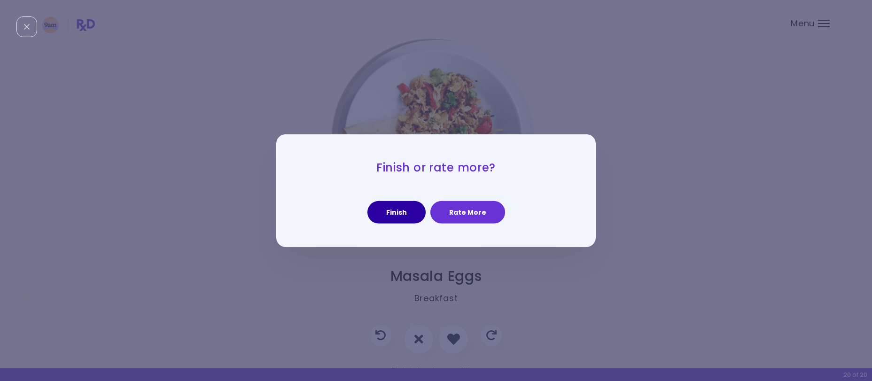
click at [403, 216] on button "Finish" at bounding box center [396, 212] width 58 height 23
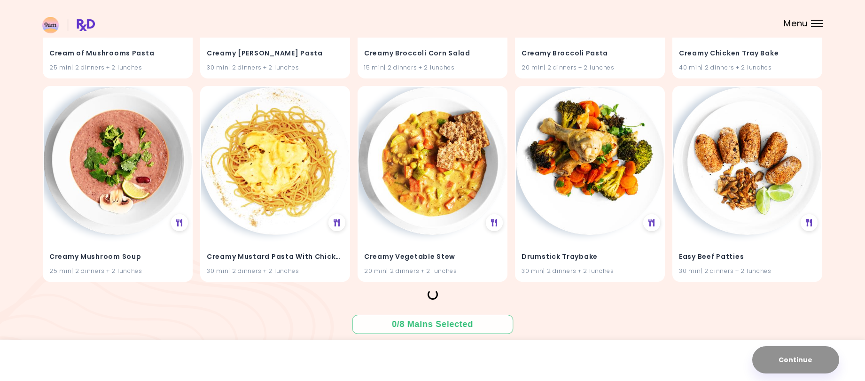
scroll to position [4730, 0]
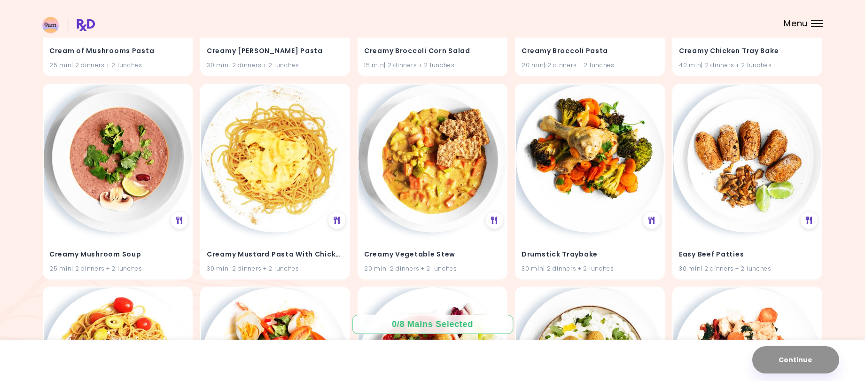
click at [819, 23] on div at bounding box center [817, 23] width 12 height 1
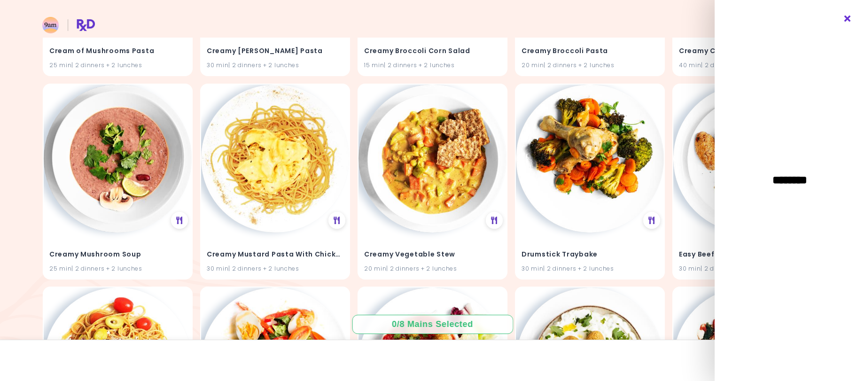
click at [850, 17] on icon "Close" at bounding box center [847, 19] width 9 height 7
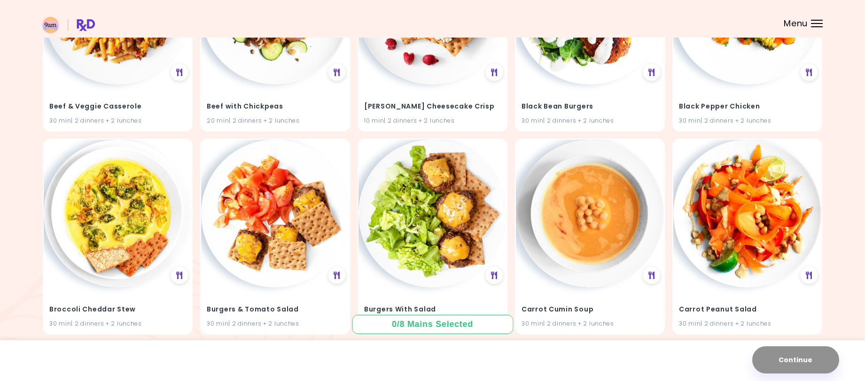
scroll to position [0, 0]
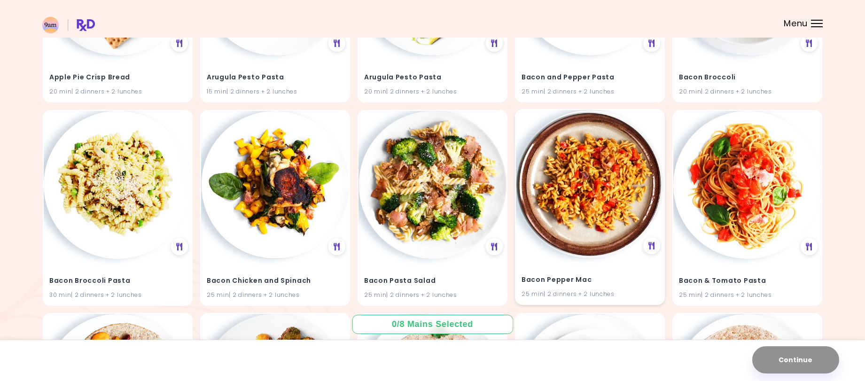
scroll to position [235, 0]
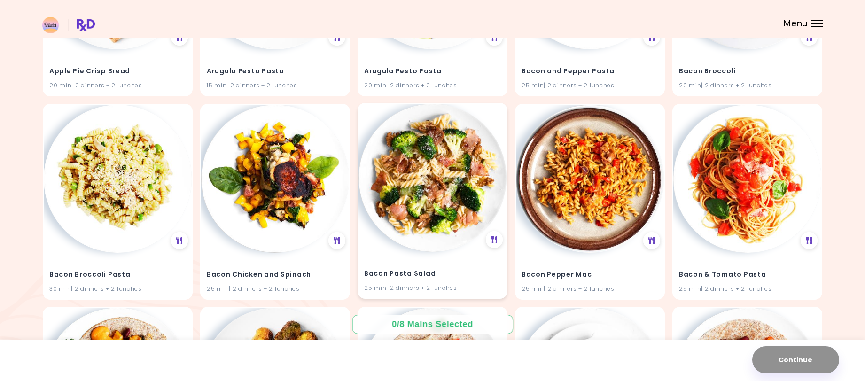
click at [430, 184] on img at bounding box center [433, 178] width 148 height 148
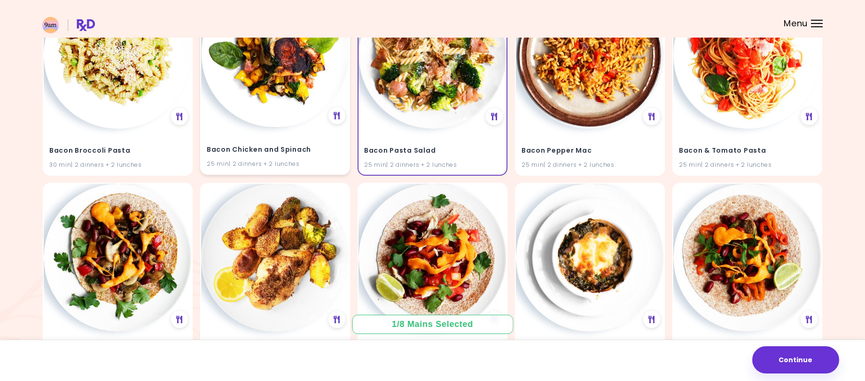
scroll to position [376, 0]
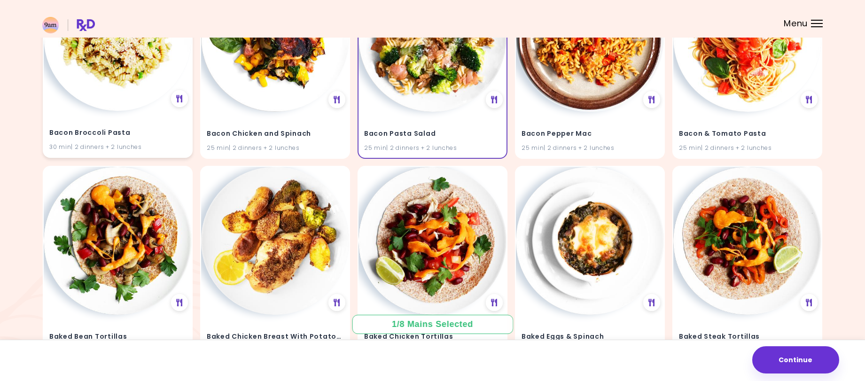
click at [69, 67] on img at bounding box center [118, 37] width 148 height 148
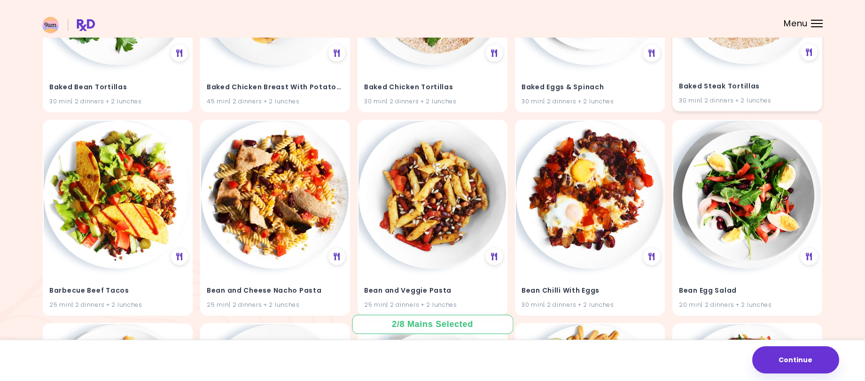
scroll to position [658, 0]
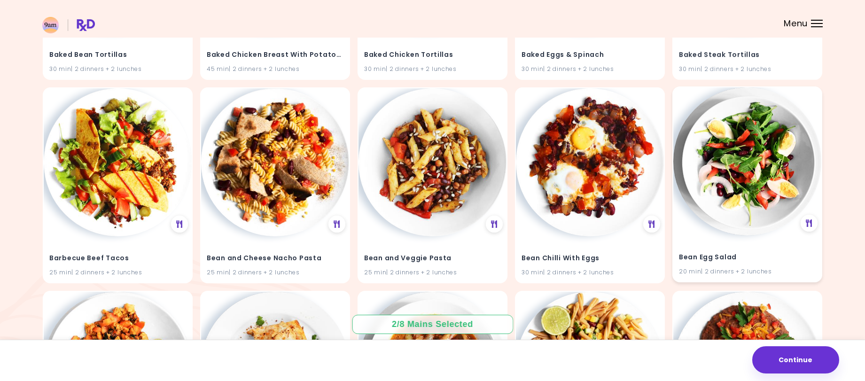
click at [727, 167] on img at bounding box center [747, 161] width 148 height 148
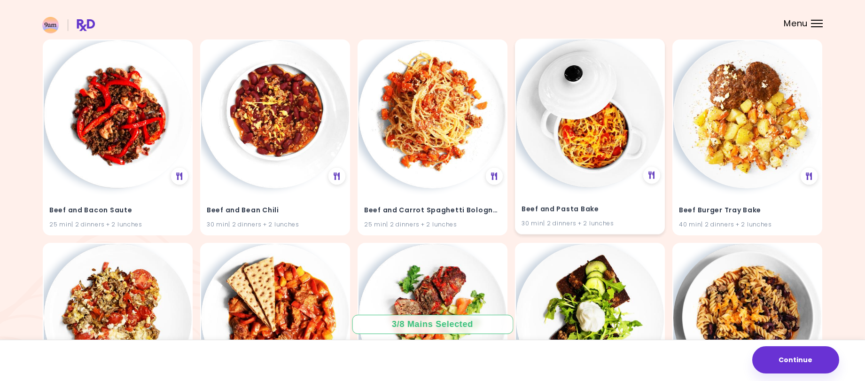
scroll to position [1316, 0]
click at [655, 177] on icon at bounding box center [651, 176] width 7 height 8
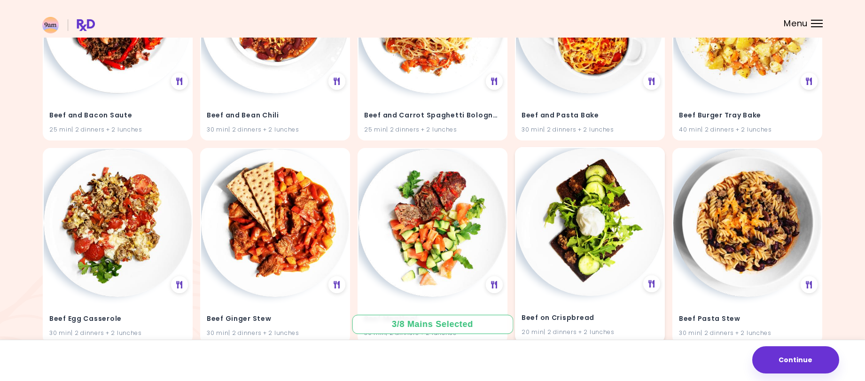
scroll to position [1457, 0]
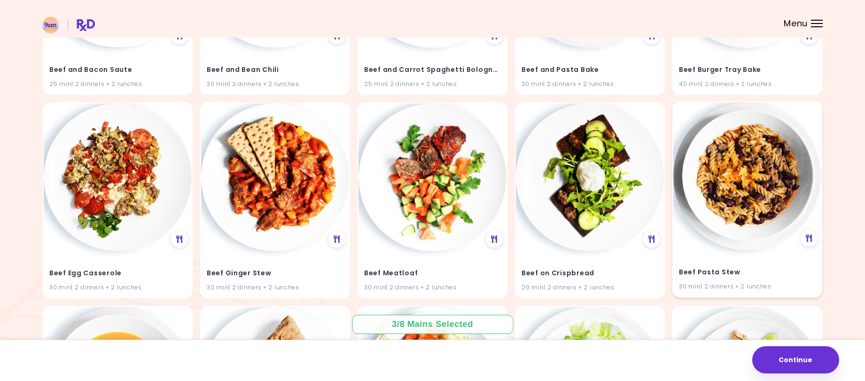
click at [749, 179] on img at bounding box center [747, 176] width 148 height 148
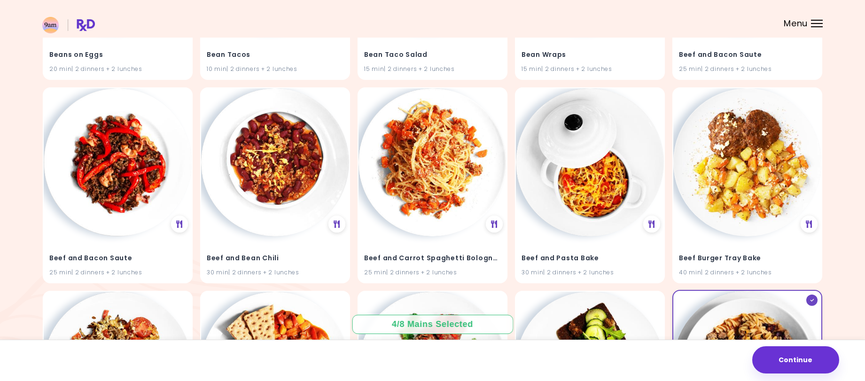
scroll to position [1269, 0]
click at [598, 200] on img at bounding box center [590, 161] width 148 height 148
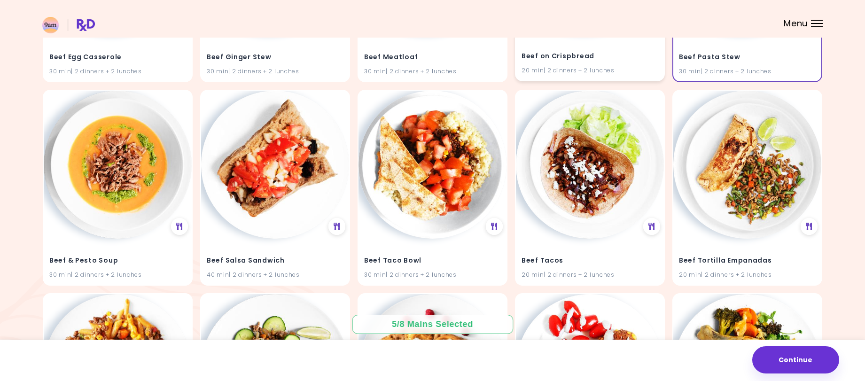
scroll to position [1692, 0]
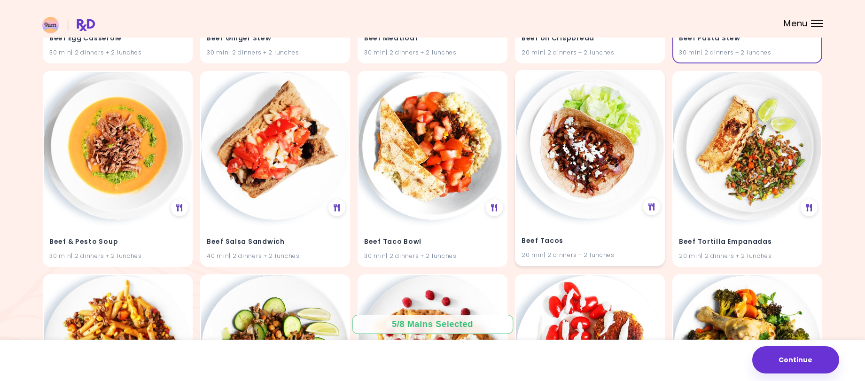
click at [565, 154] on img at bounding box center [590, 145] width 148 height 148
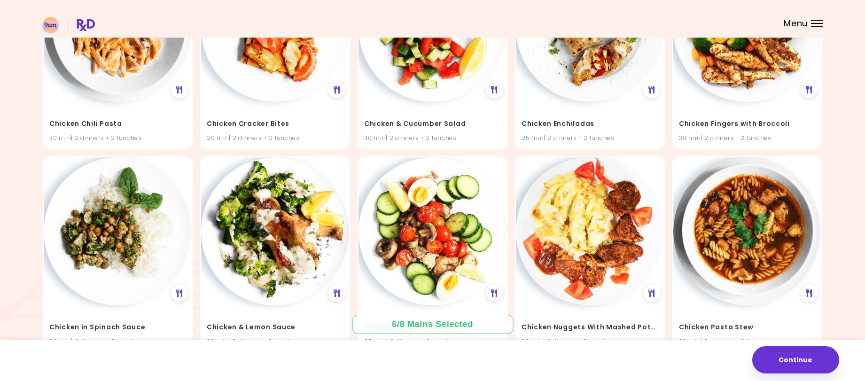
scroll to position [3242, 0]
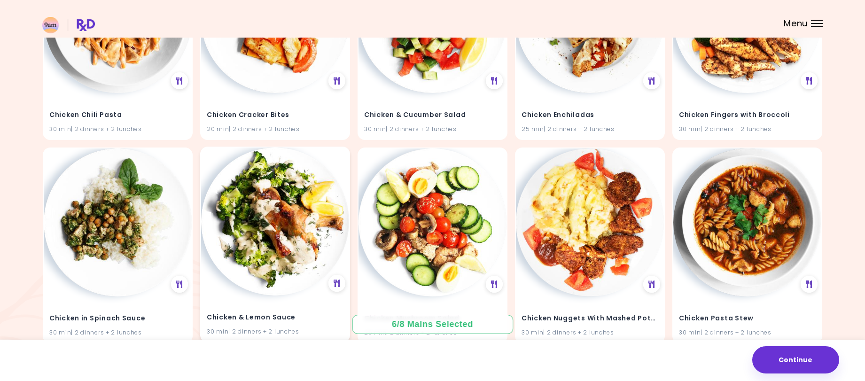
click at [274, 208] on img at bounding box center [275, 222] width 148 height 148
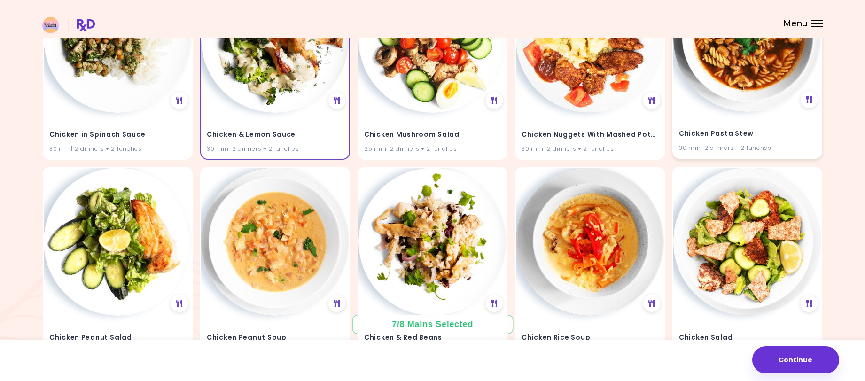
scroll to position [3477, 0]
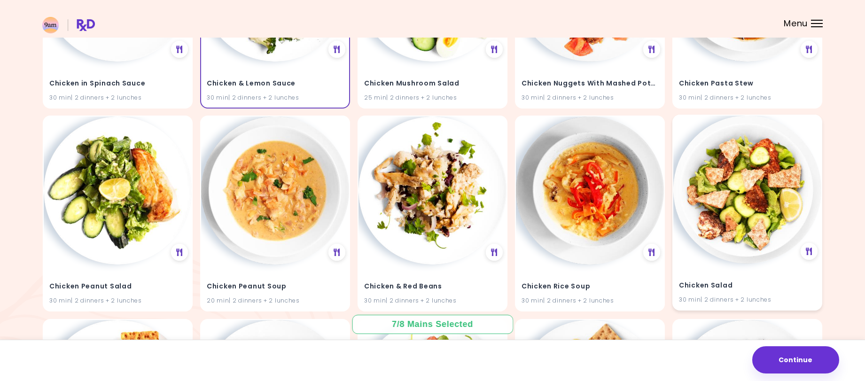
click at [741, 220] on img at bounding box center [747, 190] width 148 height 148
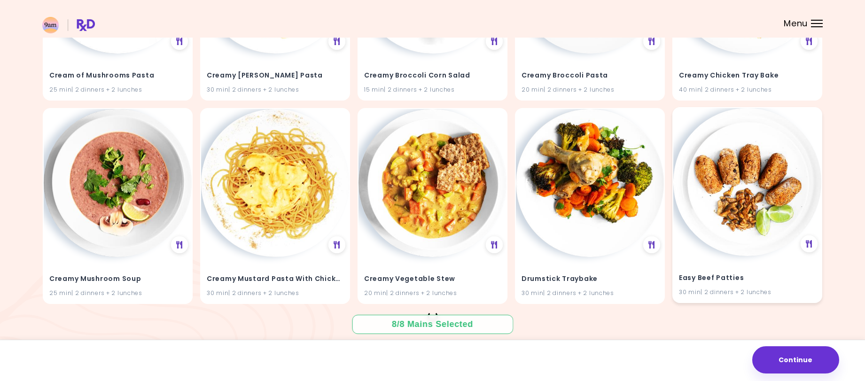
scroll to position [4730, 0]
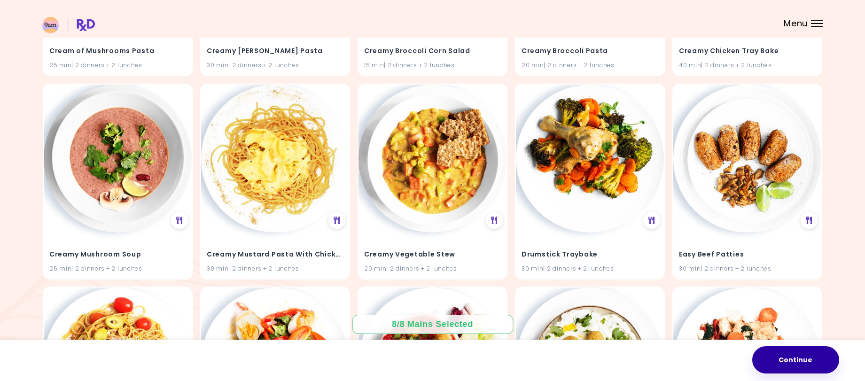
click at [815, 358] on button "Continue" at bounding box center [795, 359] width 87 height 27
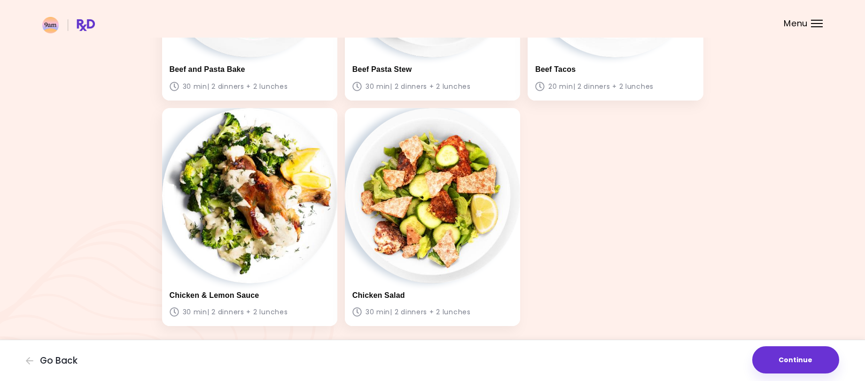
scroll to position [416, 0]
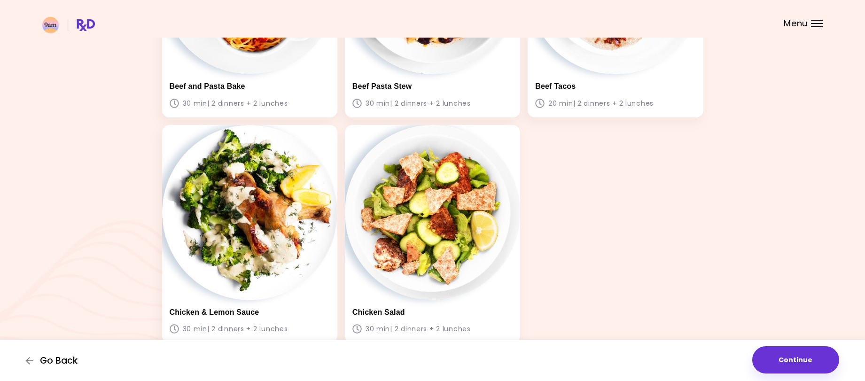
click at [42, 359] on span "Go Back" at bounding box center [59, 361] width 38 height 10
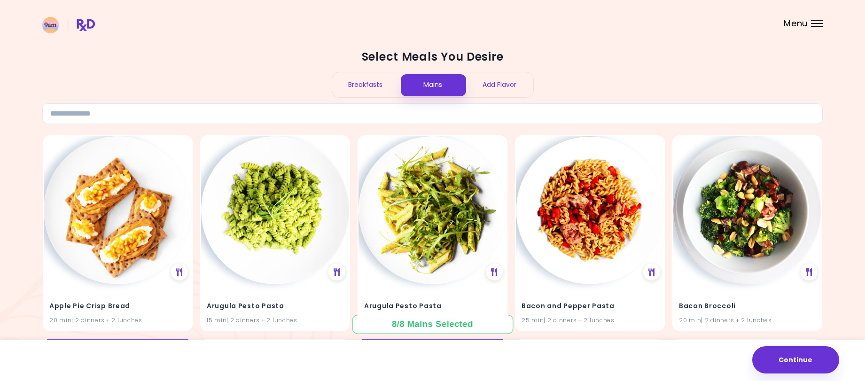
click at [375, 82] on div "Breakfasts" at bounding box center [365, 84] width 67 height 25
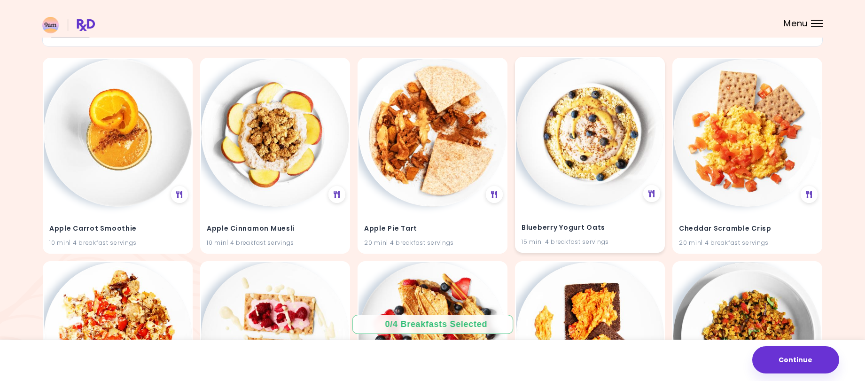
scroll to position [94, 0]
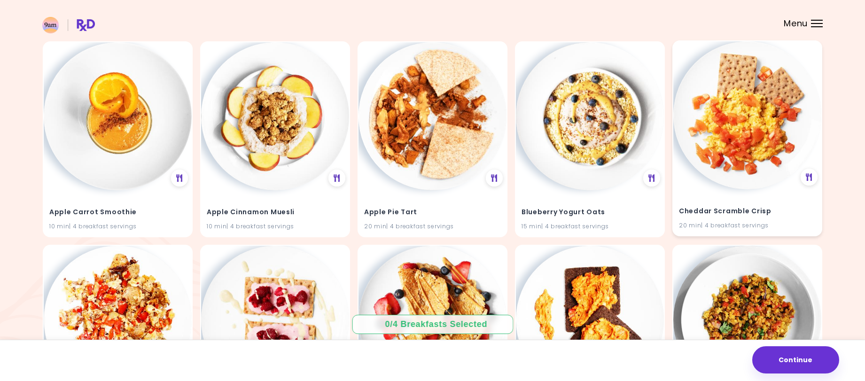
click at [736, 144] on img at bounding box center [747, 115] width 148 height 148
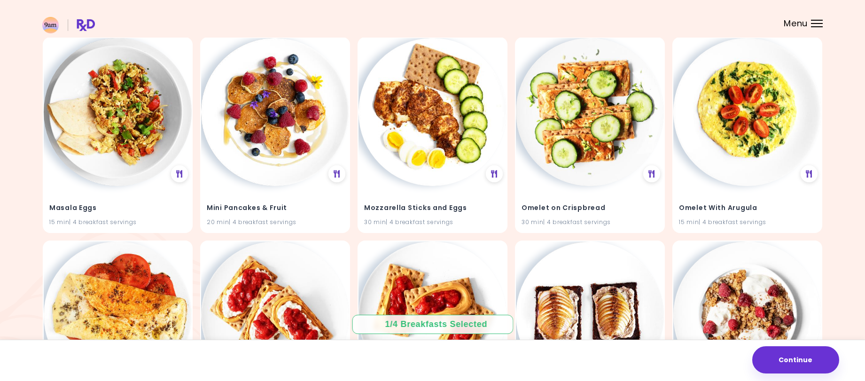
scroll to position [564, 0]
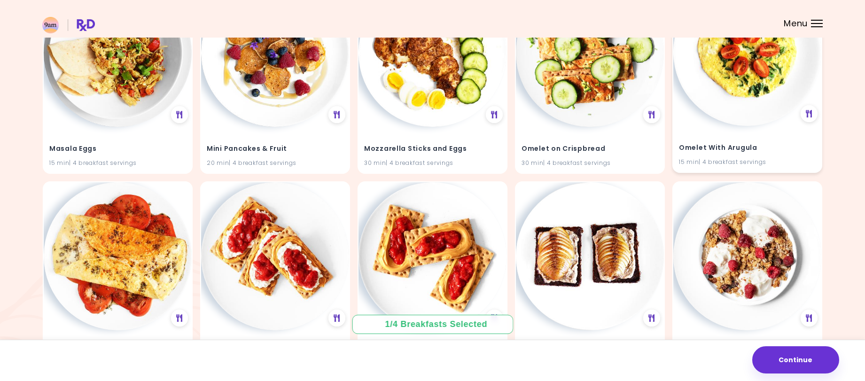
click at [728, 84] on img at bounding box center [747, 52] width 148 height 148
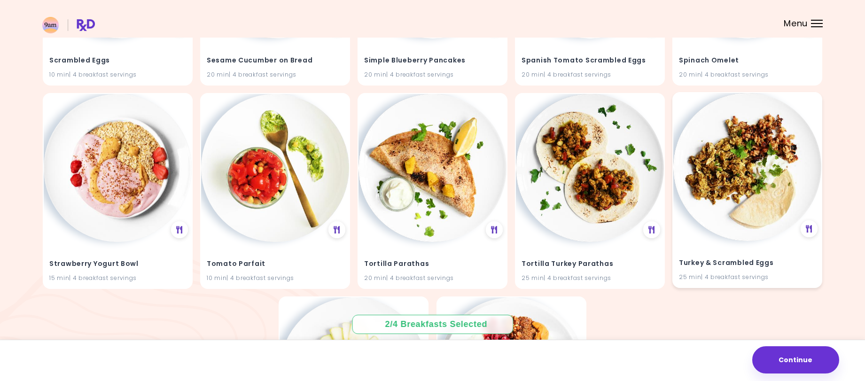
scroll to position [1081, 0]
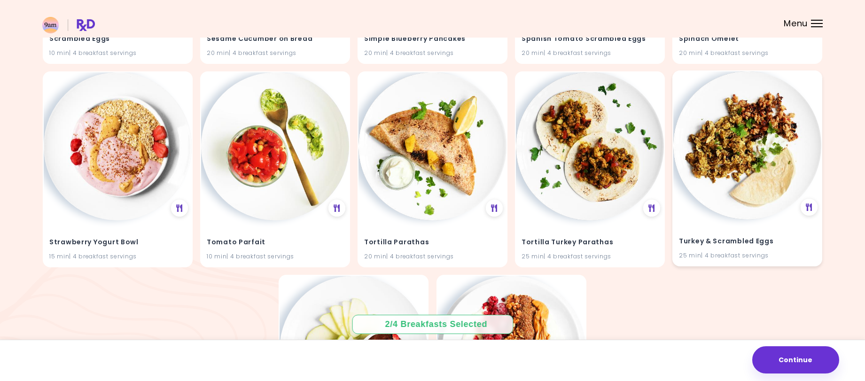
click at [743, 159] on img at bounding box center [747, 145] width 148 height 148
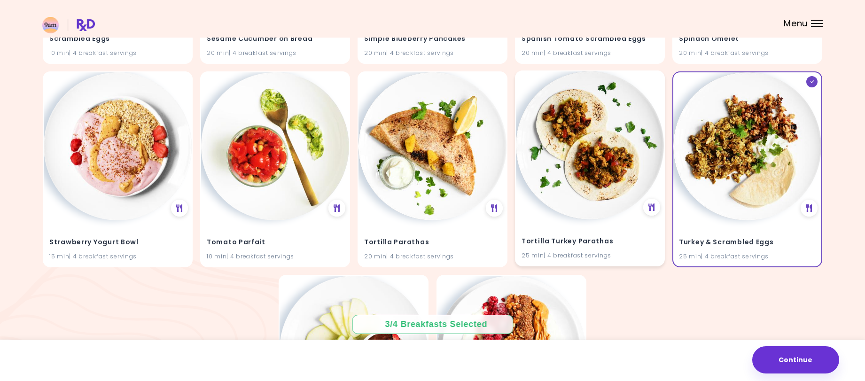
click at [604, 172] on img at bounding box center [590, 145] width 148 height 148
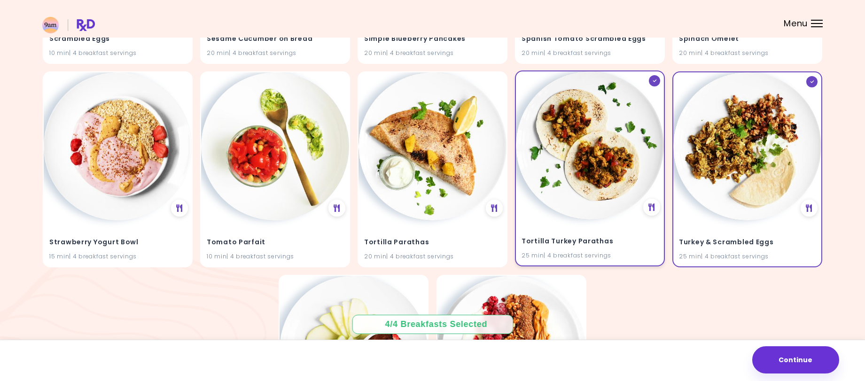
click at [604, 172] on img at bounding box center [590, 145] width 148 height 148
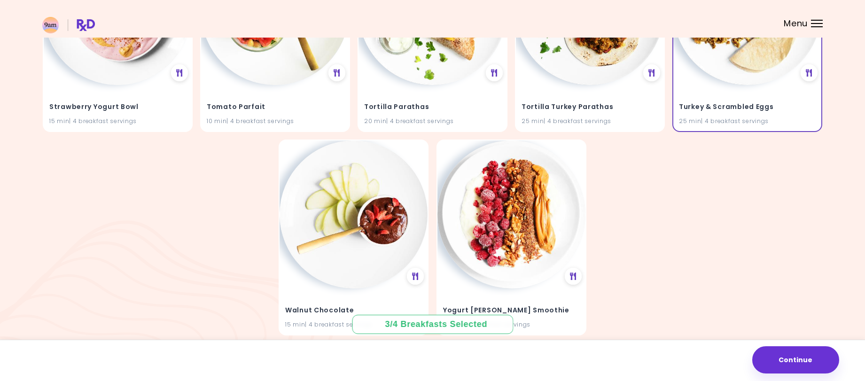
scroll to position [1256, 0]
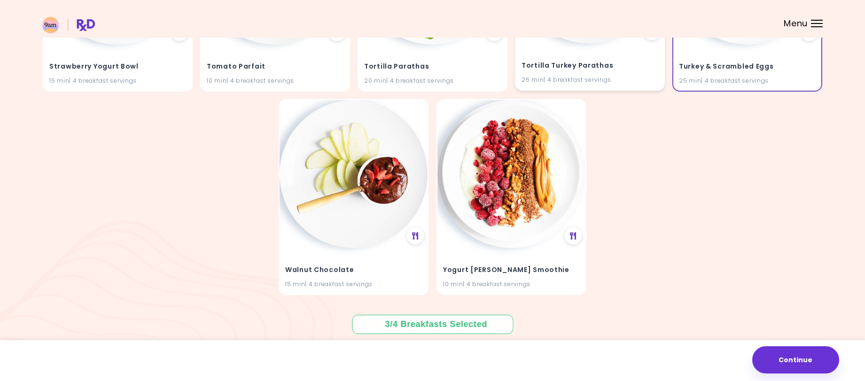
click at [576, 61] on h4 "Tortilla Turkey Parathas" at bounding box center [590, 65] width 137 height 15
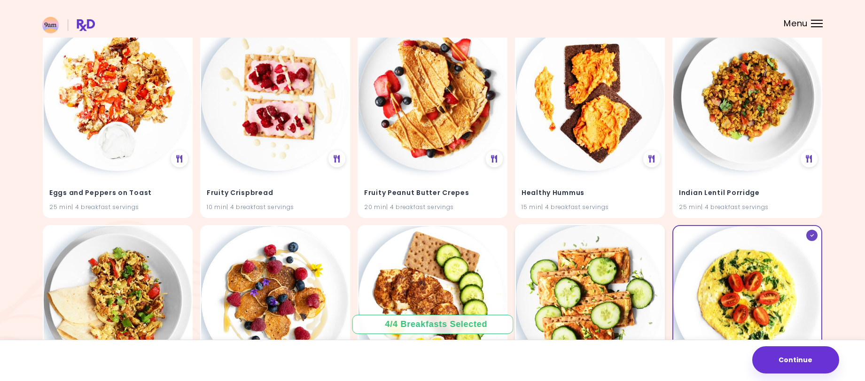
scroll to position [0, 0]
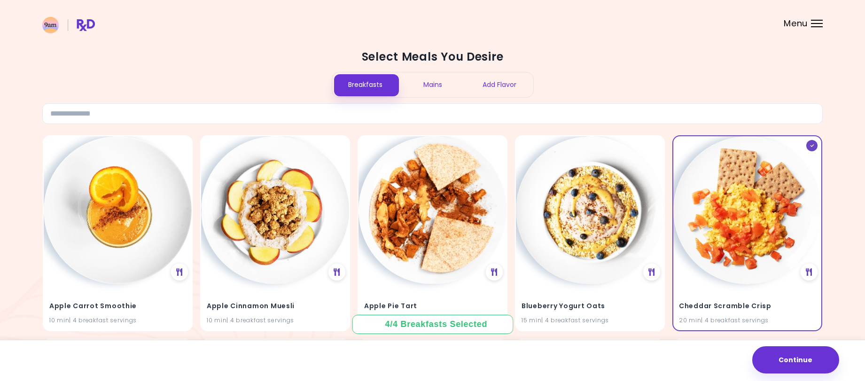
click at [499, 81] on div "Add Flavor" at bounding box center [499, 84] width 67 height 25
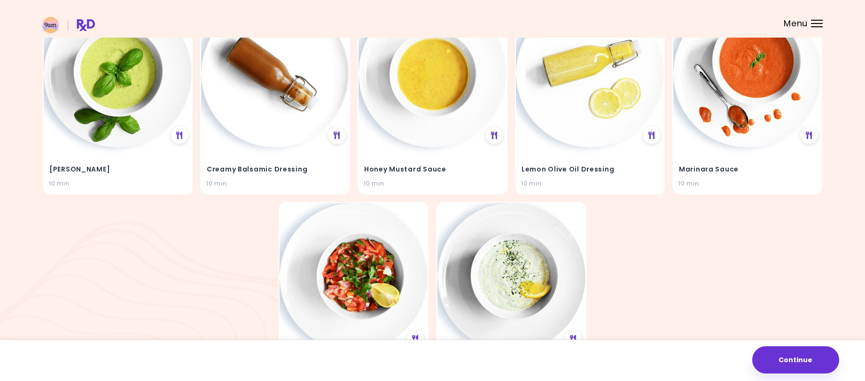
scroll to position [188, 0]
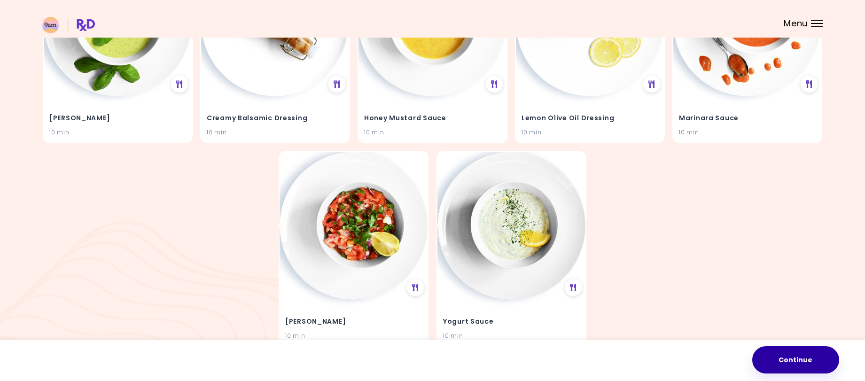
click at [824, 357] on button "Continue" at bounding box center [795, 359] width 87 height 27
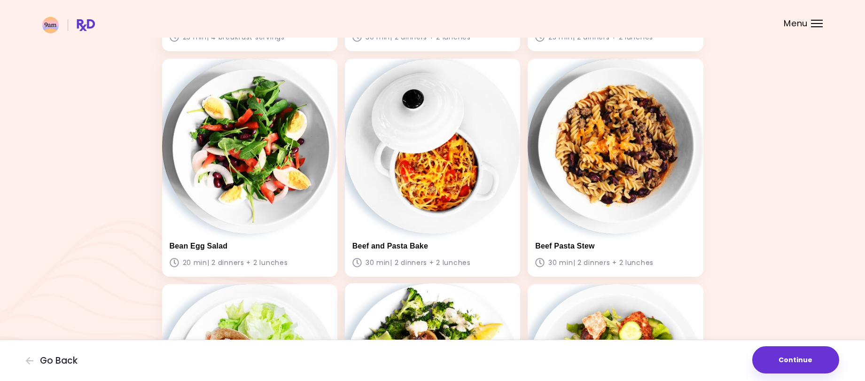
scroll to position [689, 0]
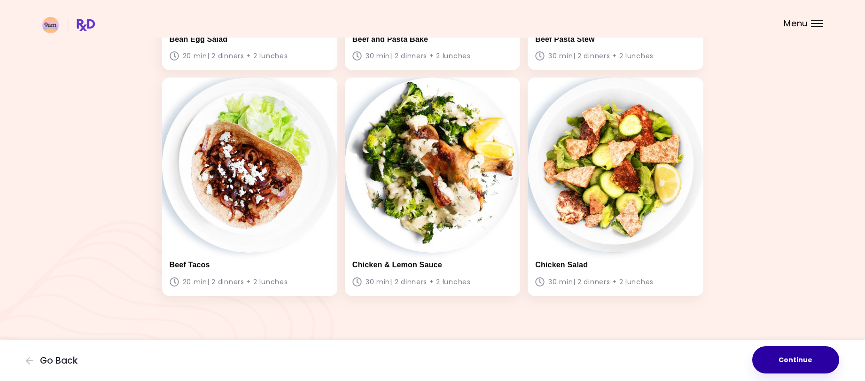
click at [789, 362] on button "Continue" at bounding box center [795, 359] width 87 height 27
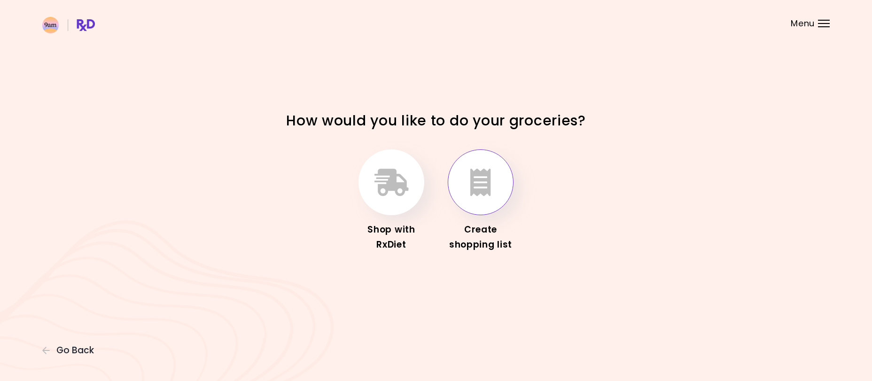
click at [466, 192] on button "button" at bounding box center [481, 182] width 66 height 66
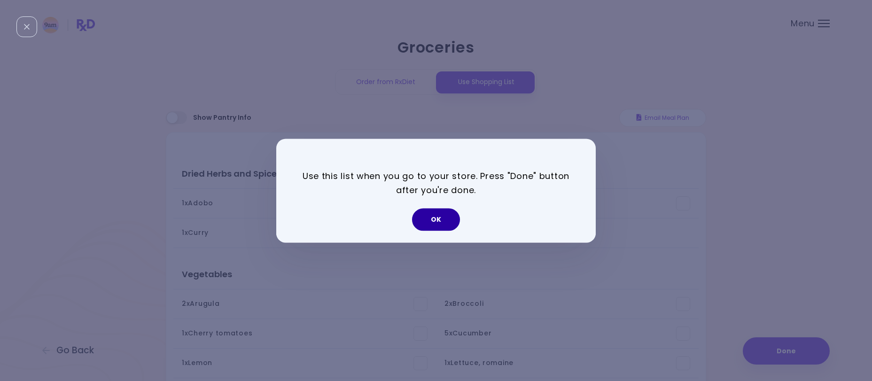
click at [439, 222] on button "OK" at bounding box center [436, 219] width 48 height 23
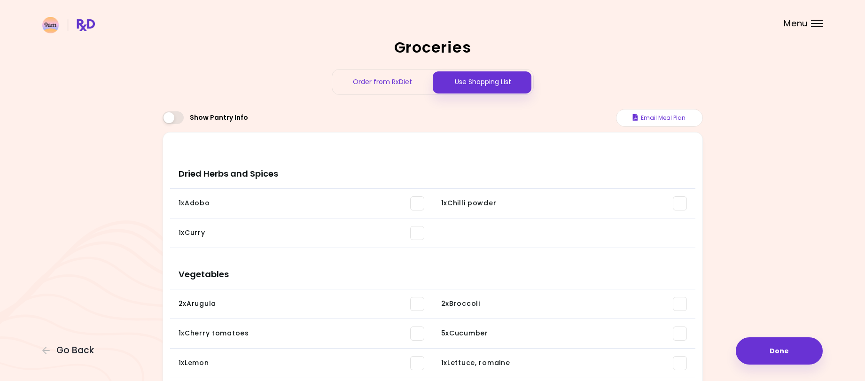
click at [180, 115] on span at bounding box center [173, 117] width 21 height 13
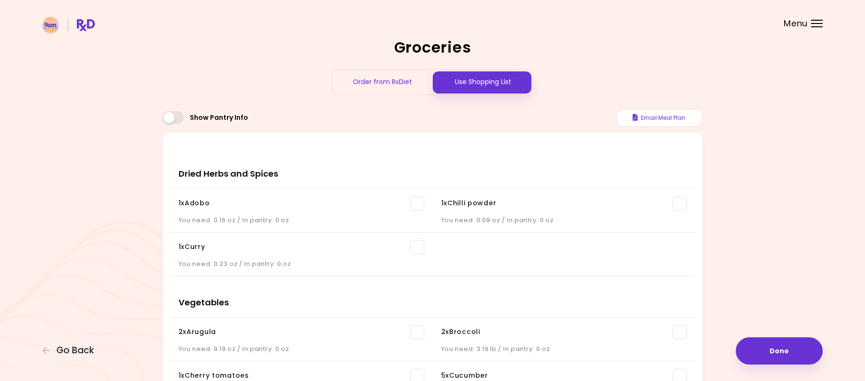
click at [165, 116] on span at bounding box center [173, 117] width 21 height 13
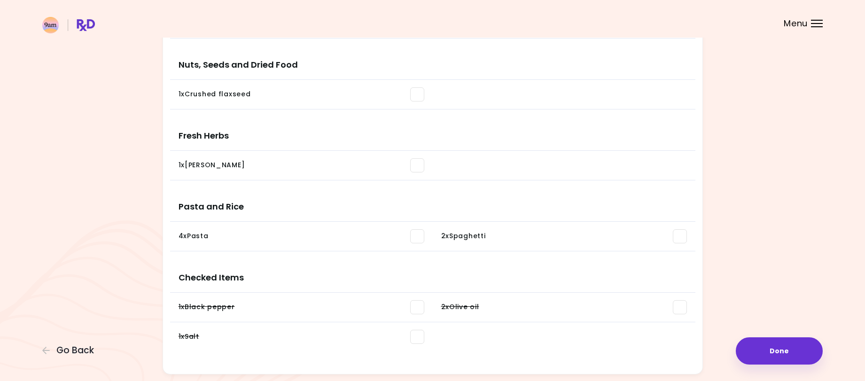
scroll to position [864, 0]
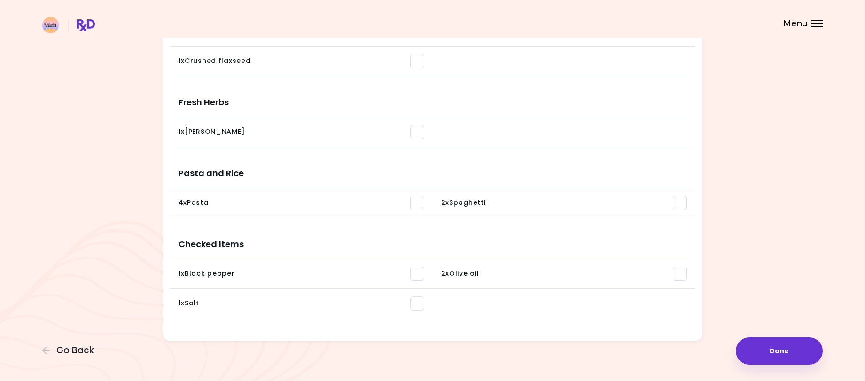
click at [818, 23] on div "Menu" at bounding box center [817, 24] width 12 height 8
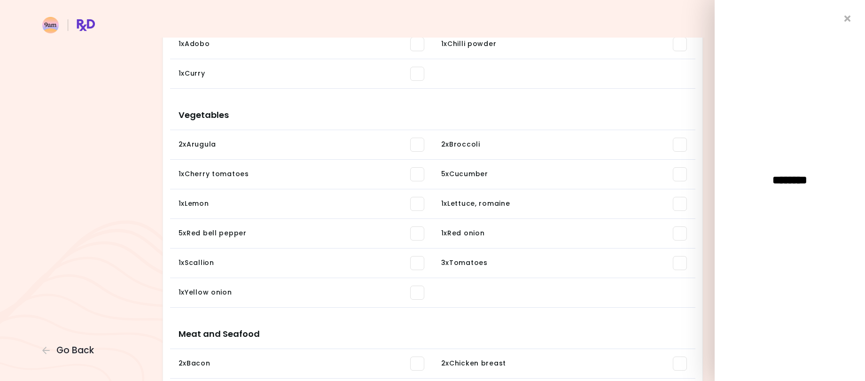
scroll to position [0, 0]
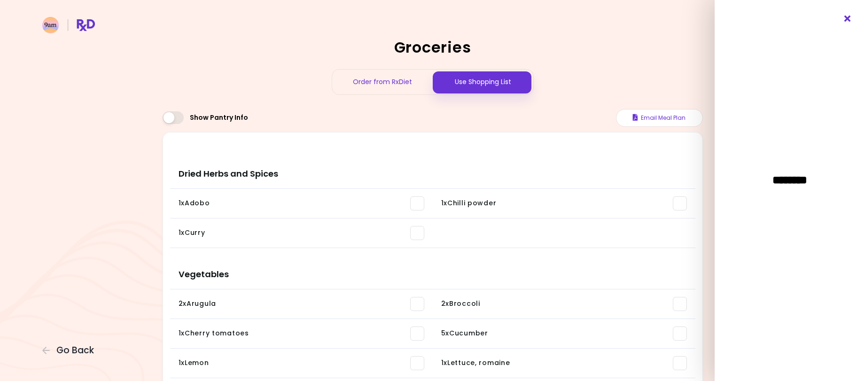
click at [846, 18] on icon "Close" at bounding box center [847, 19] width 9 height 7
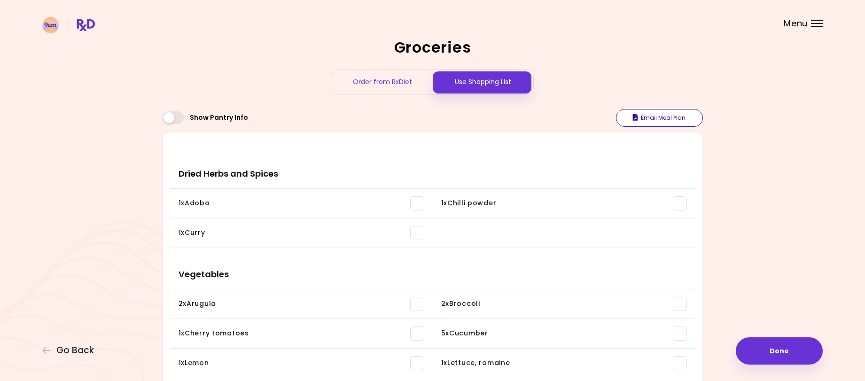
click at [660, 119] on button "Email Meal Plan" at bounding box center [659, 118] width 87 height 18
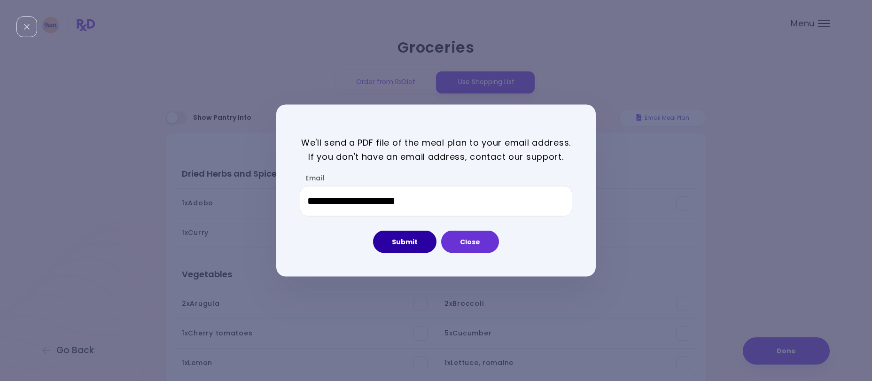
click at [391, 246] on button "Submit" at bounding box center [404, 242] width 63 height 23
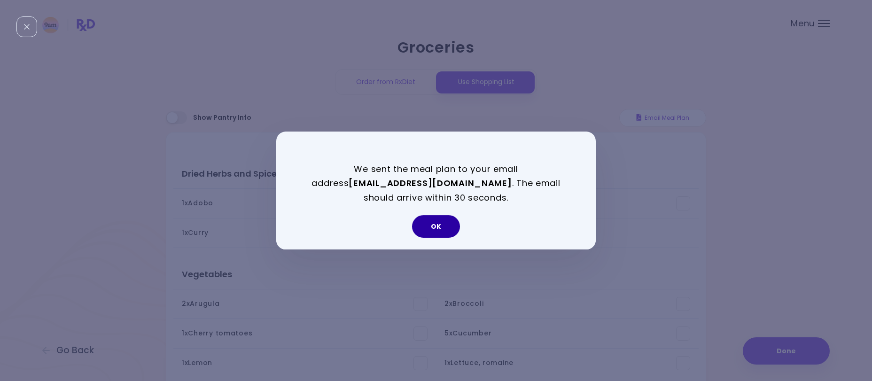
click at [435, 220] on button "OK" at bounding box center [436, 226] width 48 height 23
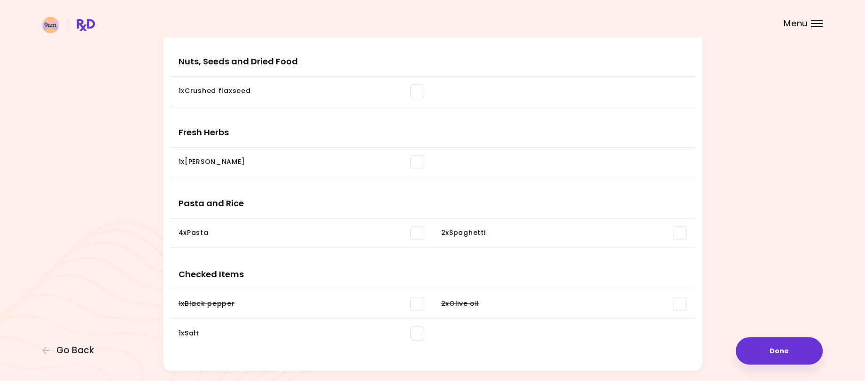
scroll to position [864, 0]
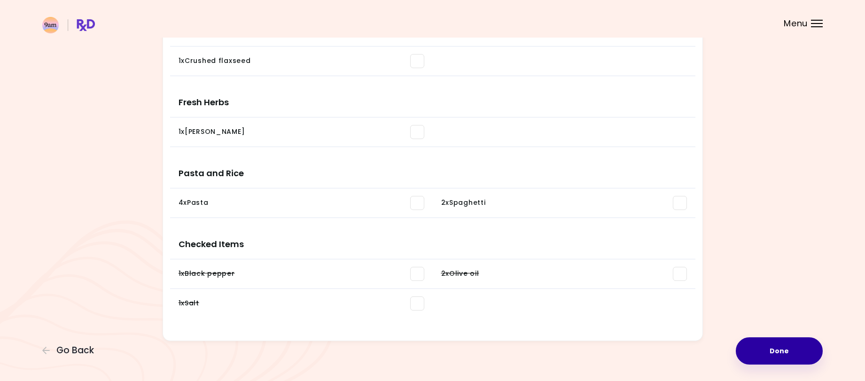
click at [778, 352] on button "Done" at bounding box center [779, 350] width 87 height 27
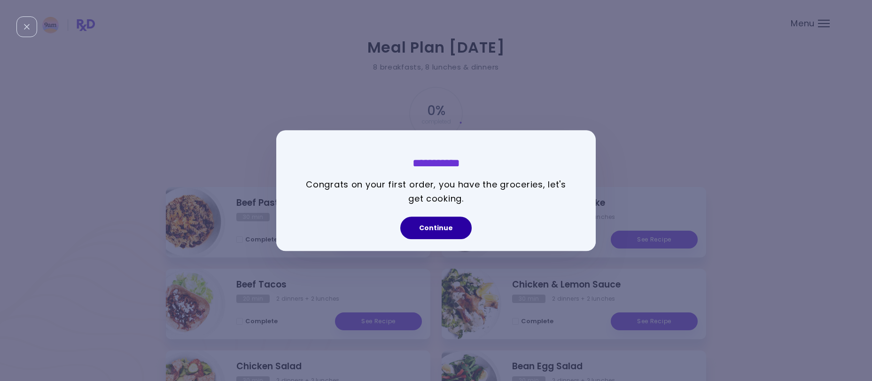
click at [426, 229] on button "Continue" at bounding box center [435, 228] width 71 height 23
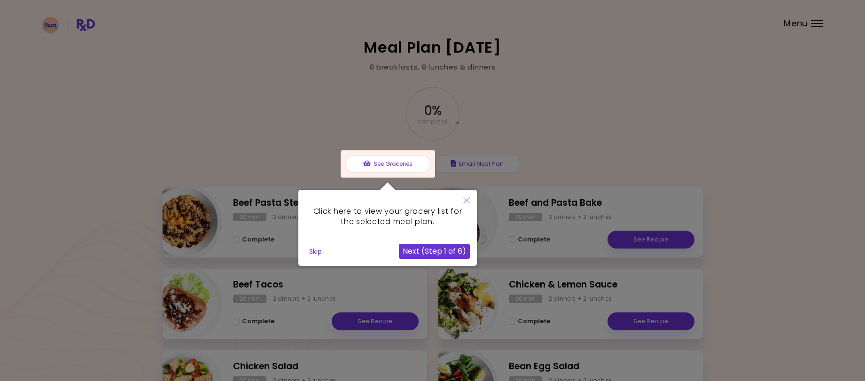
click at [410, 250] on button "Next (Step 1 of 6)" at bounding box center [434, 251] width 71 height 15
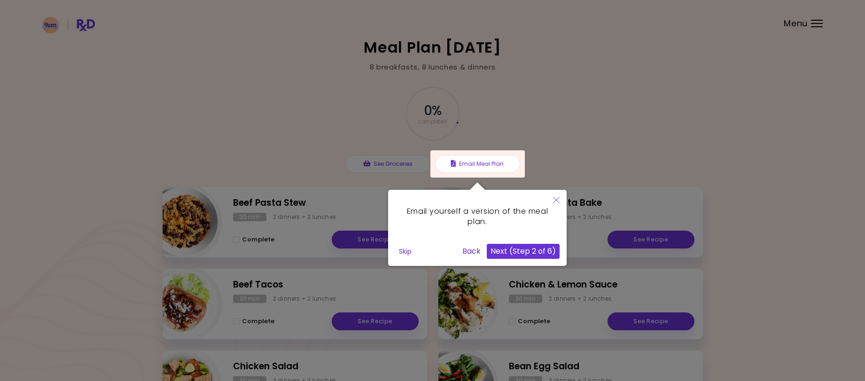
click at [507, 251] on button "Next (Step 2 of 6)" at bounding box center [523, 251] width 73 height 15
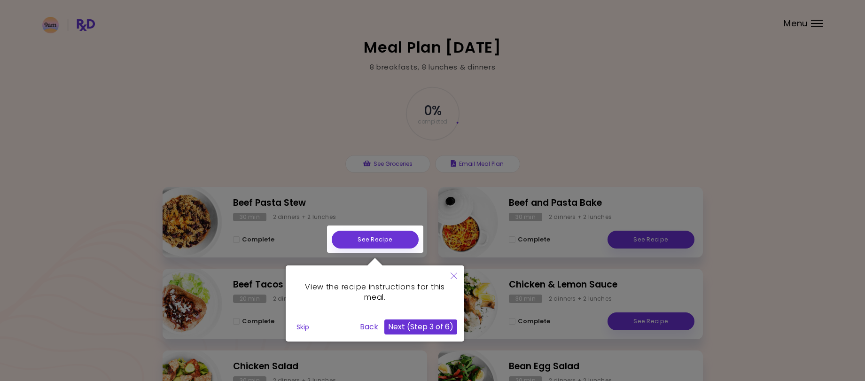
click at [402, 323] on button "Next (Step 3 of 6)" at bounding box center [420, 327] width 73 height 15
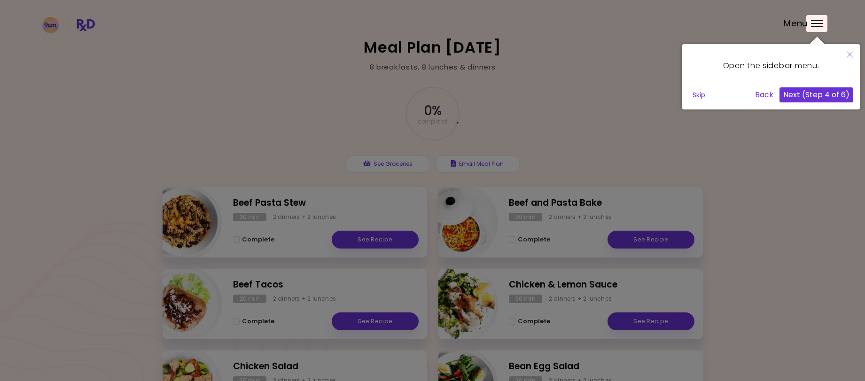
click at [814, 21] on div at bounding box center [816, 23] width 21 height 17
click at [819, 23] on div at bounding box center [816, 23] width 21 height 17
click at [791, 94] on button "Next (Step 4 of 6)" at bounding box center [817, 94] width 74 height 15
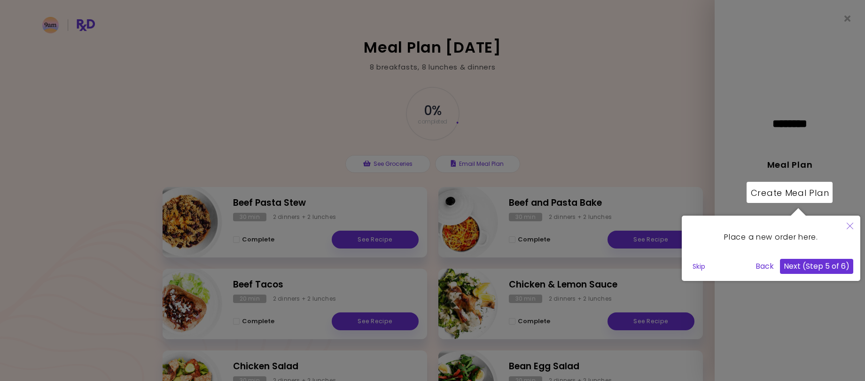
click at [786, 192] on div at bounding box center [790, 192] width 86 height 21
click at [795, 265] on button "Next (Step 5 of 6)" at bounding box center [816, 266] width 73 height 15
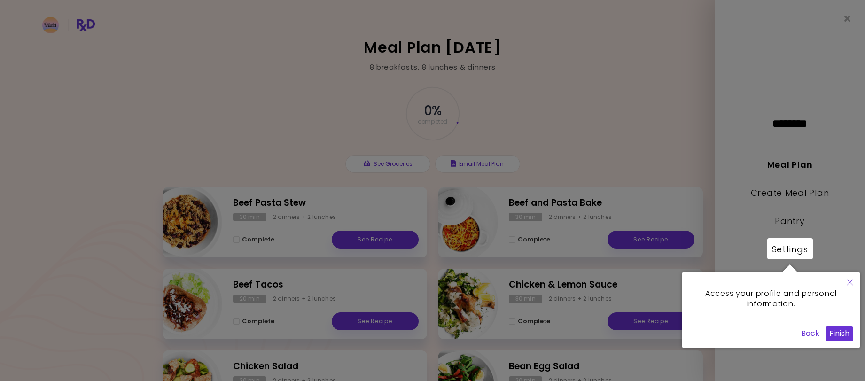
click at [841, 335] on button "Finish" at bounding box center [840, 333] width 28 height 15
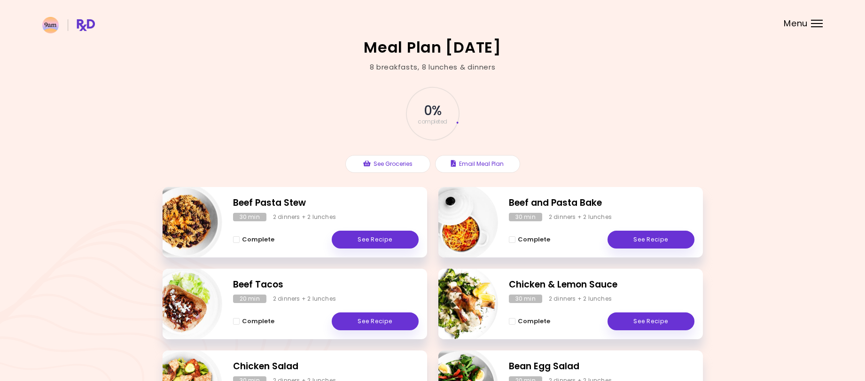
click at [814, 21] on div "Menu" at bounding box center [817, 24] width 12 height 8
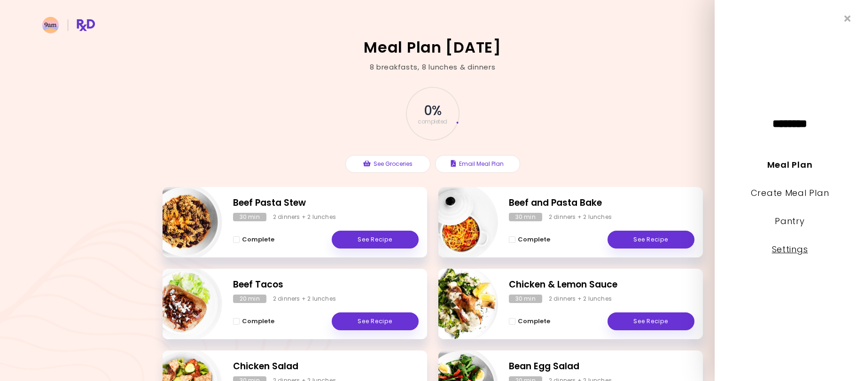
click at [794, 252] on link "Settings" at bounding box center [790, 249] width 36 height 12
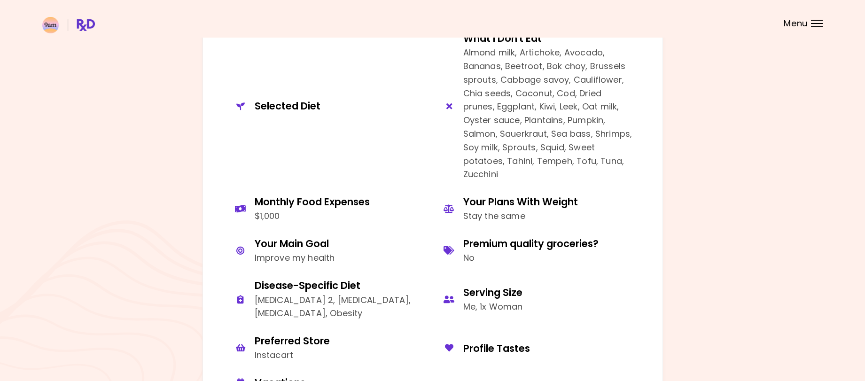
scroll to position [517, 0]
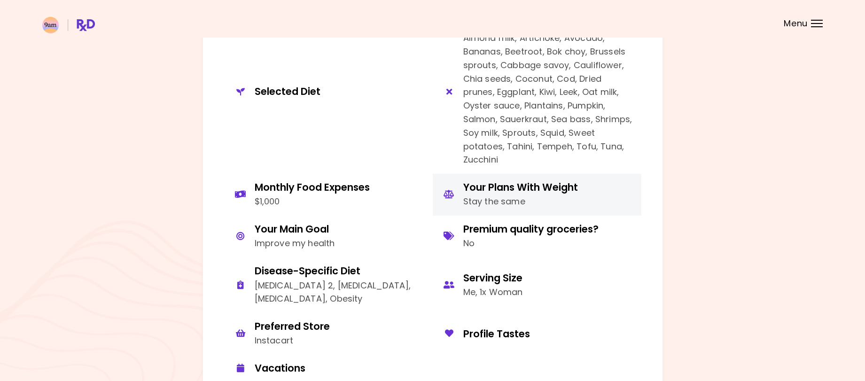
click at [506, 197] on div "Stay the same" at bounding box center [520, 202] width 115 height 14
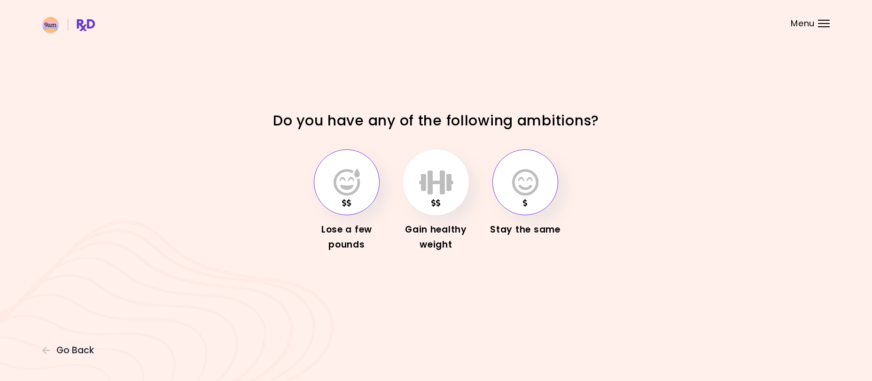
click at [348, 184] on icon "button" at bounding box center [347, 182] width 26 height 27
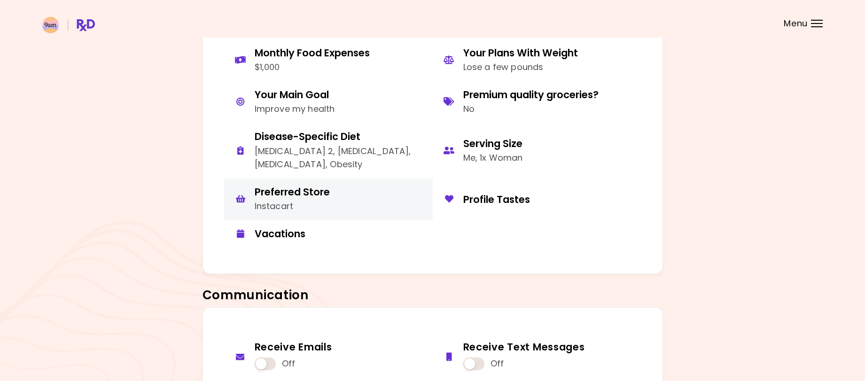
scroll to position [799, 0]
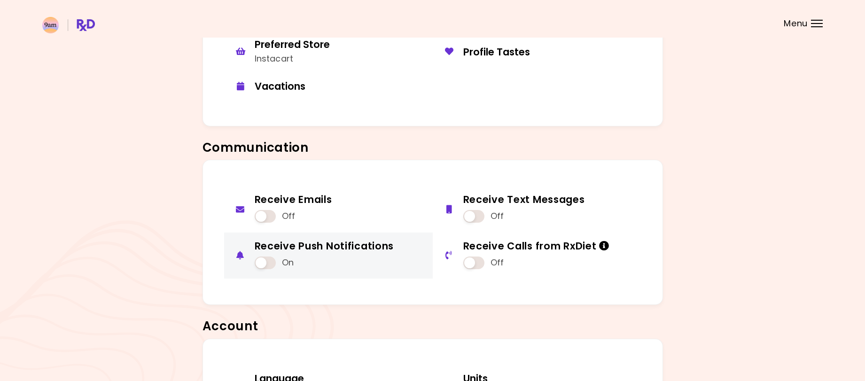
click at [261, 265] on span at bounding box center [265, 263] width 21 height 13
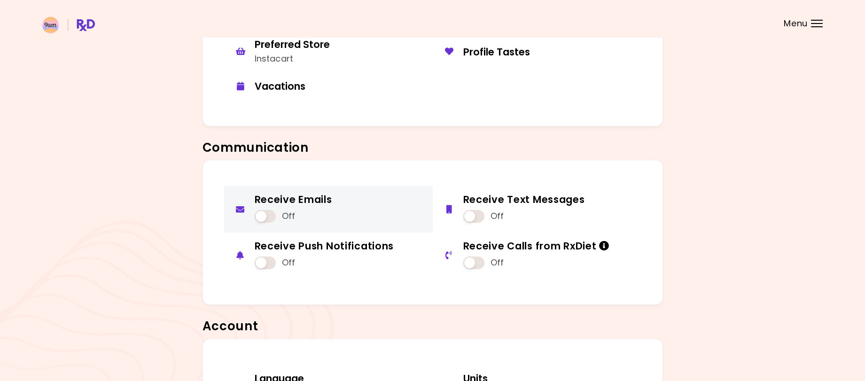
click at [272, 213] on span at bounding box center [265, 216] width 21 height 13
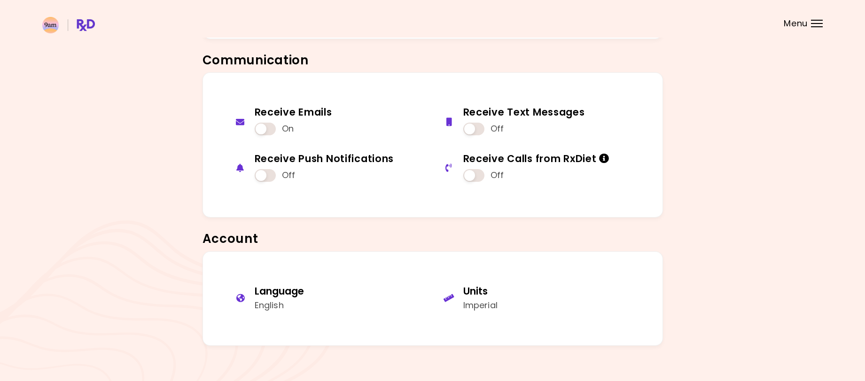
scroll to position [898, 0]
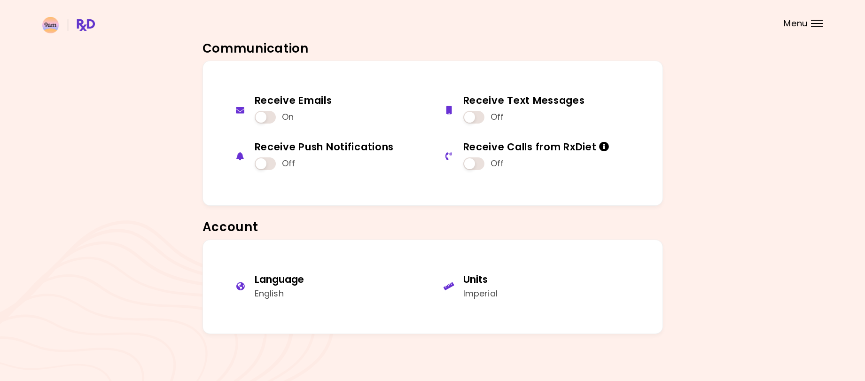
click at [814, 24] on div "Menu" at bounding box center [817, 24] width 12 height 8
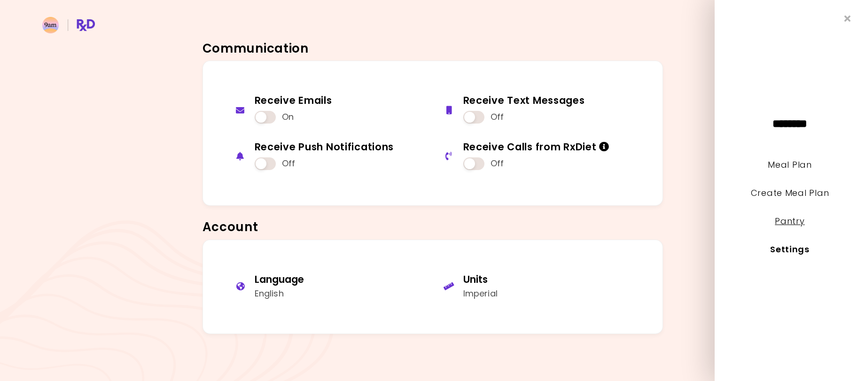
click at [784, 217] on link "Pantry" at bounding box center [790, 221] width 30 height 12
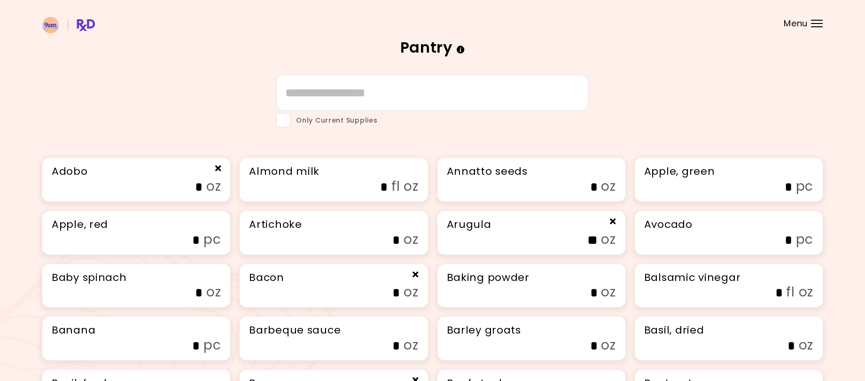
click at [818, 23] on div "Menu" at bounding box center [817, 24] width 12 height 8
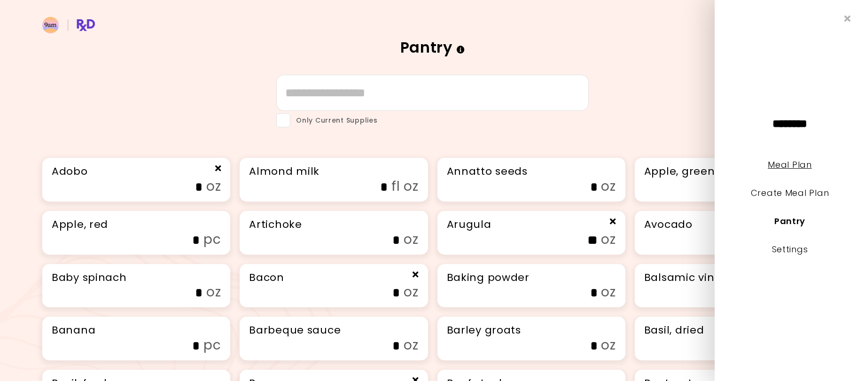
click at [794, 166] on link "Meal Plan" at bounding box center [790, 165] width 44 height 12
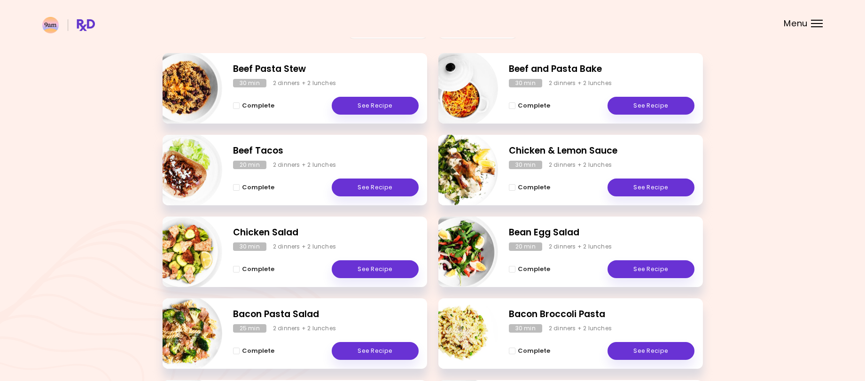
scroll to position [235, 0]
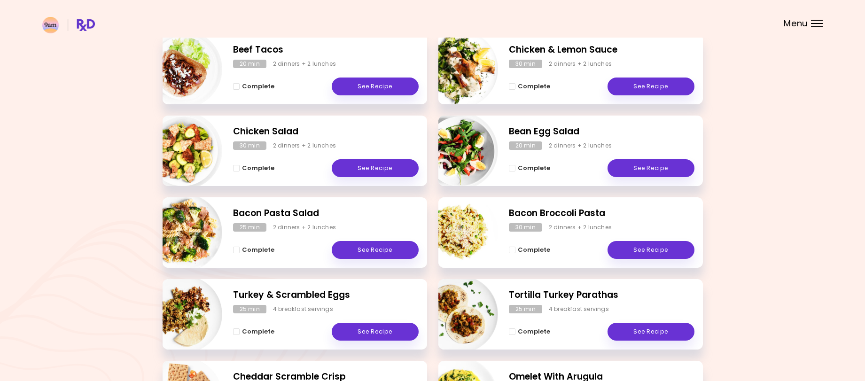
click at [822, 25] on div "Menu" at bounding box center [817, 24] width 12 height 8
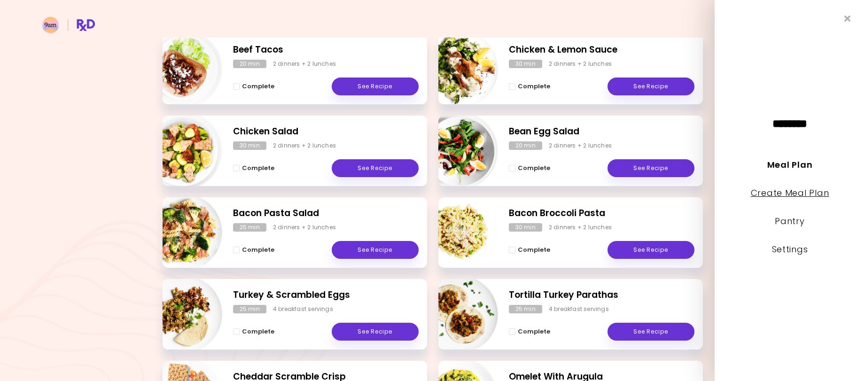
click at [800, 191] on link "Create Meal Plan" at bounding box center [790, 193] width 78 height 12
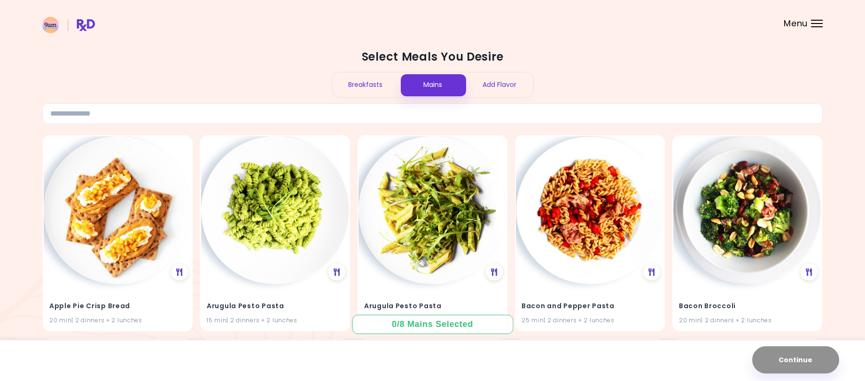
click at [815, 23] on div at bounding box center [817, 23] width 12 height 1
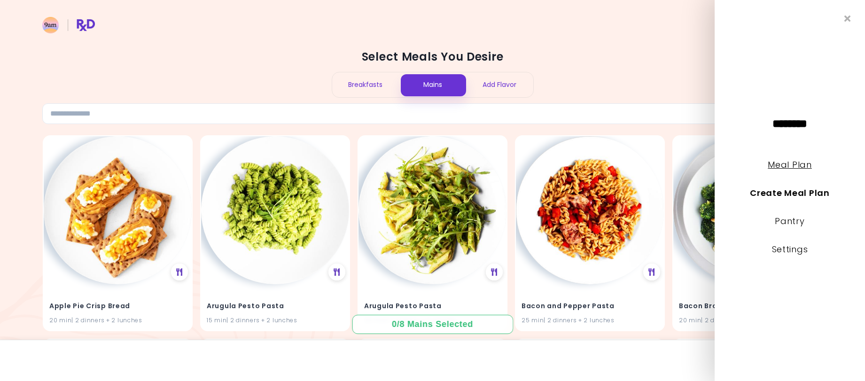
click at [800, 164] on link "Meal Plan" at bounding box center [790, 165] width 44 height 12
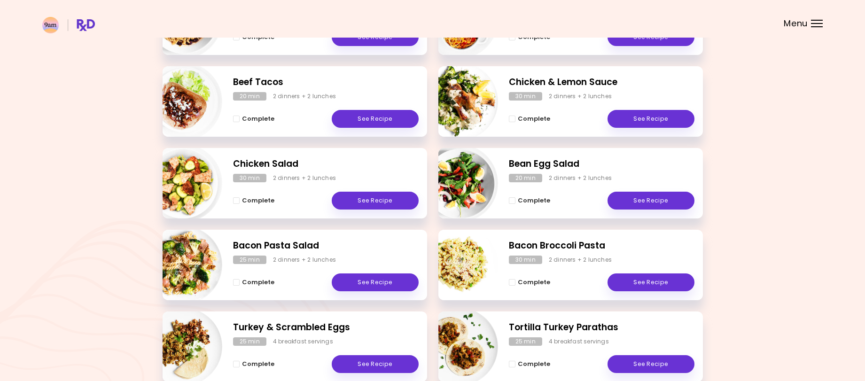
scroll to position [148, 0]
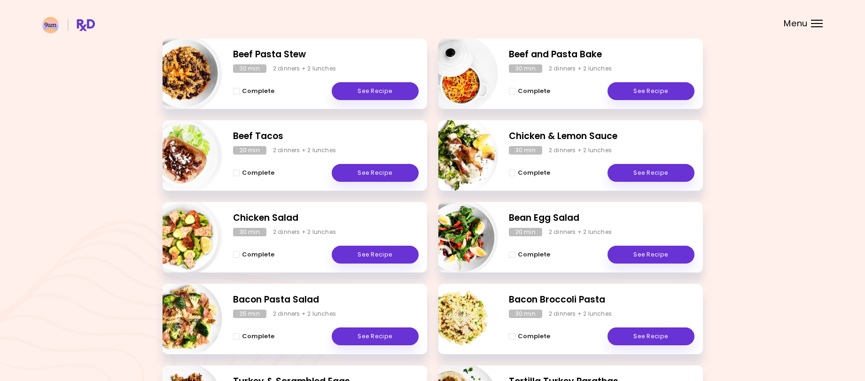
click at [817, 26] on div at bounding box center [817, 26] width 12 height 1
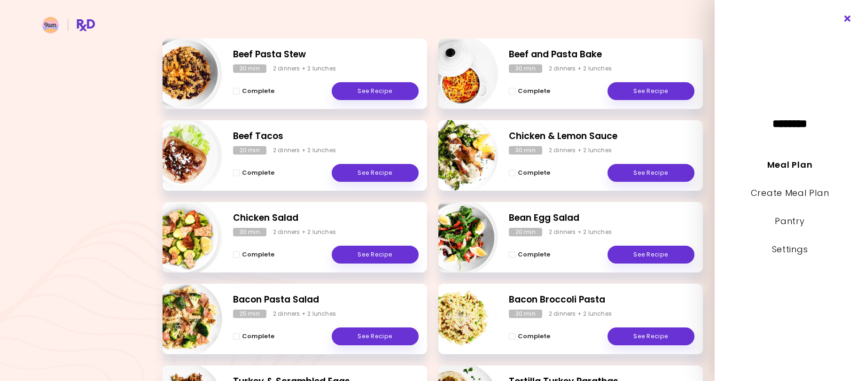
click at [848, 20] on icon "Close" at bounding box center [847, 19] width 9 height 7
